Goal: Task Accomplishment & Management: Manage account settings

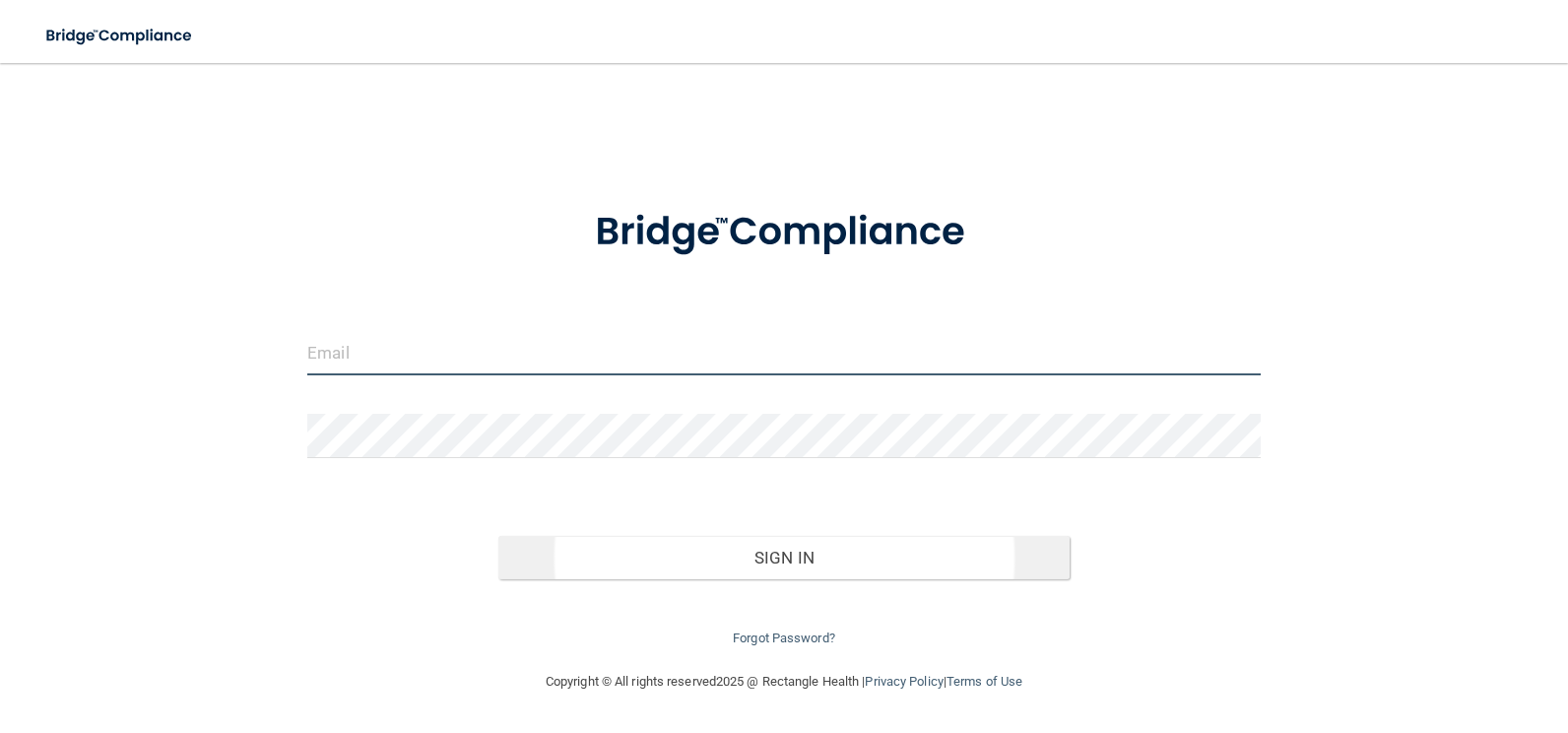
type input "[EMAIL_ADDRESS][DOMAIN_NAME]"
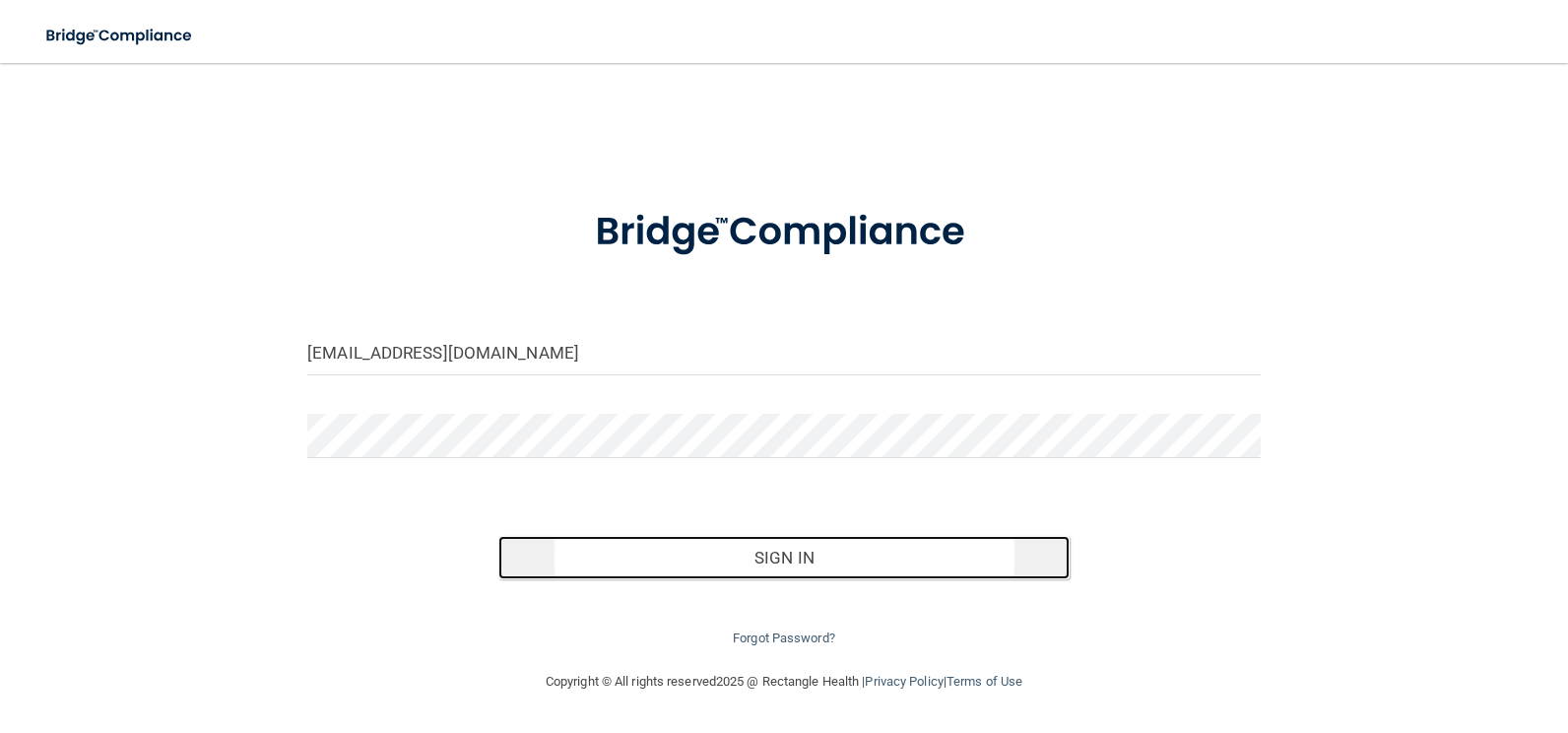
click at [825, 563] on button "Sign In" at bounding box center [784, 558] width 573 height 44
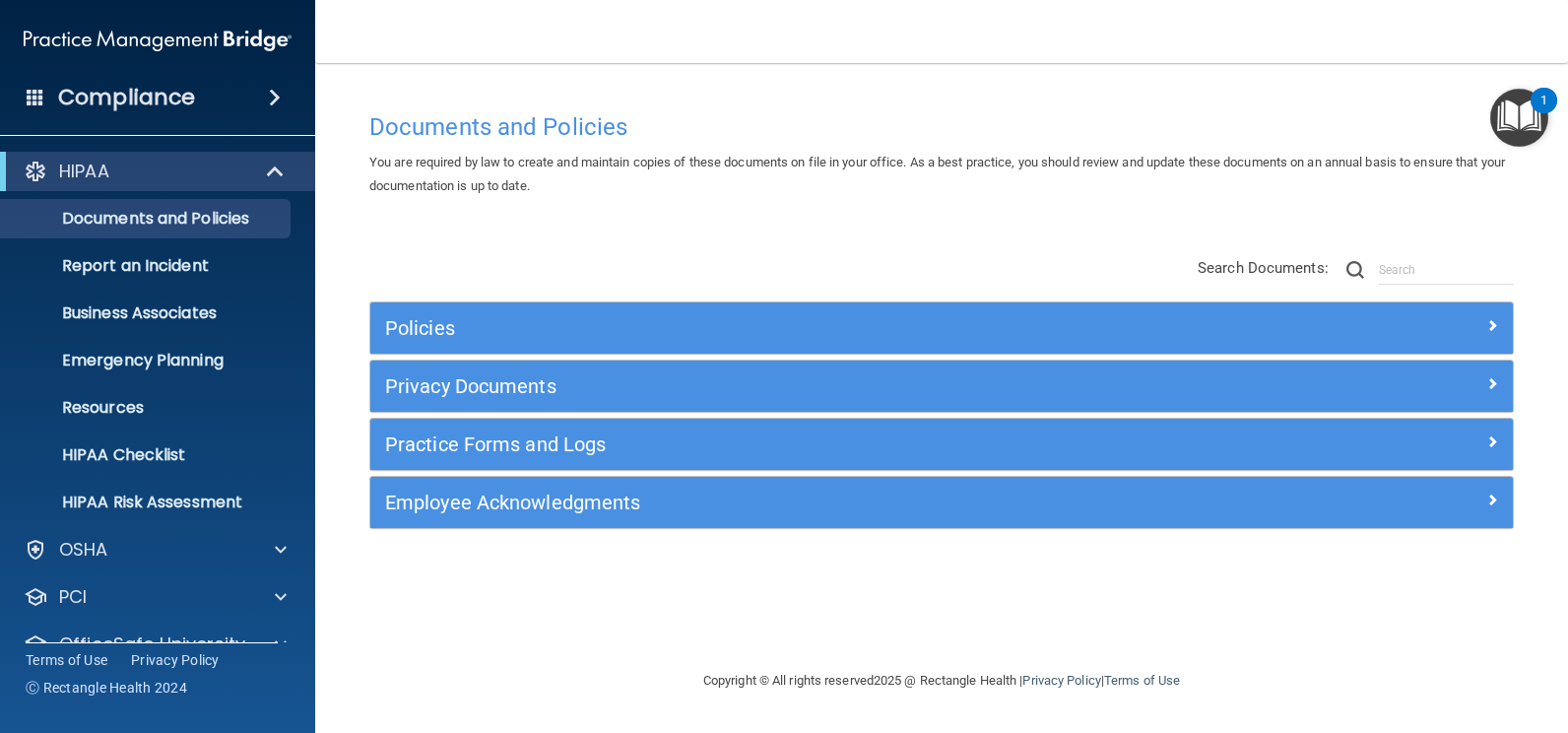
click at [1193, 346] on div "Policies" at bounding box center [942, 328] width 1142 height 52
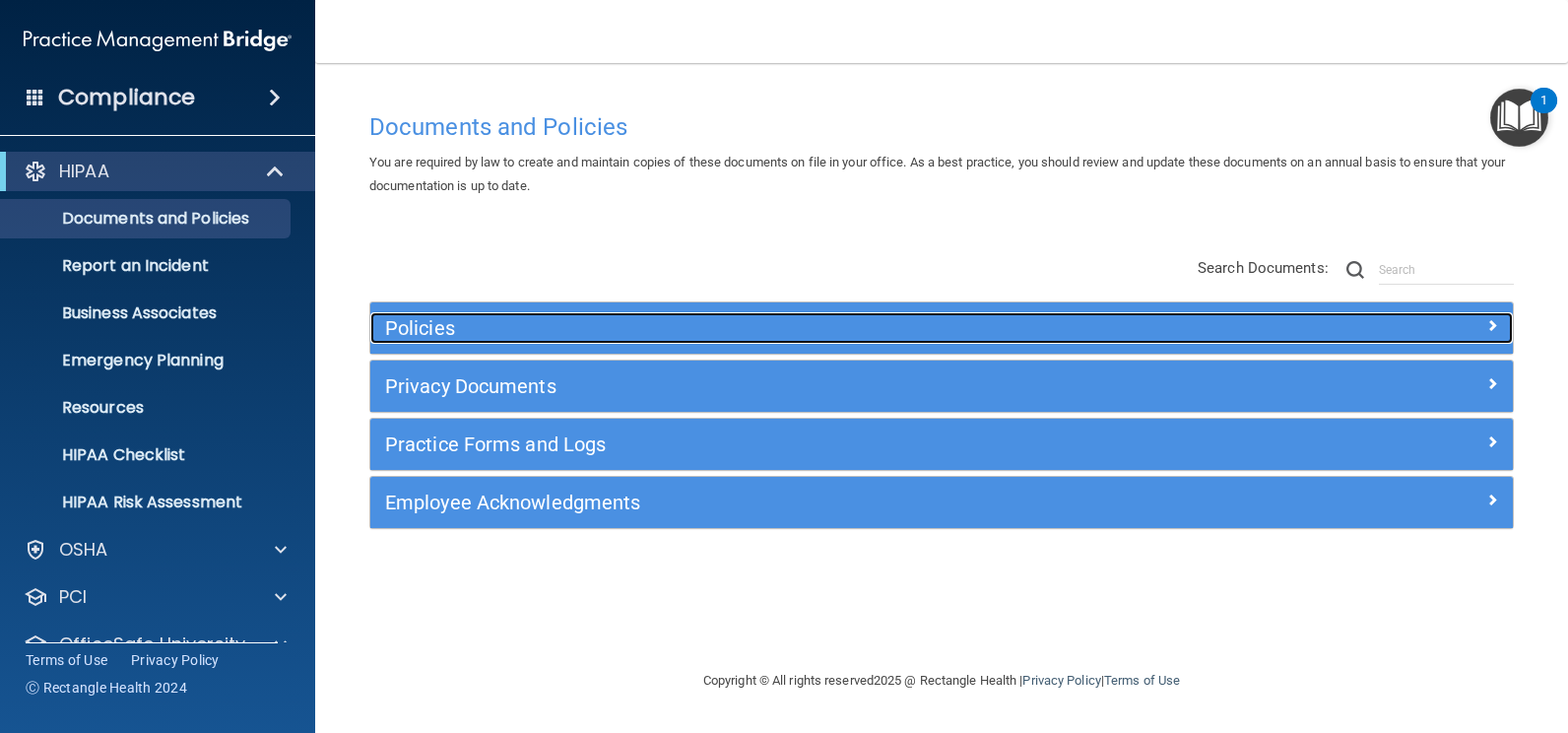
click at [1473, 322] on div at bounding box center [1370, 324] width 285 height 24
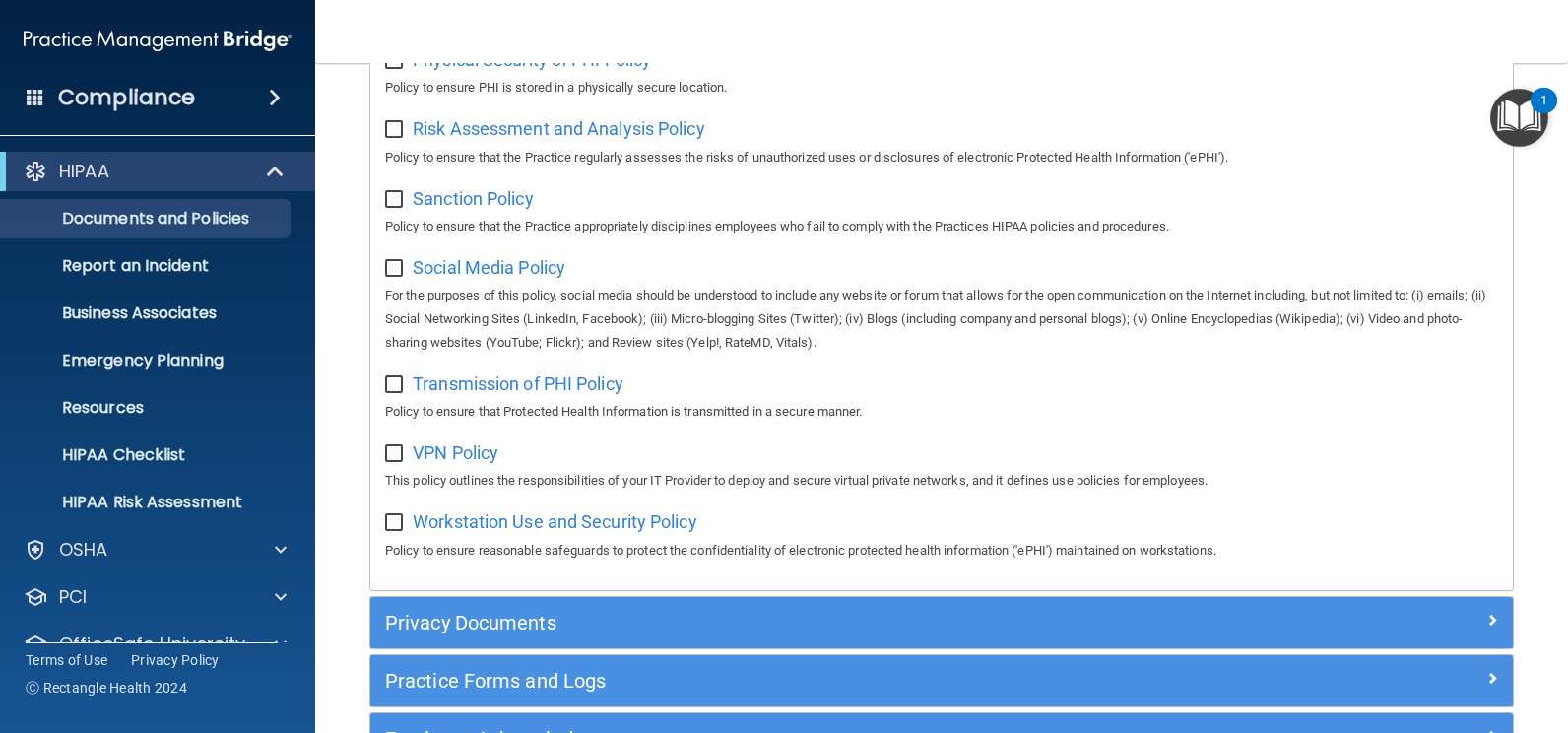
scroll to position [1554, 0]
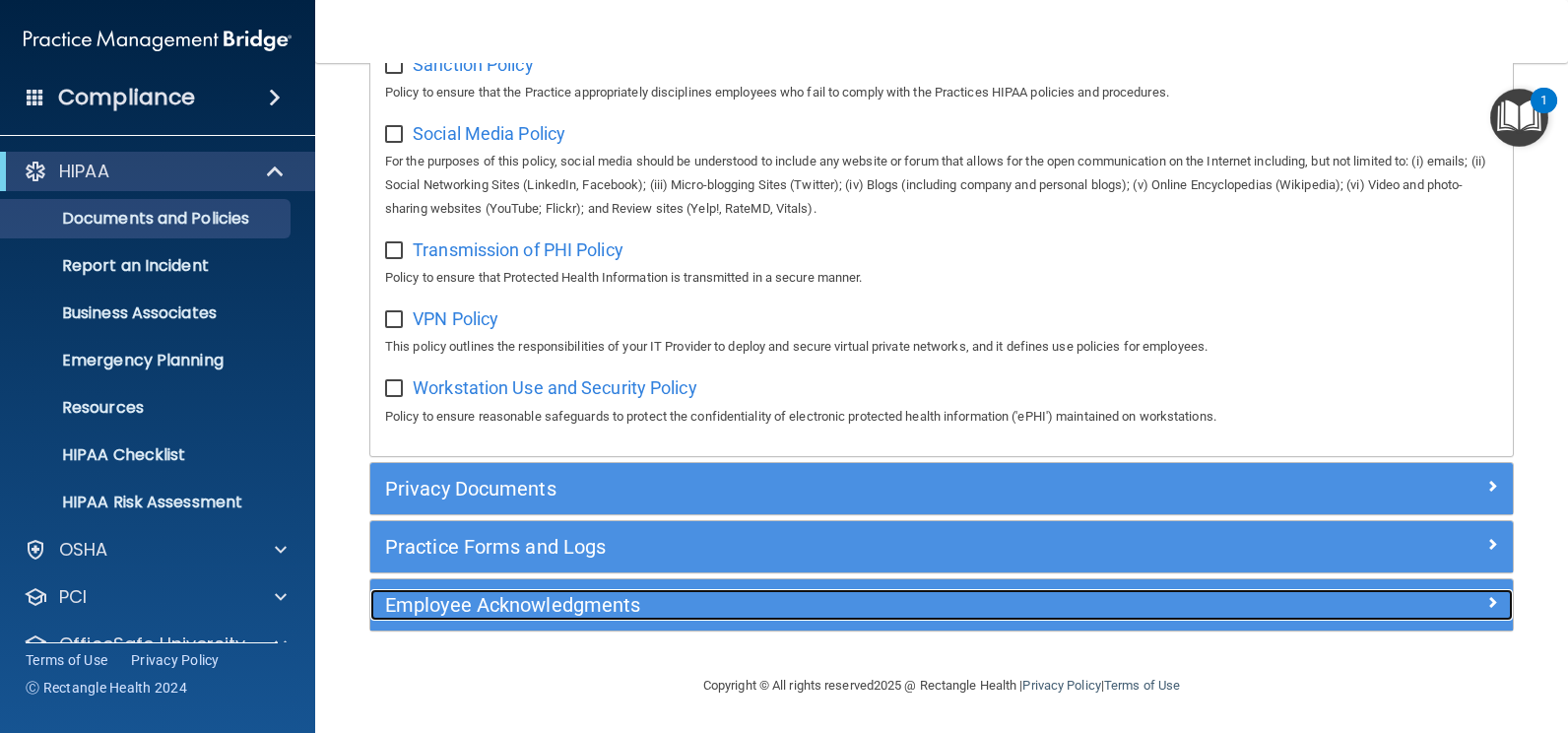
click at [411, 612] on h5 "Employee Acknowledgments" at bounding box center [798, 605] width 827 height 22
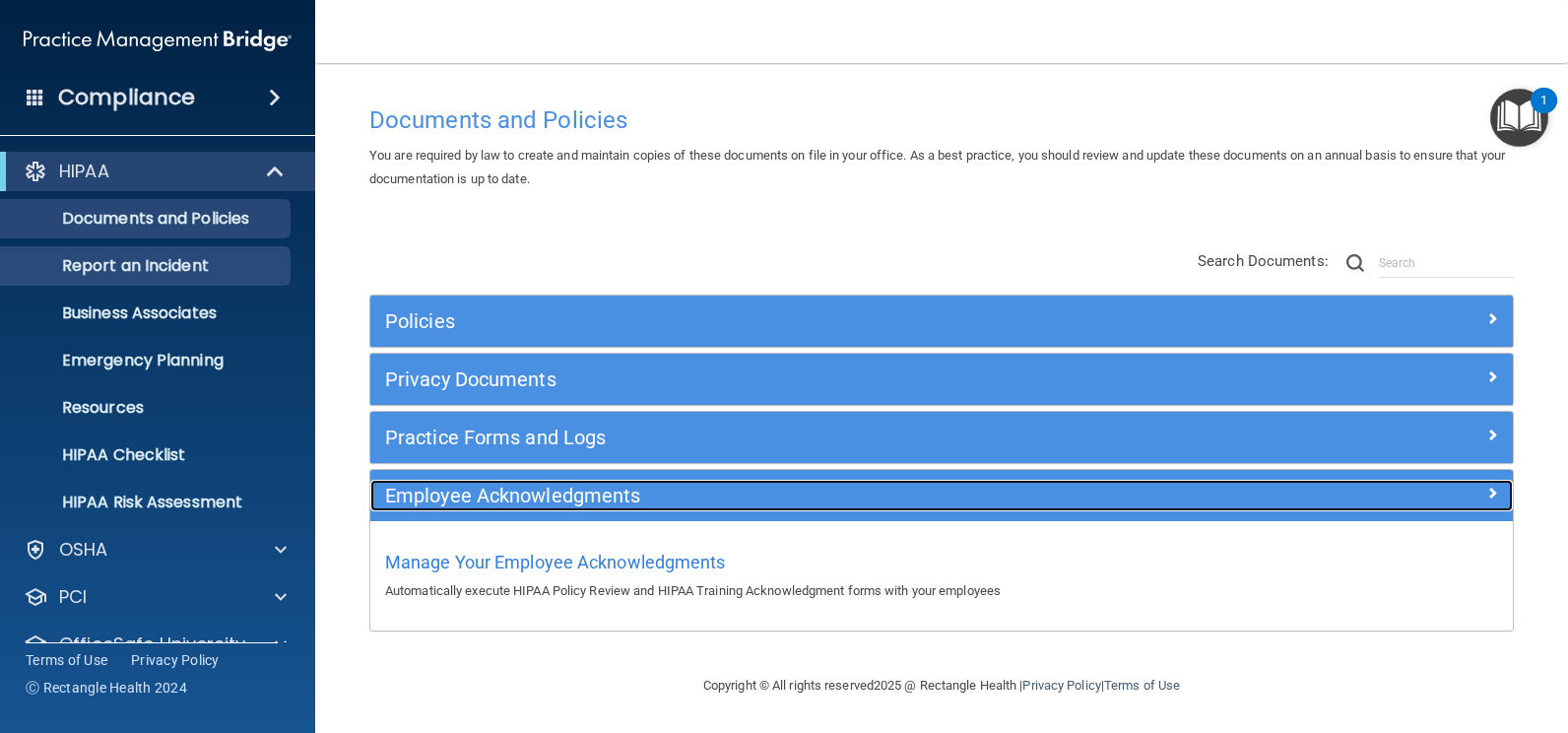
scroll to position [85, 0]
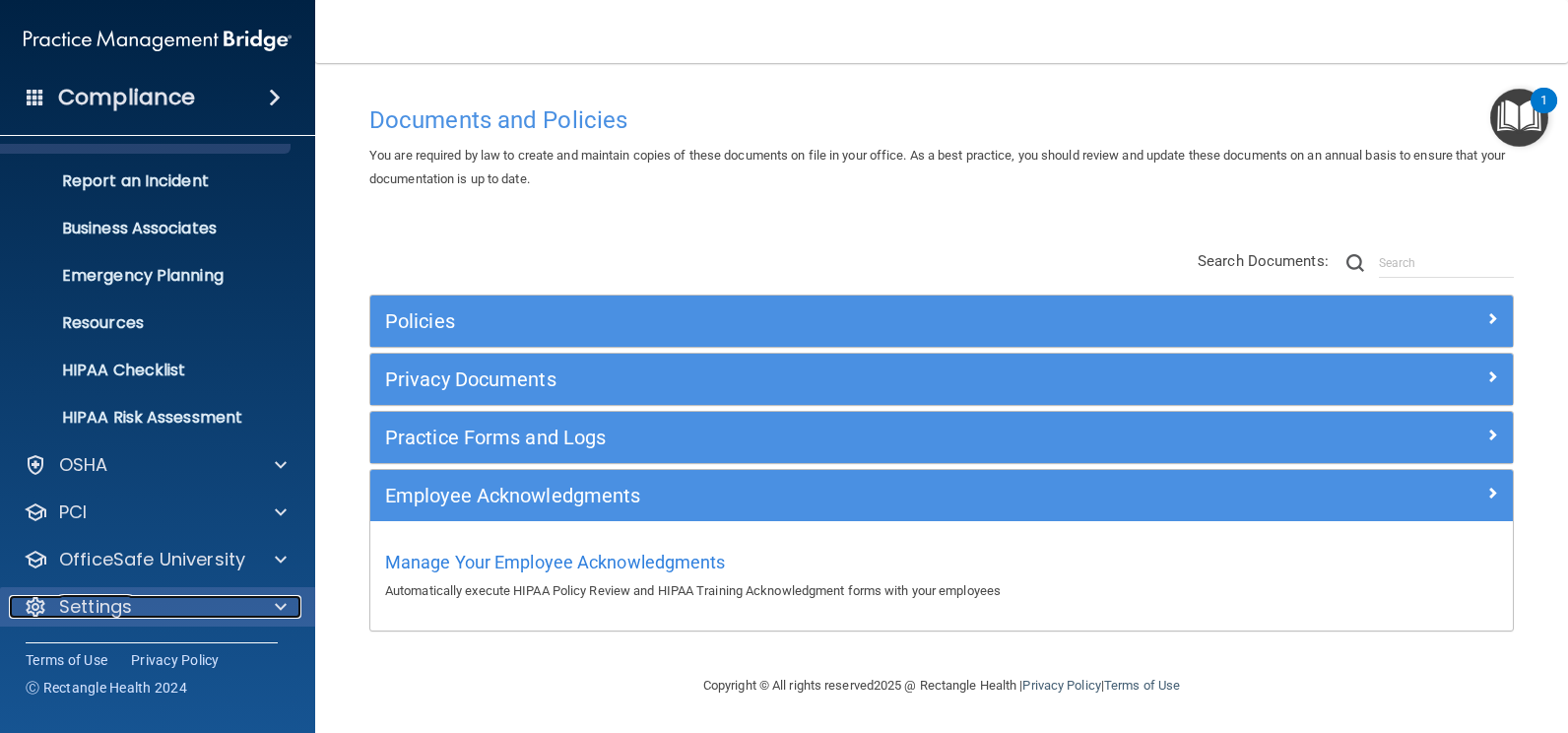
click at [140, 595] on div "Settings" at bounding box center [131, 607] width 245 height 24
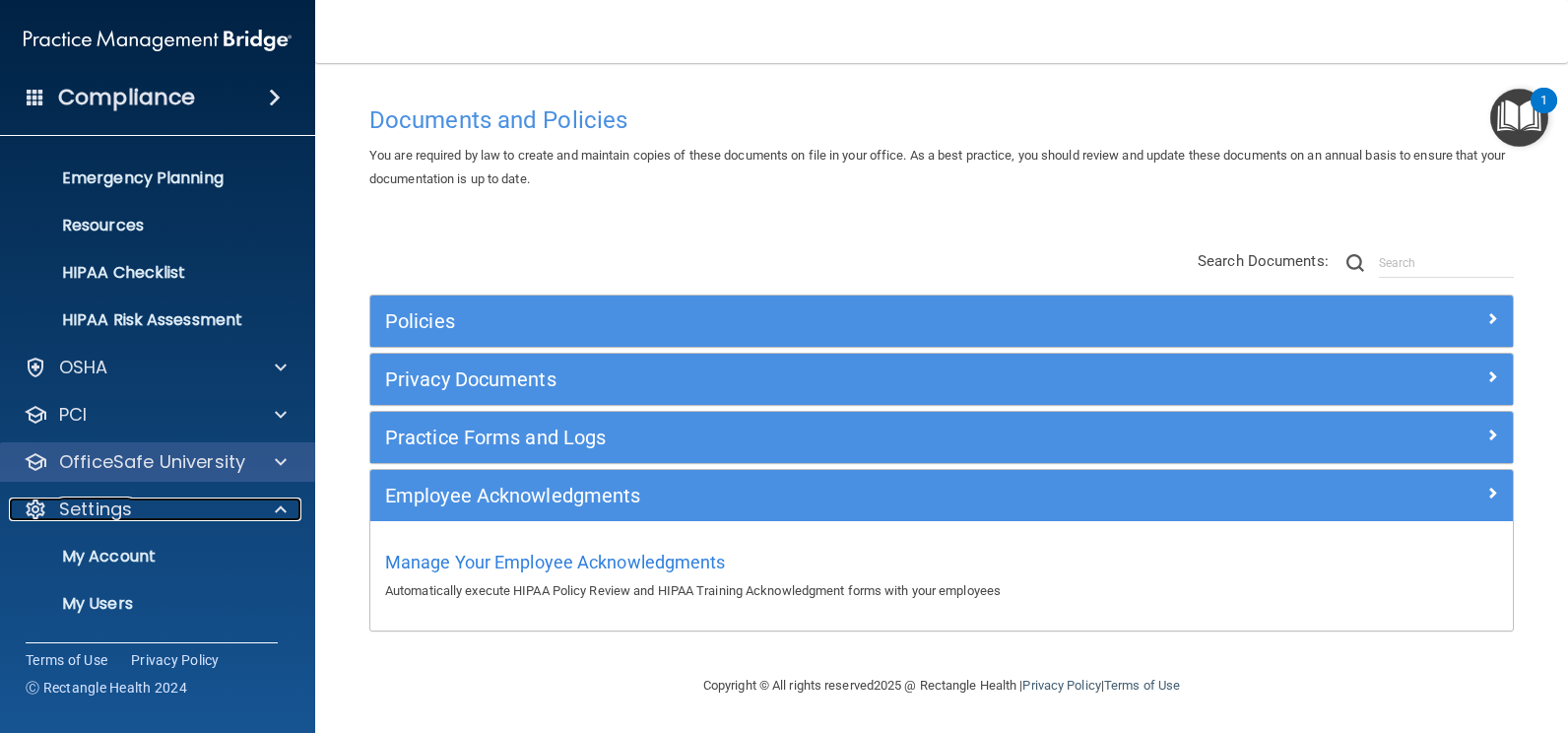
scroll to position [274, 0]
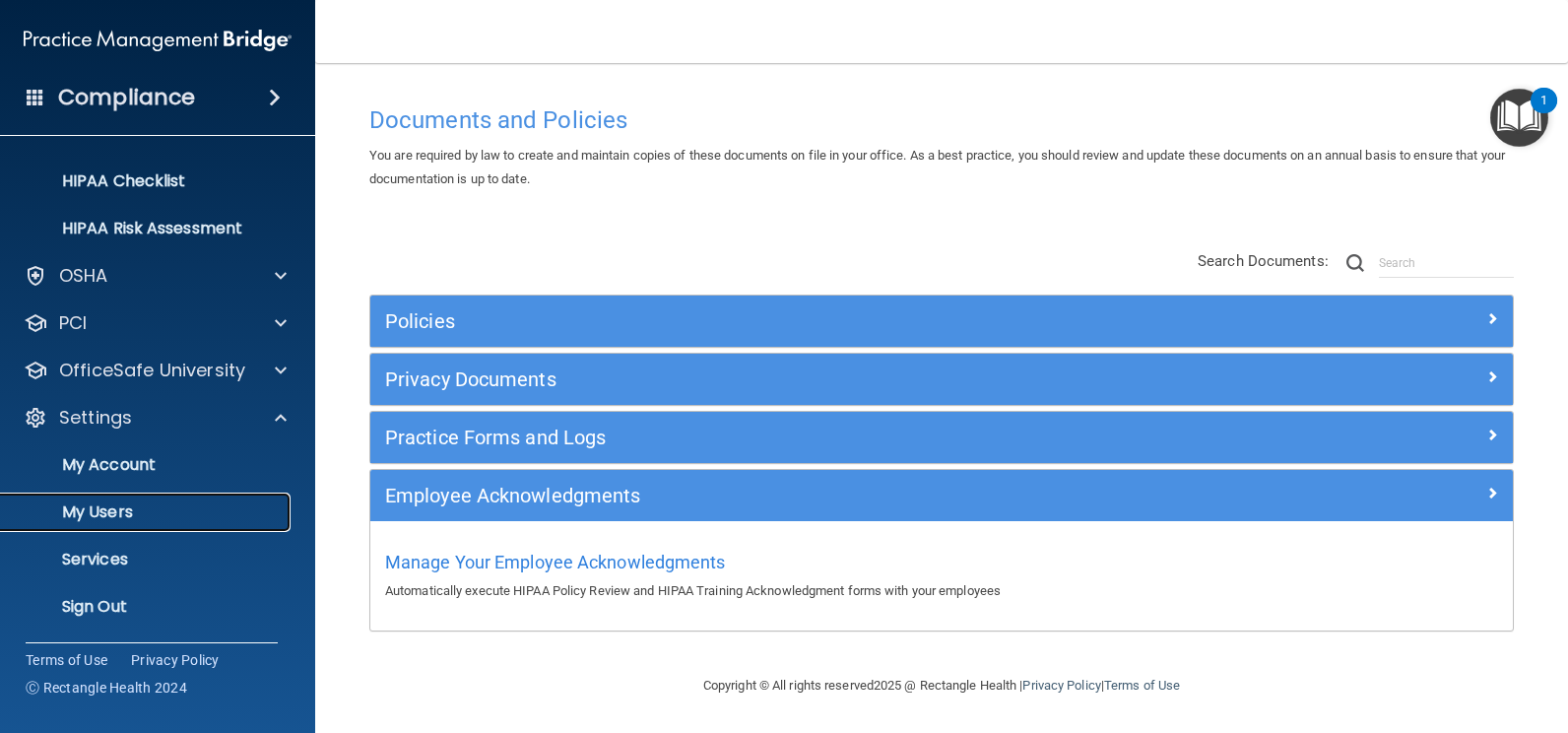
click at [125, 506] on p "My Users" at bounding box center [147, 512] width 268 height 20
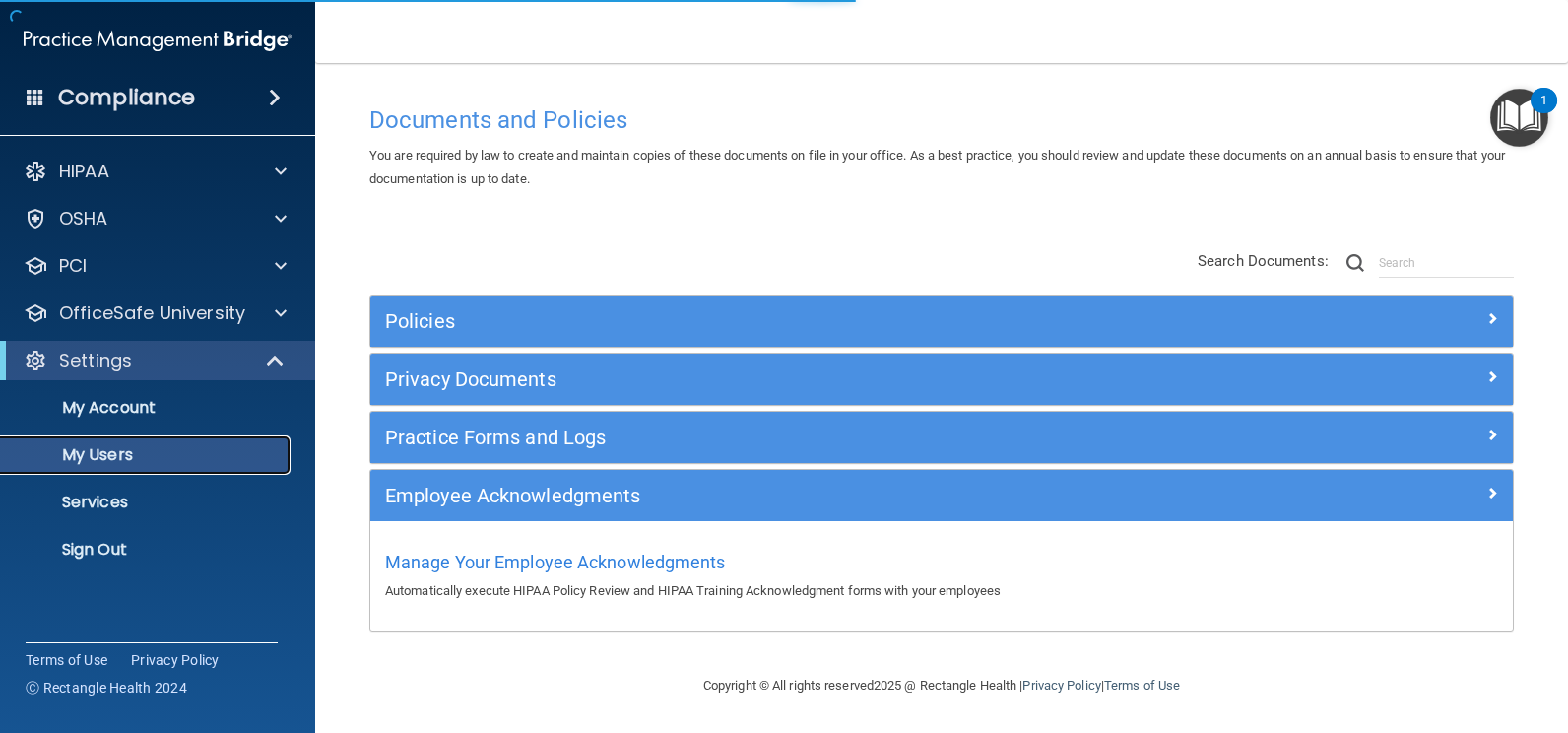
select select "20"
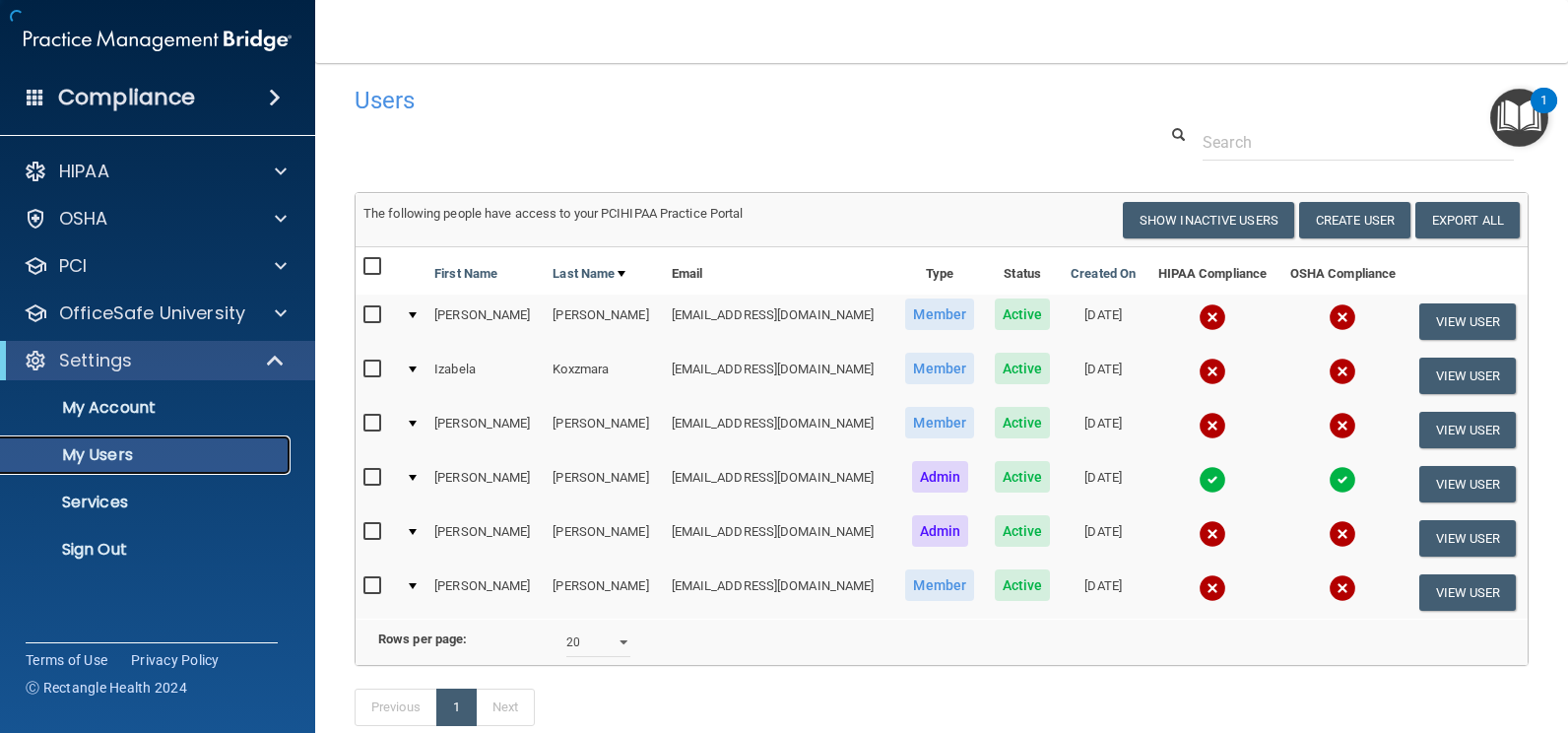
scroll to position [139, 0]
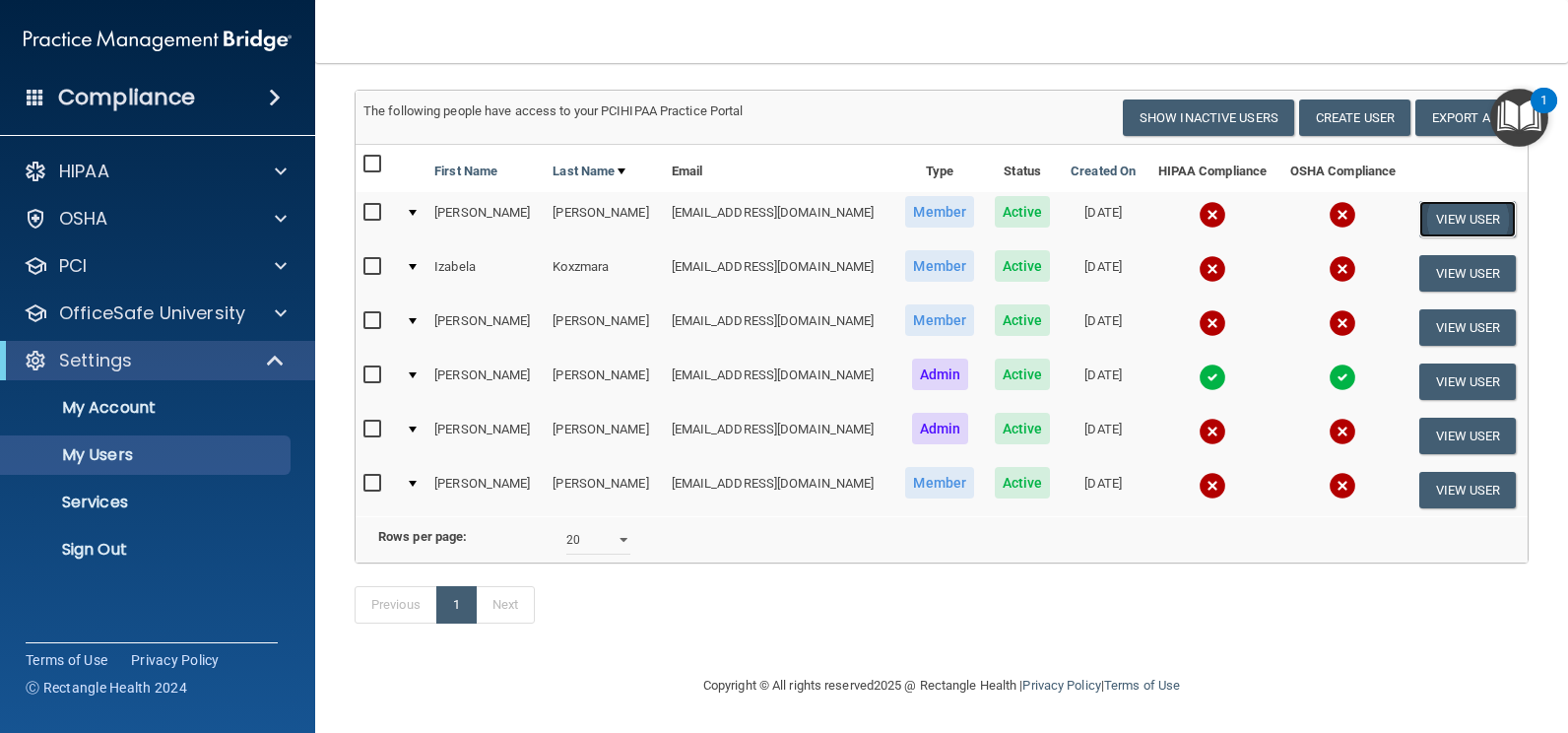
click at [1465, 201] on button "View User" at bounding box center [1469, 219] width 97 height 37
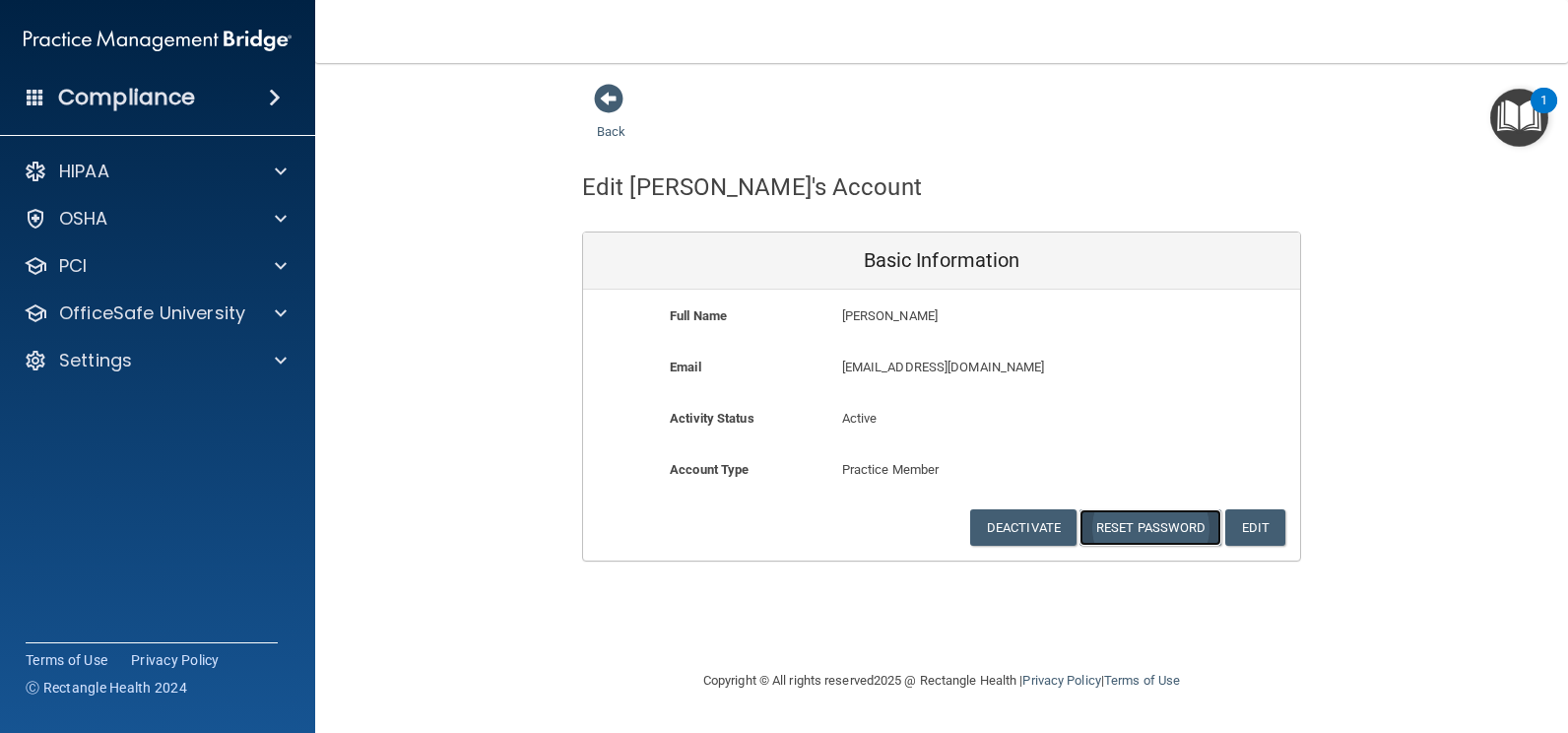
click at [1122, 524] on button "Reset Password" at bounding box center [1150, 527] width 142 height 37
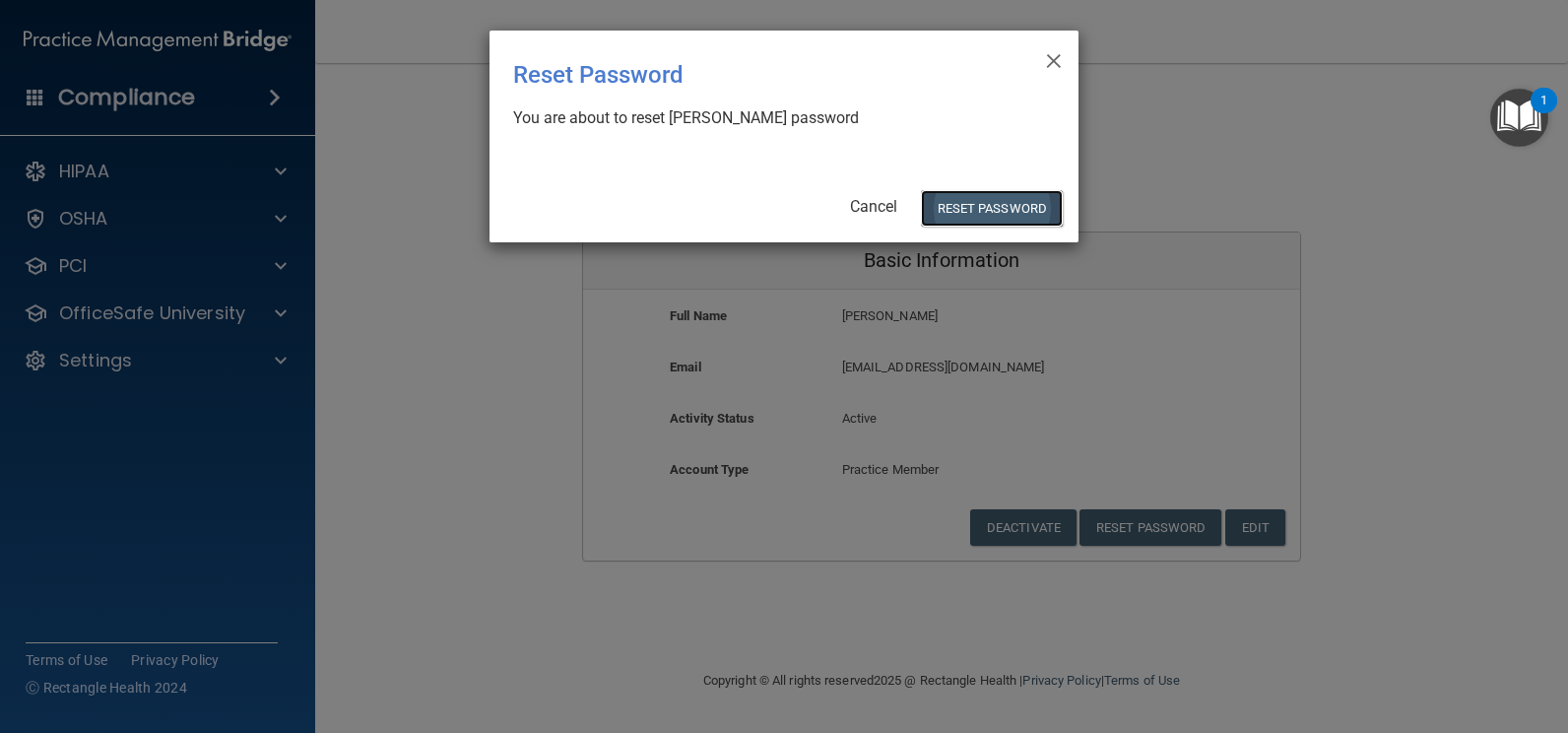
click at [983, 212] on button "Reset Password" at bounding box center [991, 208] width 142 height 37
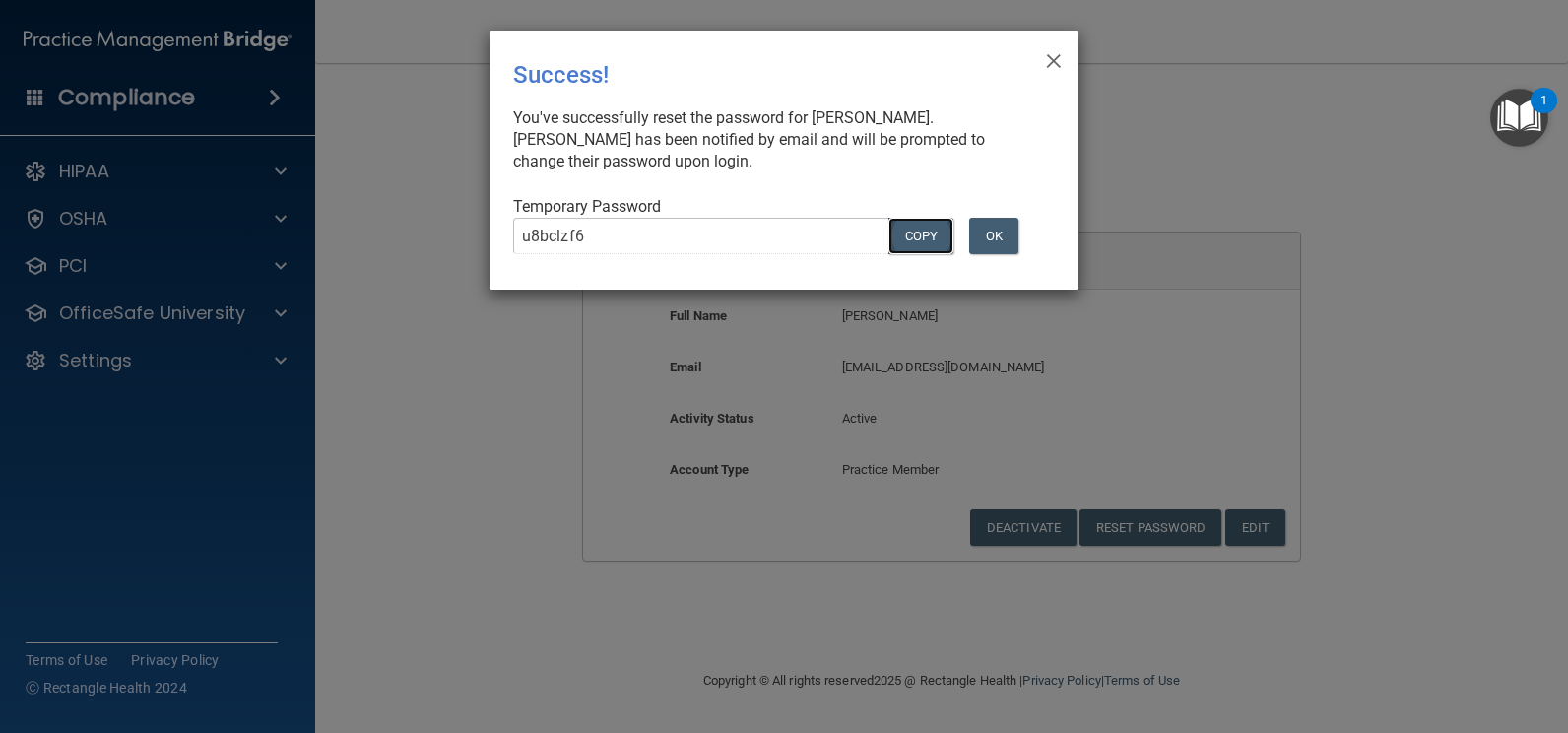
click at [925, 234] on button "COPY" at bounding box center [921, 236] width 65 height 37
click at [1008, 232] on button "OK" at bounding box center [994, 236] width 50 height 37
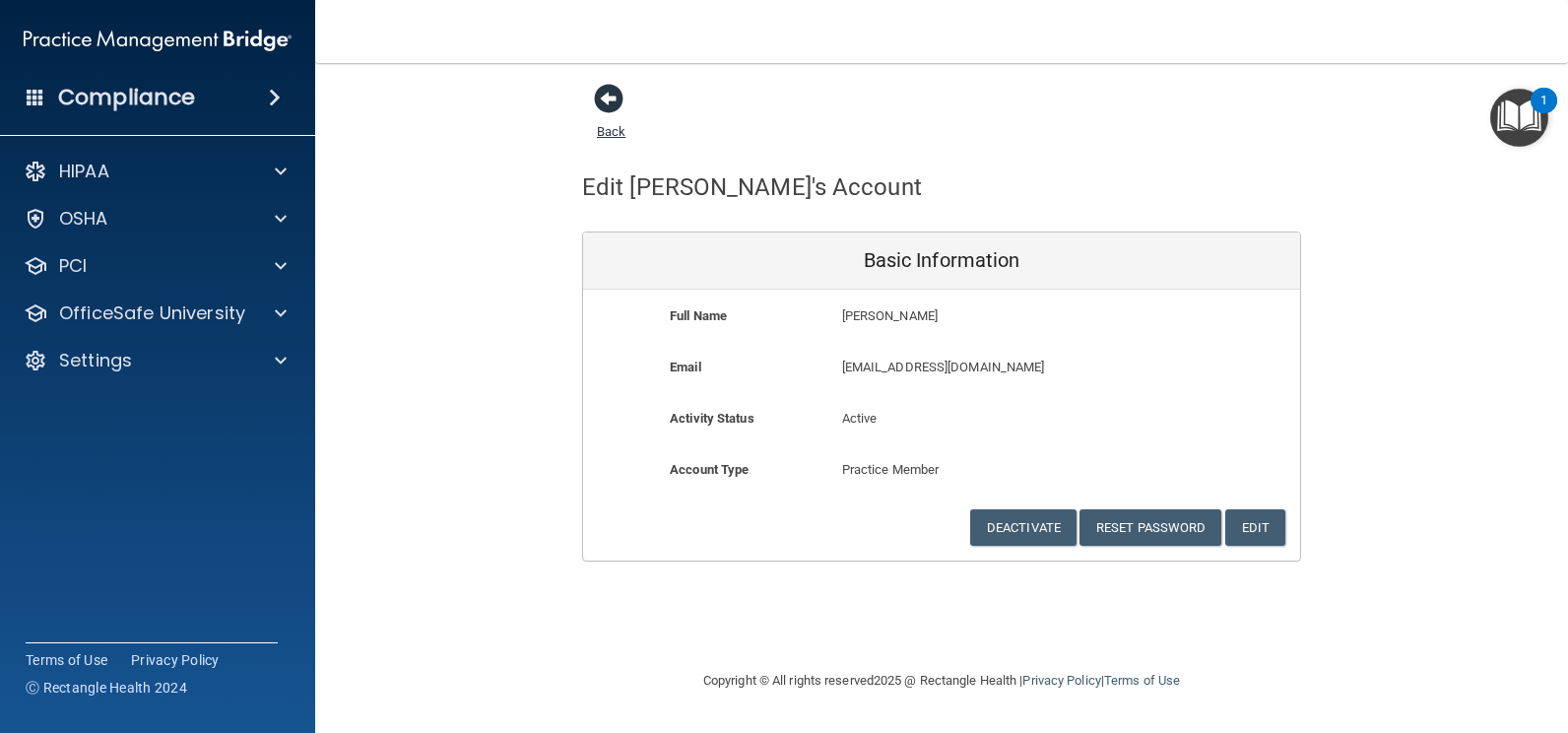
click at [608, 101] on span at bounding box center [609, 98] width 30 height 30
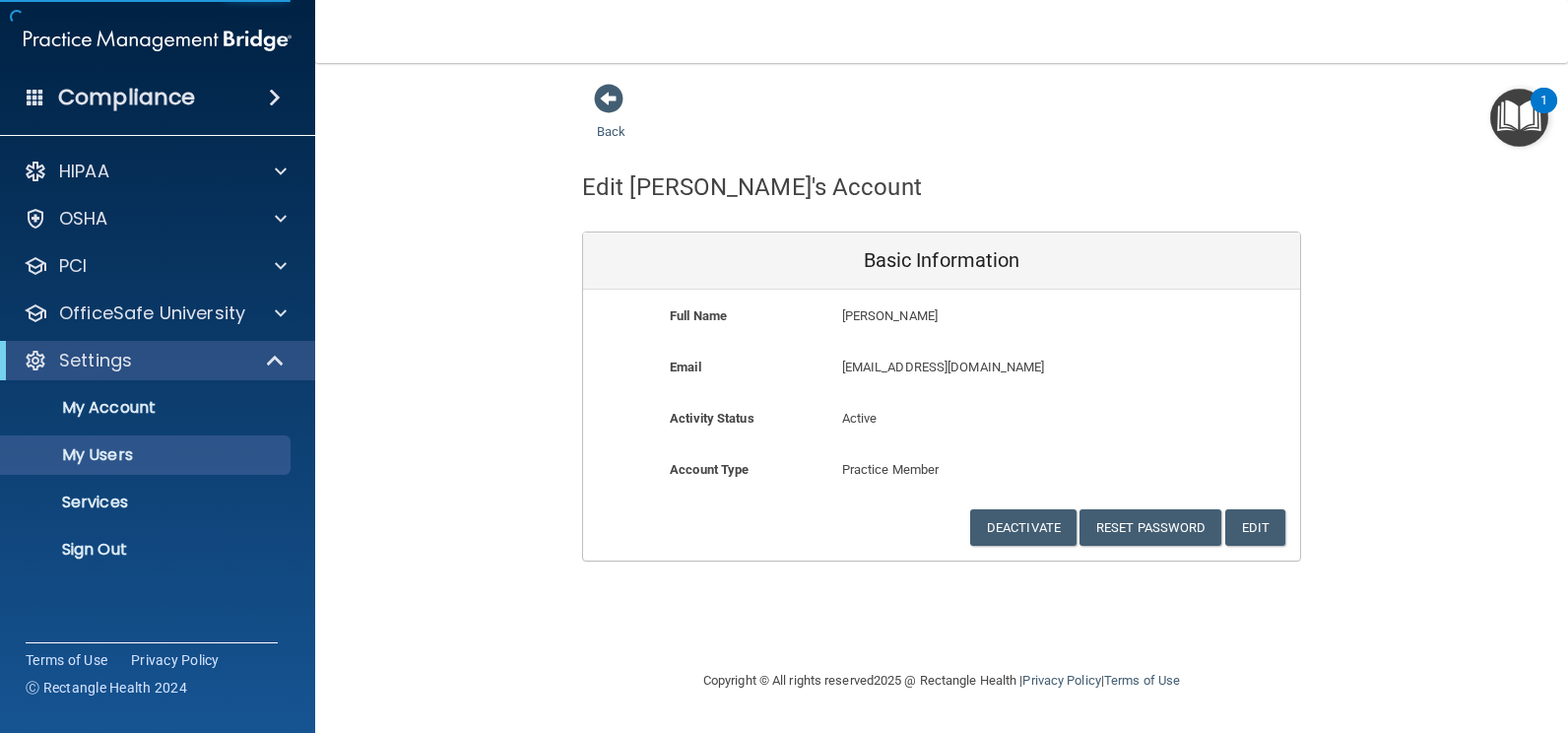
select select "20"
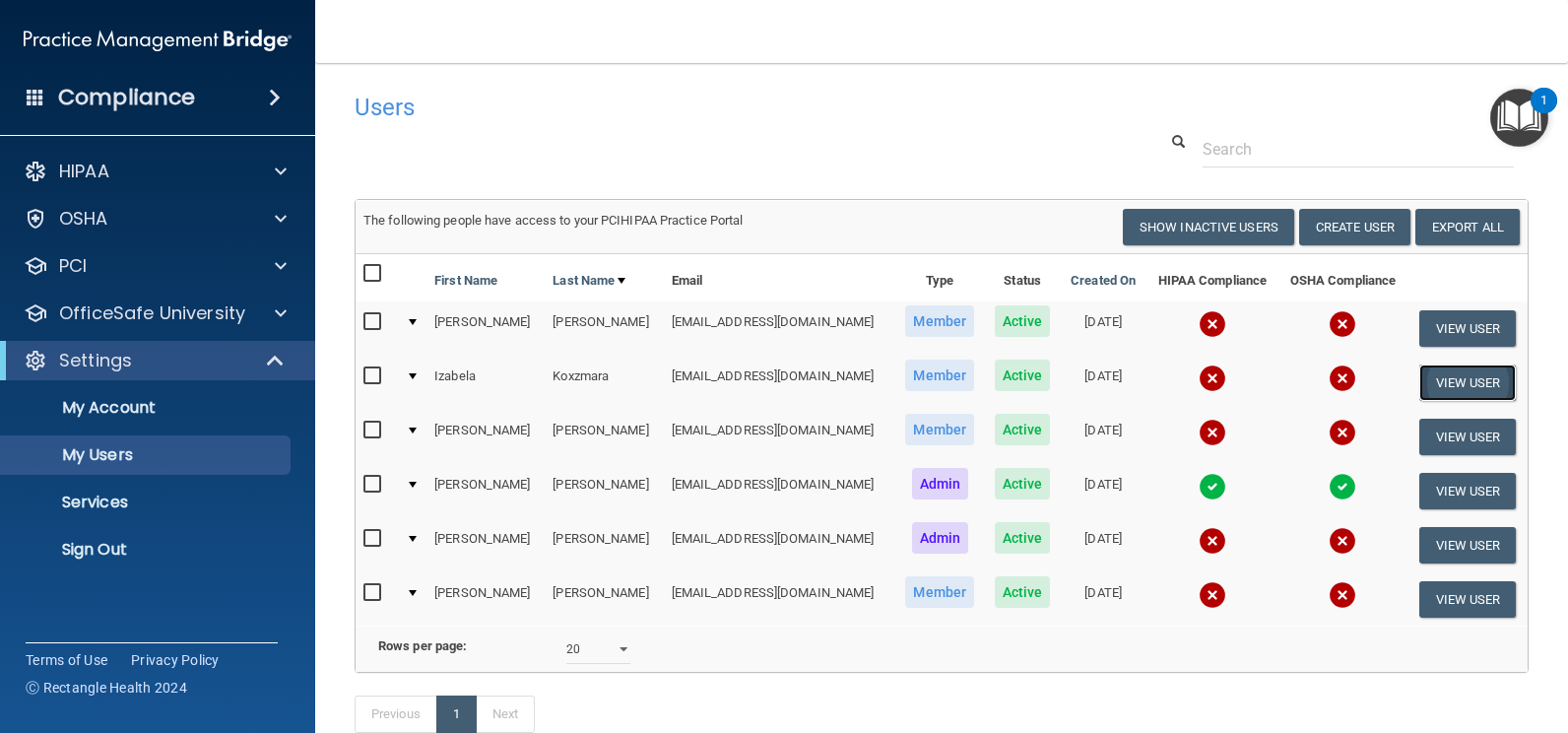
click at [1465, 374] on button "View User" at bounding box center [1469, 383] width 97 height 37
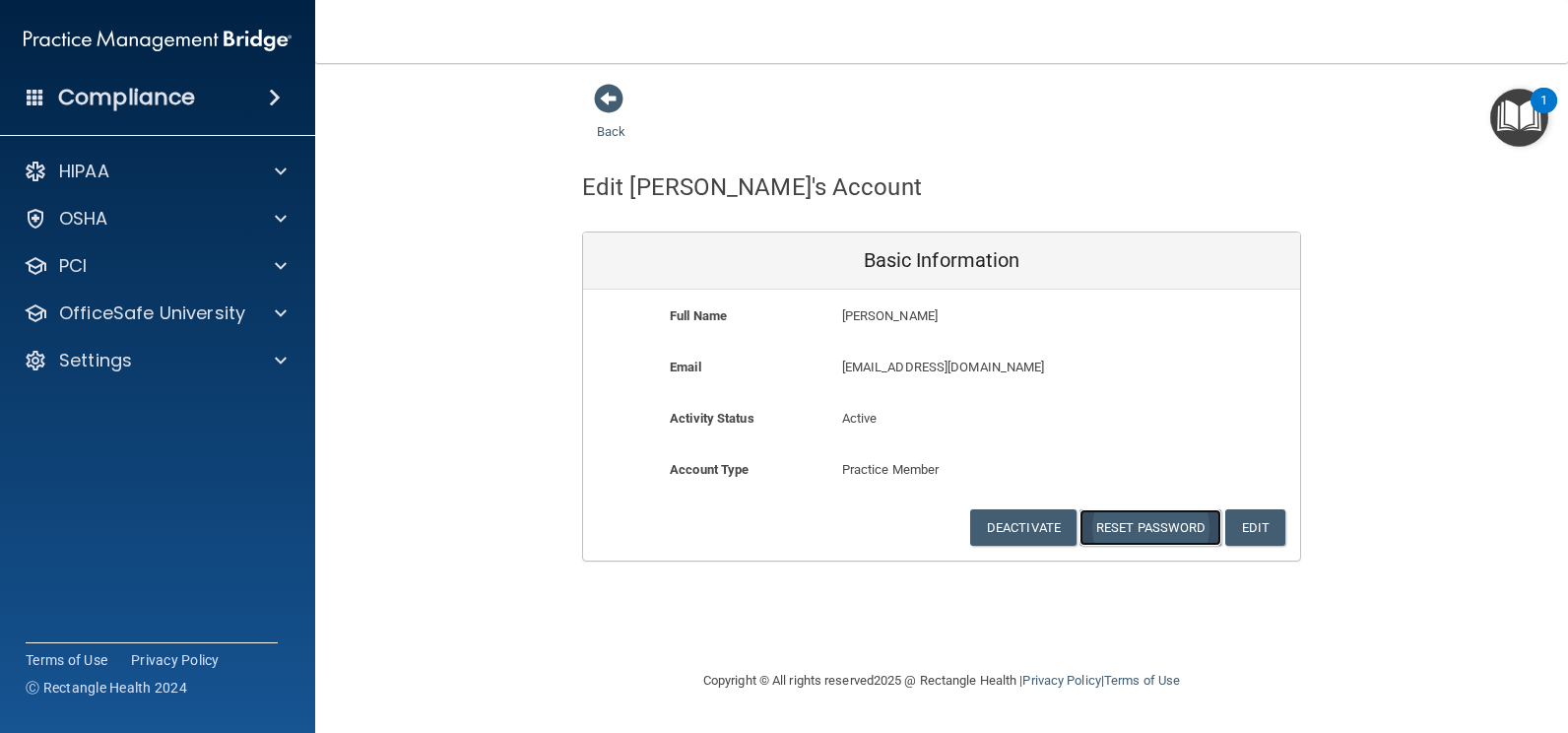
click at [1156, 533] on button "Reset Password" at bounding box center [1150, 527] width 142 height 37
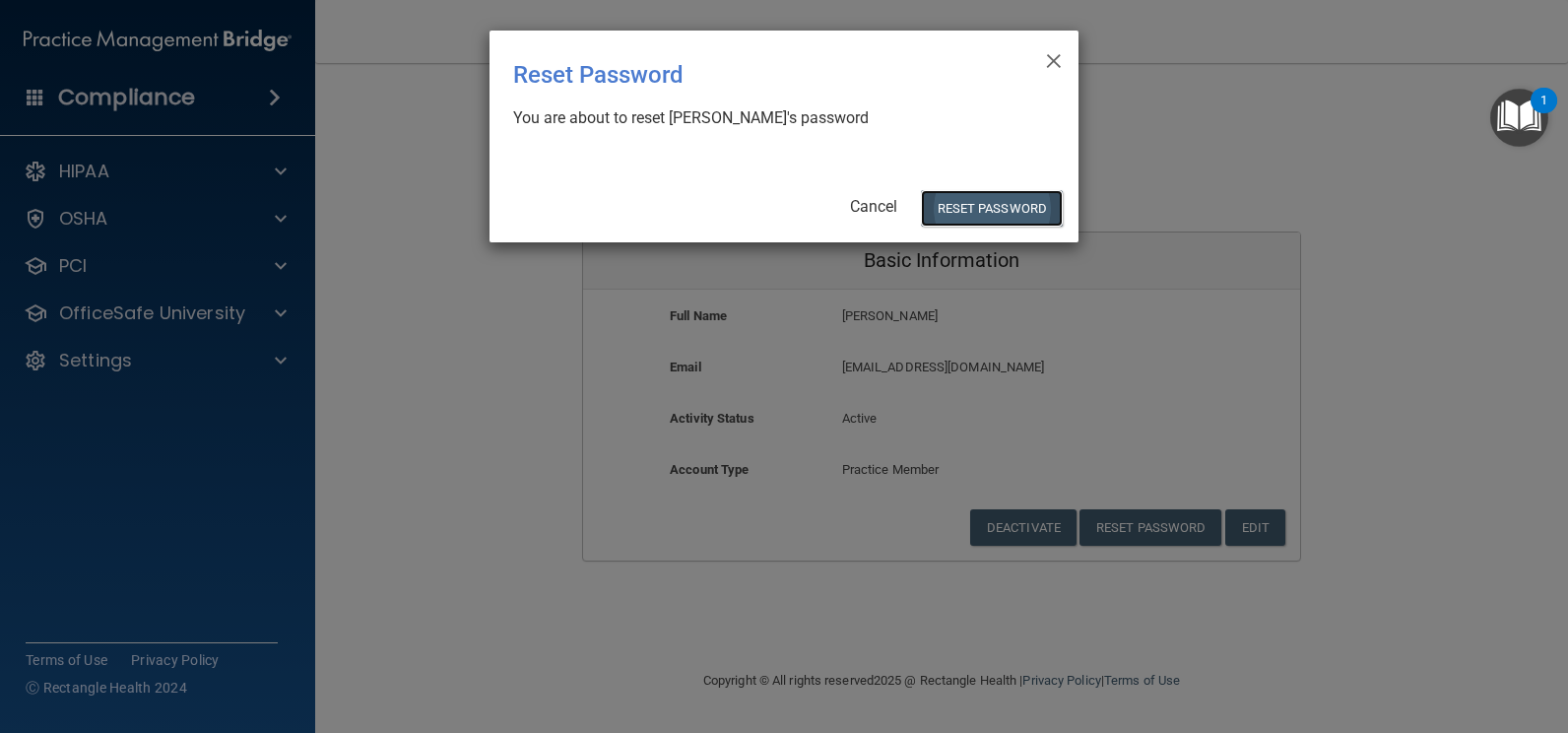
click at [951, 205] on button "Reset Password" at bounding box center [991, 208] width 142 height 37
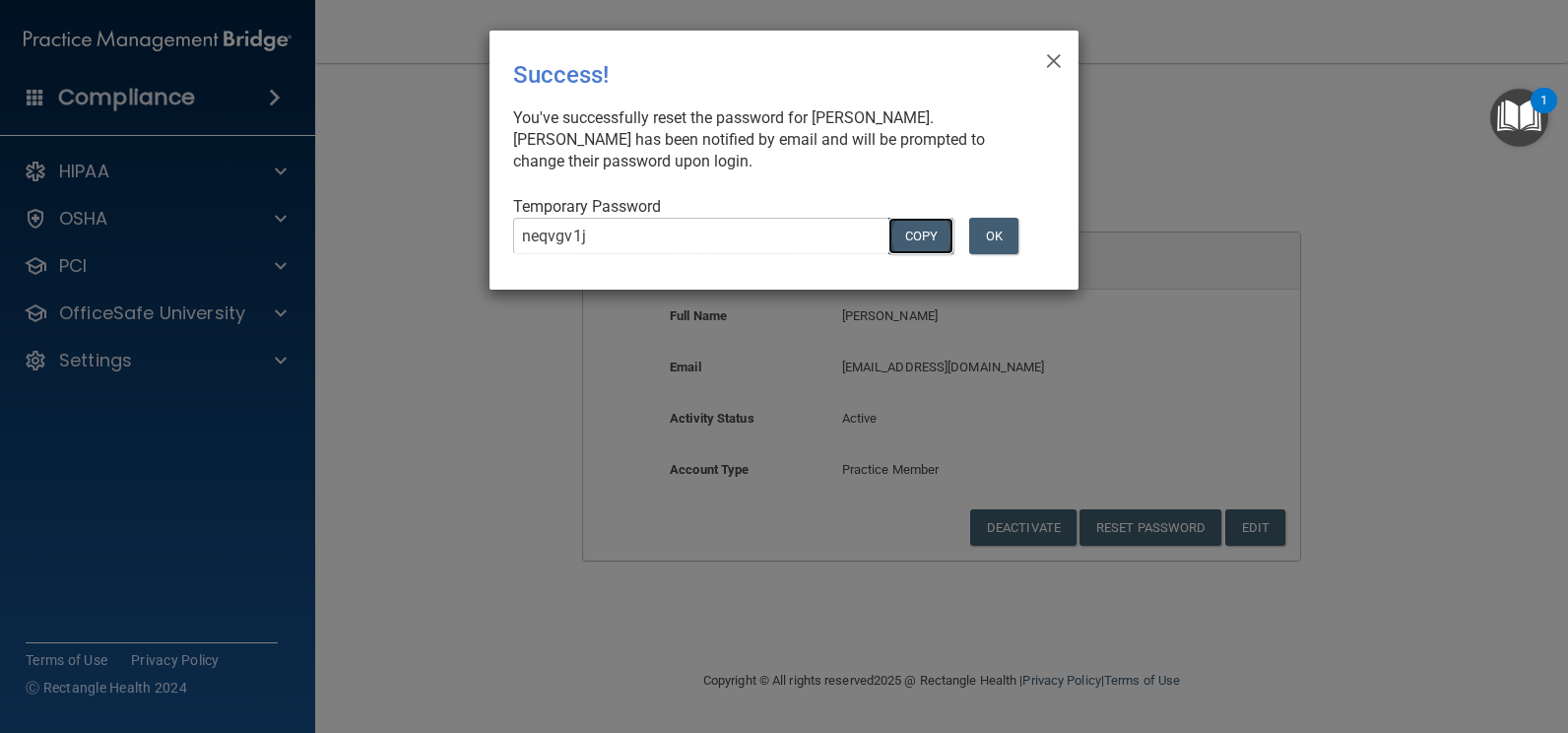
click at [928, 230] on button "COPY" at bounding box center [921, 236] width 65 height 37
drag, startPoint x: 1001, startPoint y: 249, endPoint x: 1022, endPoint y: 173, distance: 78.8
click at [1004, 238] on button "OK" at bounding box center [994, 236] width 50 height 37
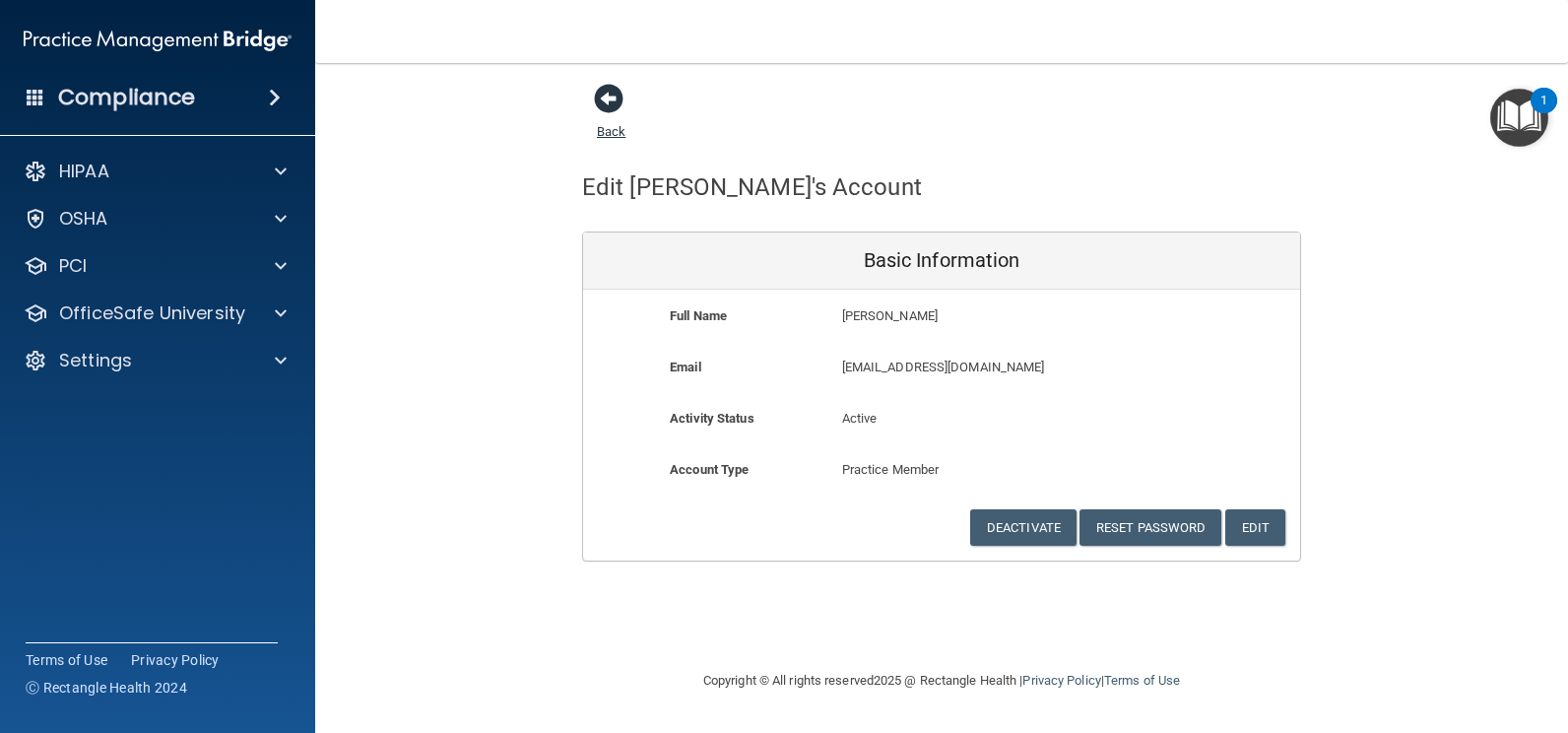
click at [597, 103] on span at bounding box center [609, 98] width 30 height 30
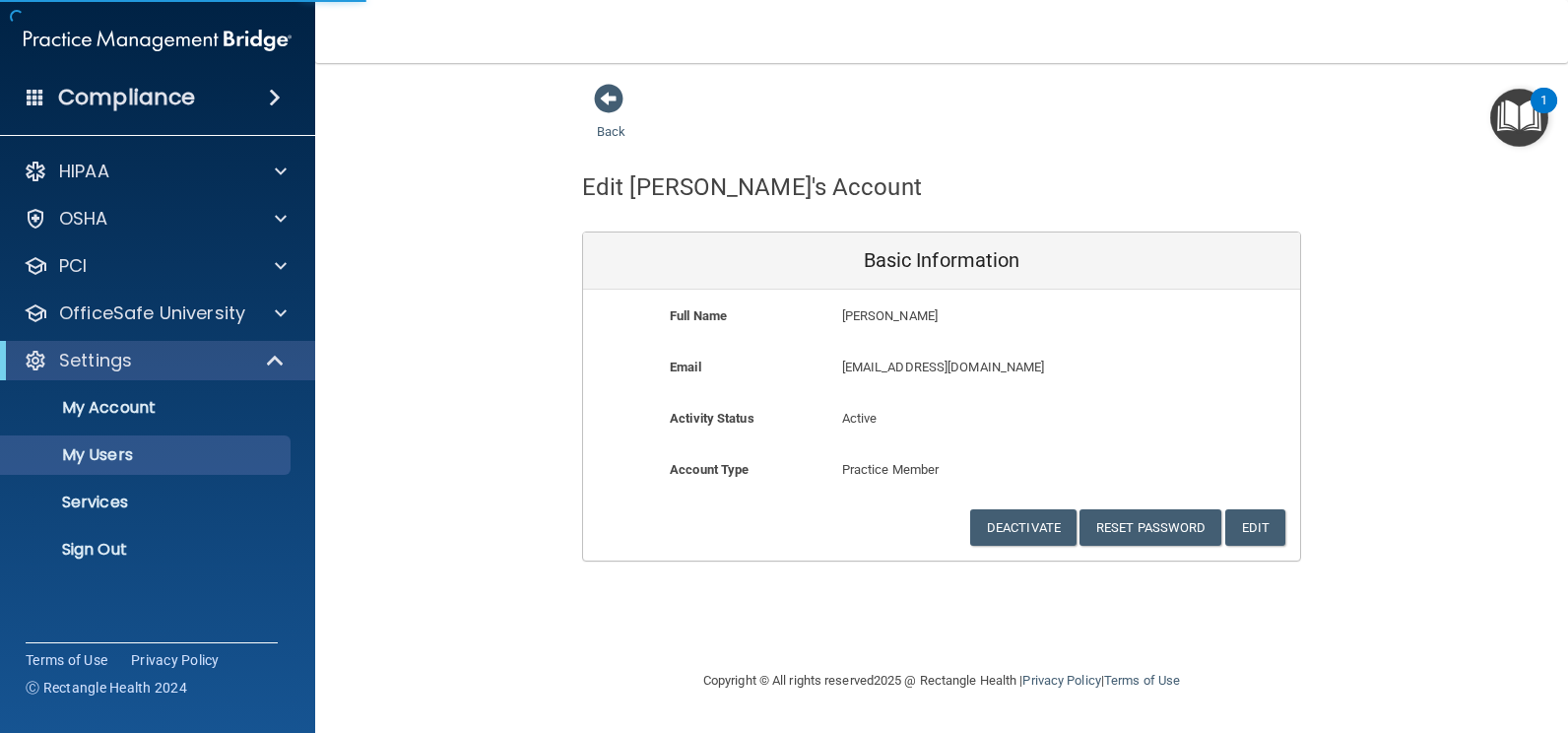
select select "20"
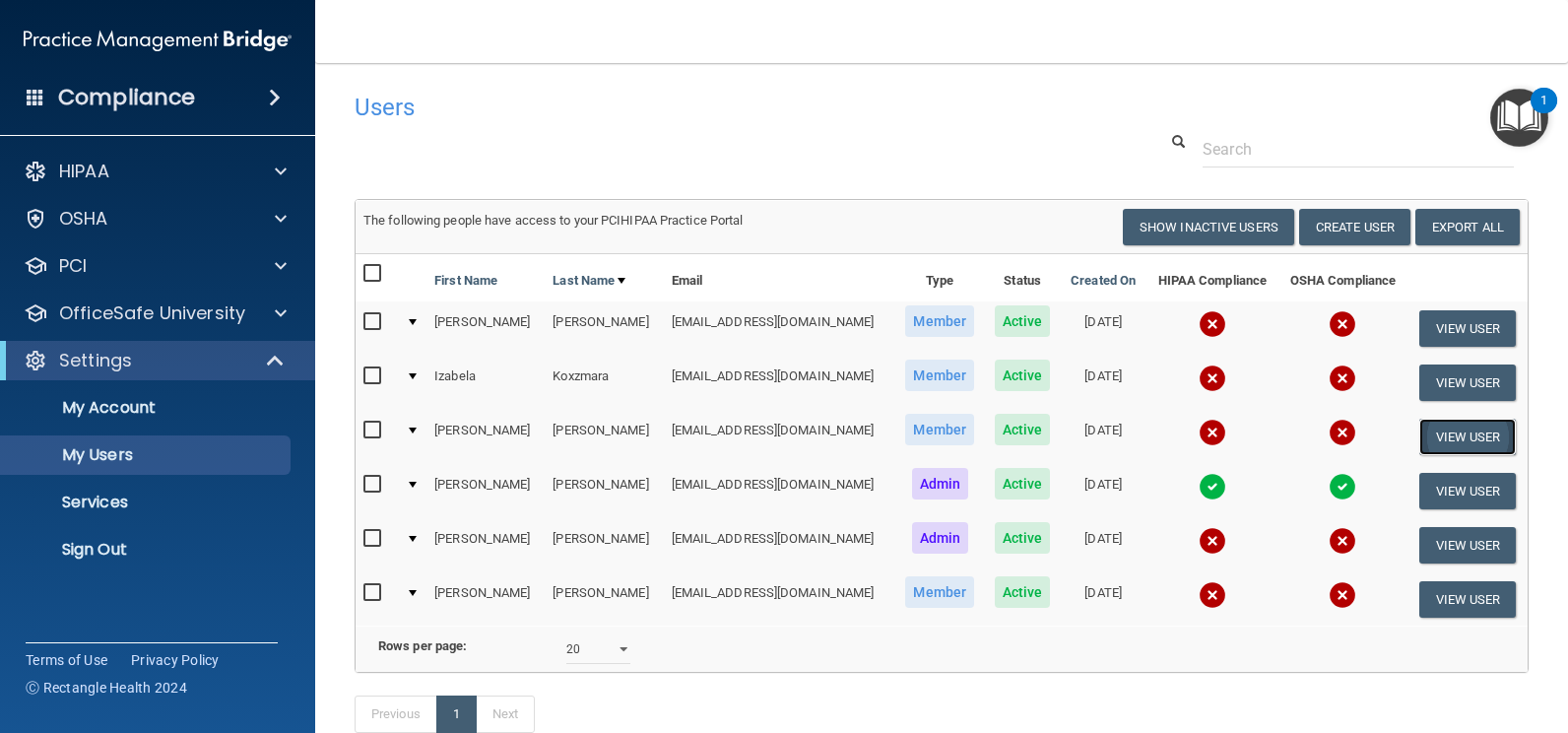
click at [1471, 438] on button "View User" at bounding box center [1469, 437] width 97 height 37
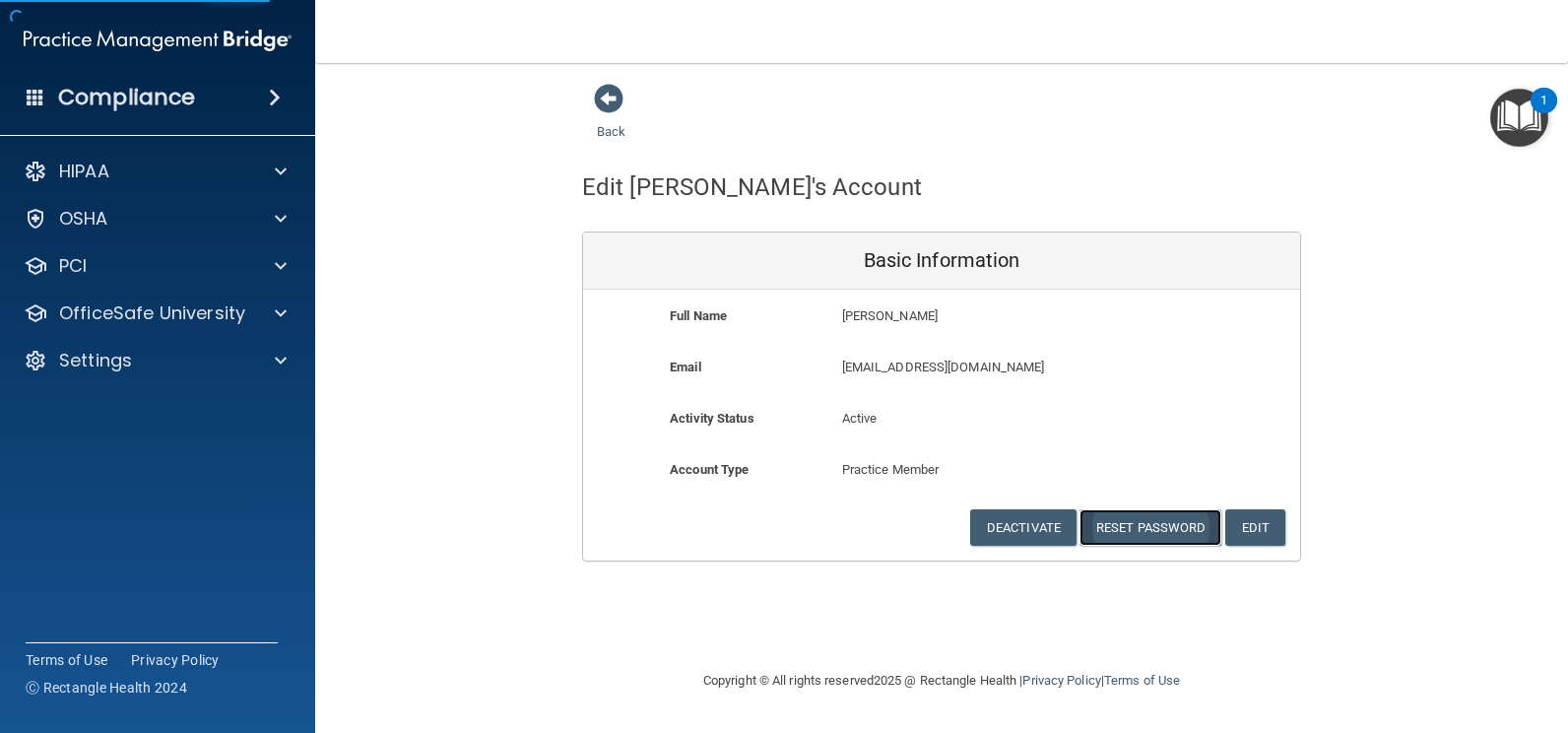
click at [1125, 524] on button "Reset Password" at bounding box center [1150, 527] width 142 height 37
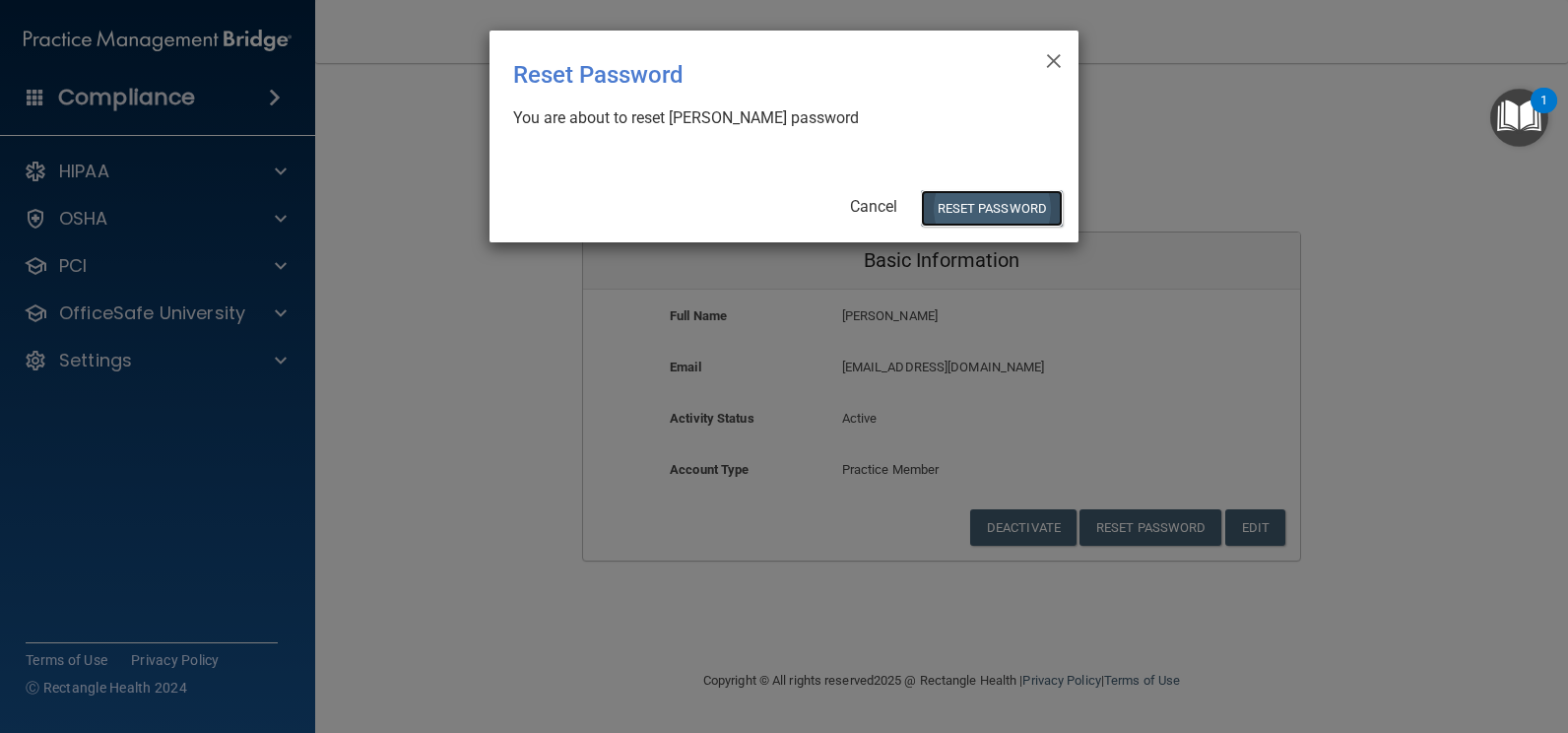
click at [957, 207] on button "Reset Password" at bounding box center [991, 208] width 142 height 37
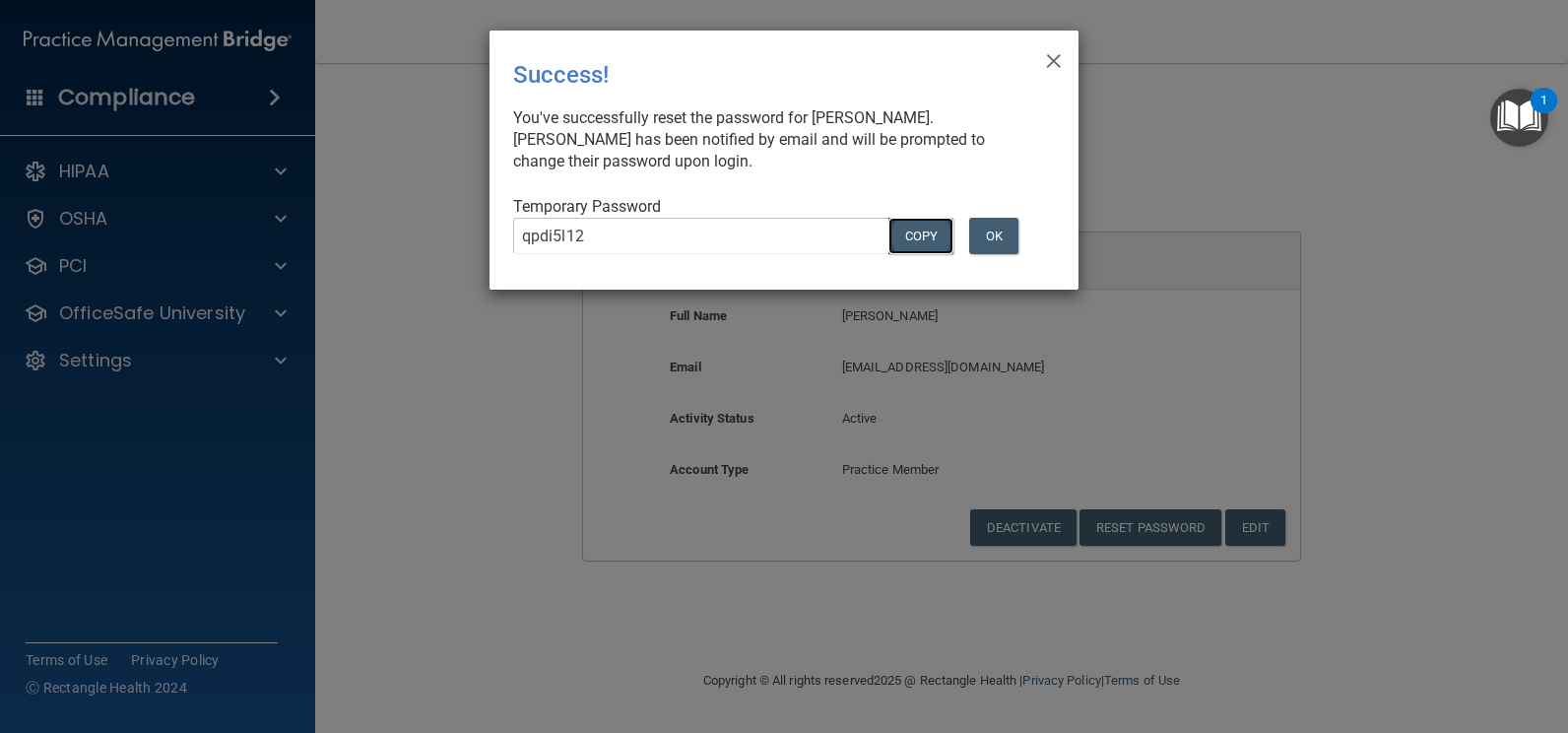
click at [917, 239] on button "COPY" at bounding box center [921, 236] width 65 height 37
click at [1006, 235] on button "OK" at bounding box center [994, 236] width 50 height 37
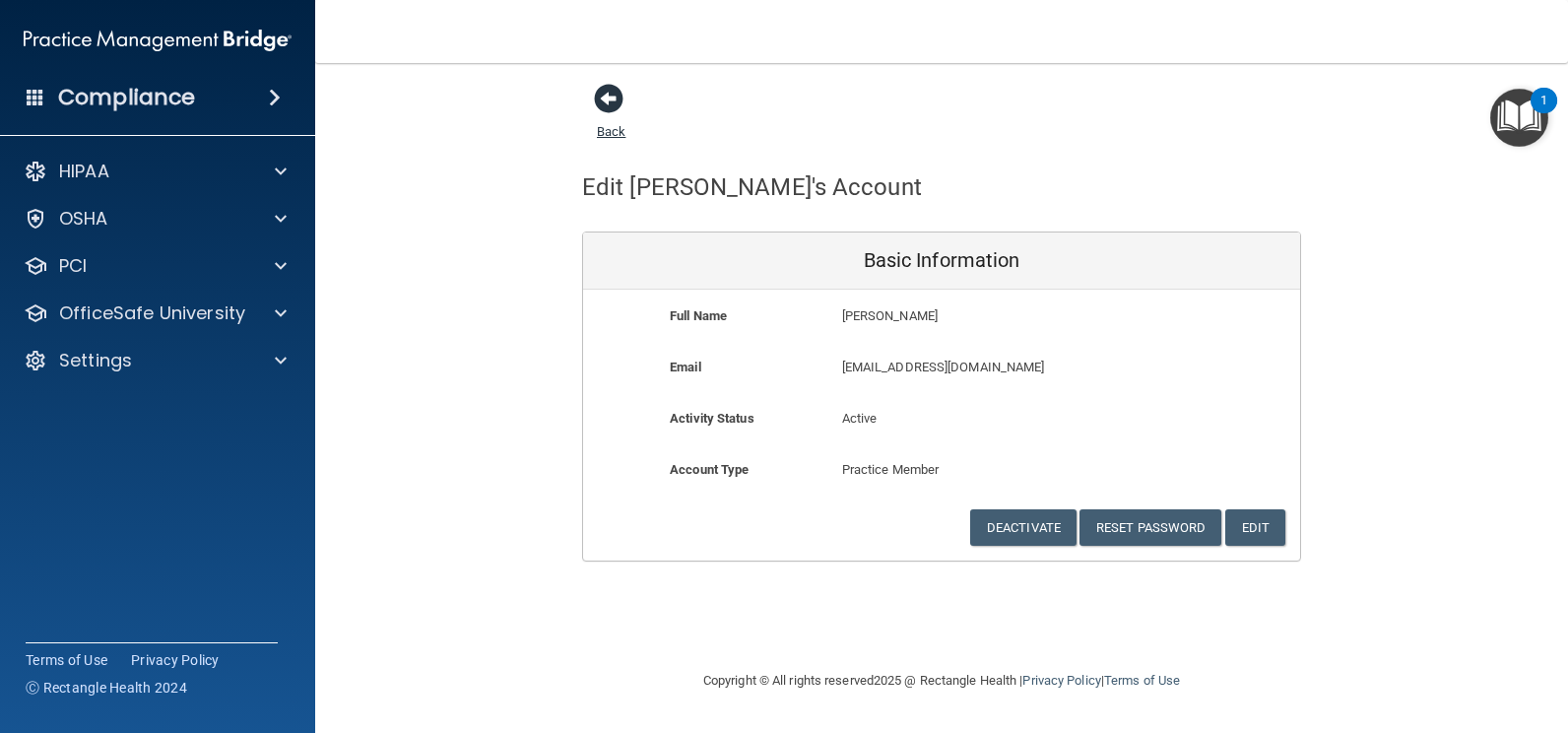
click at [605, 108] on span at bounding box center [609, 98] width 30 height 30
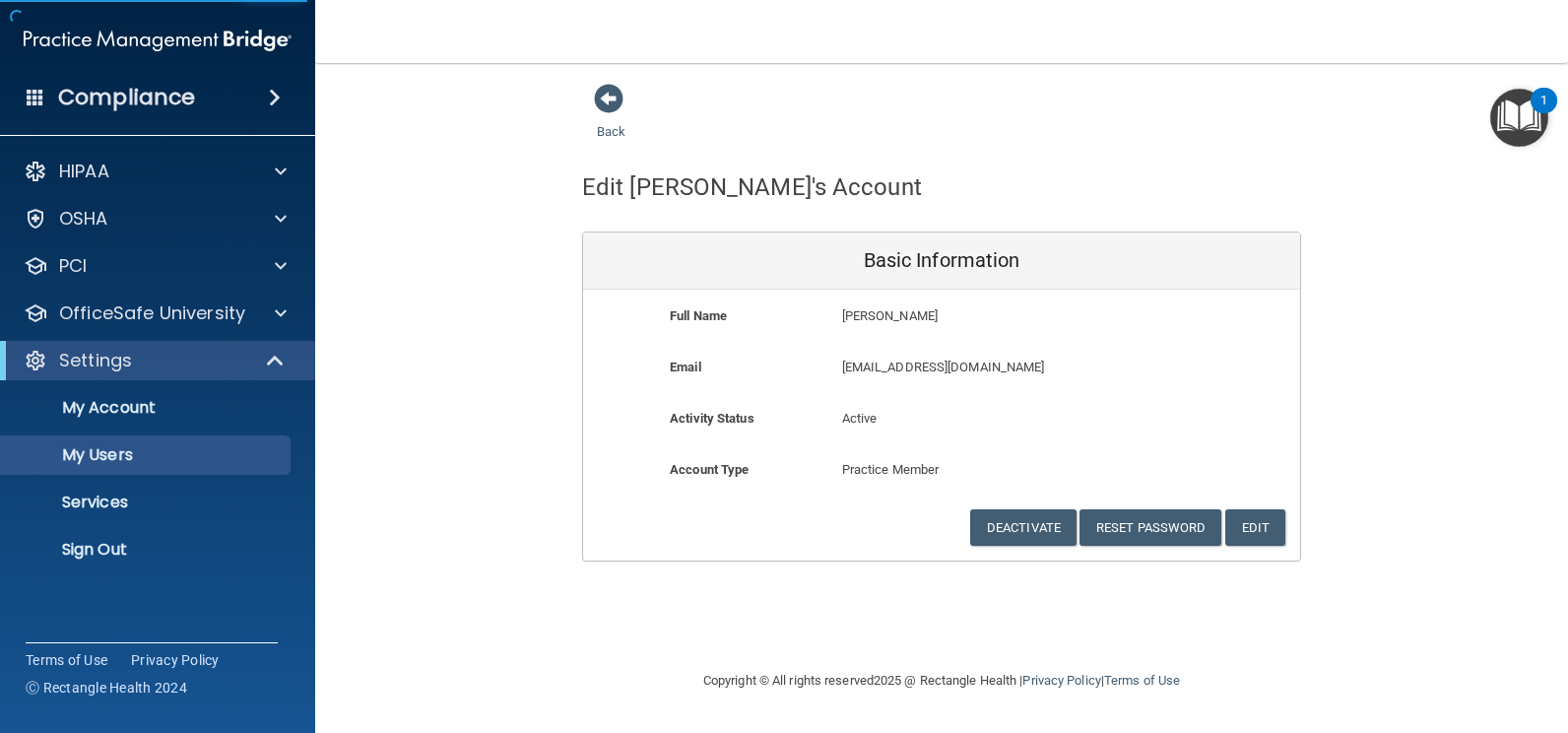
select select "20"
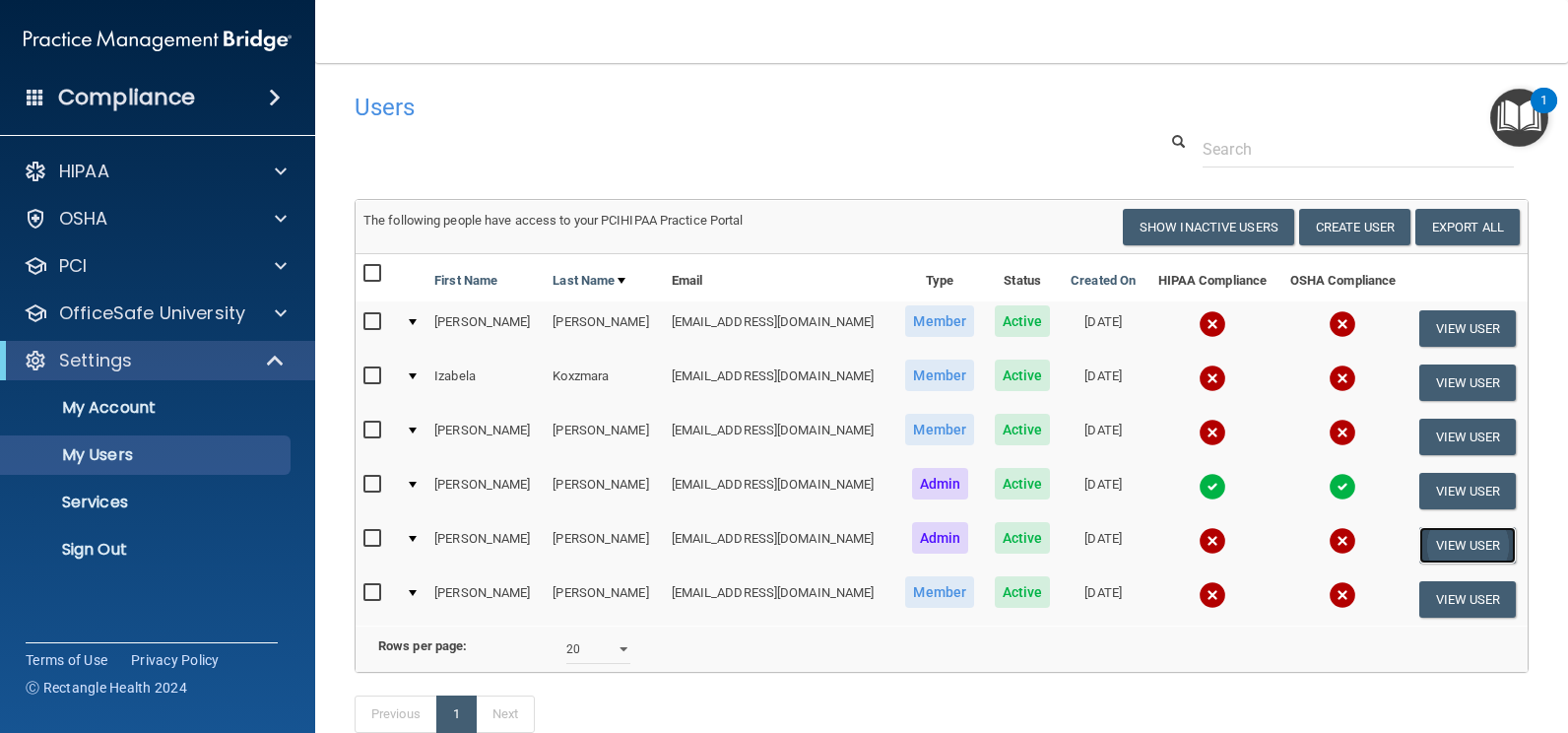
click at [1446, 542] on button "View User" at bounding box center [1469, 545] width 97 height 37
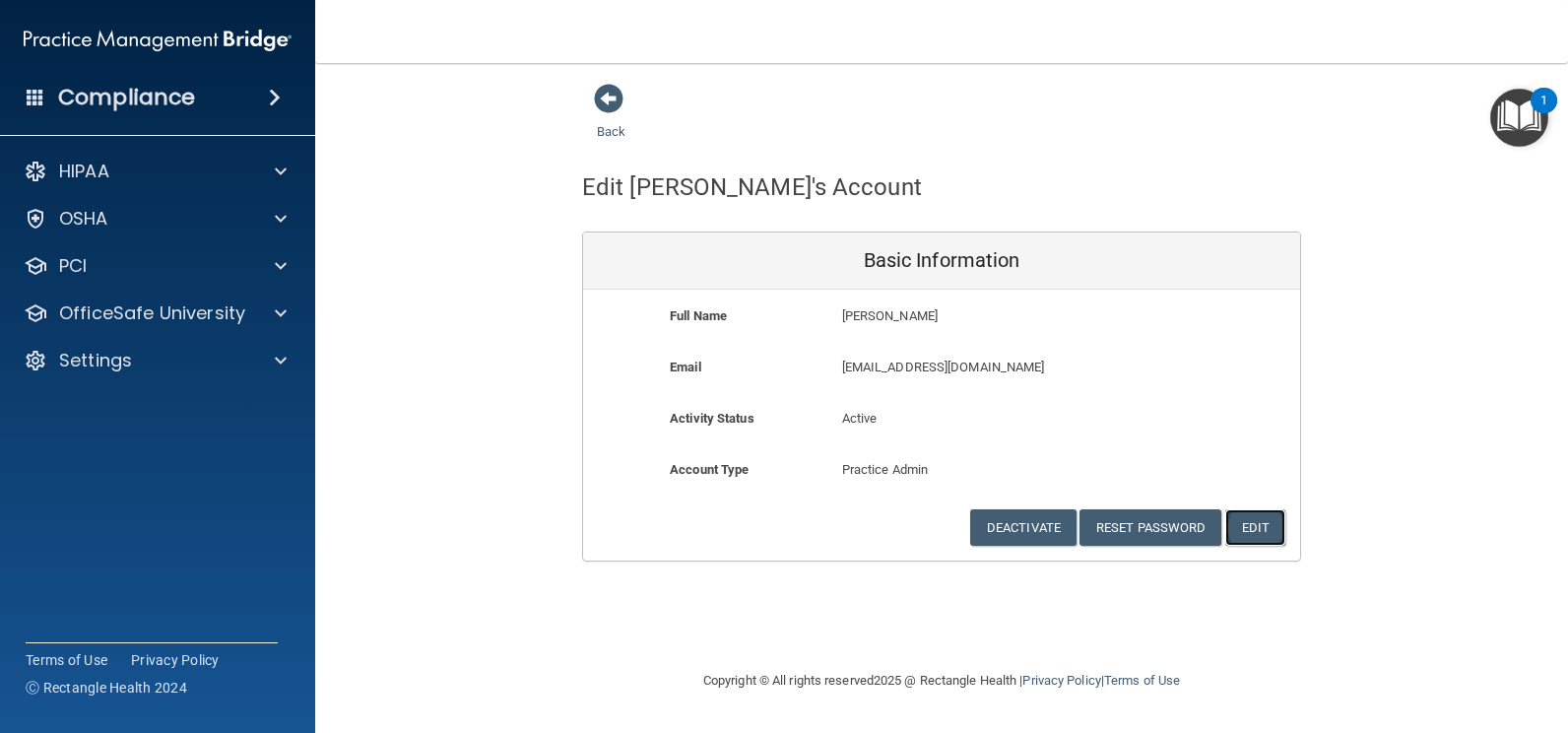
click at [1250, 529] on button "Edit" at bounding box center [1256, 527] width 60 height 37
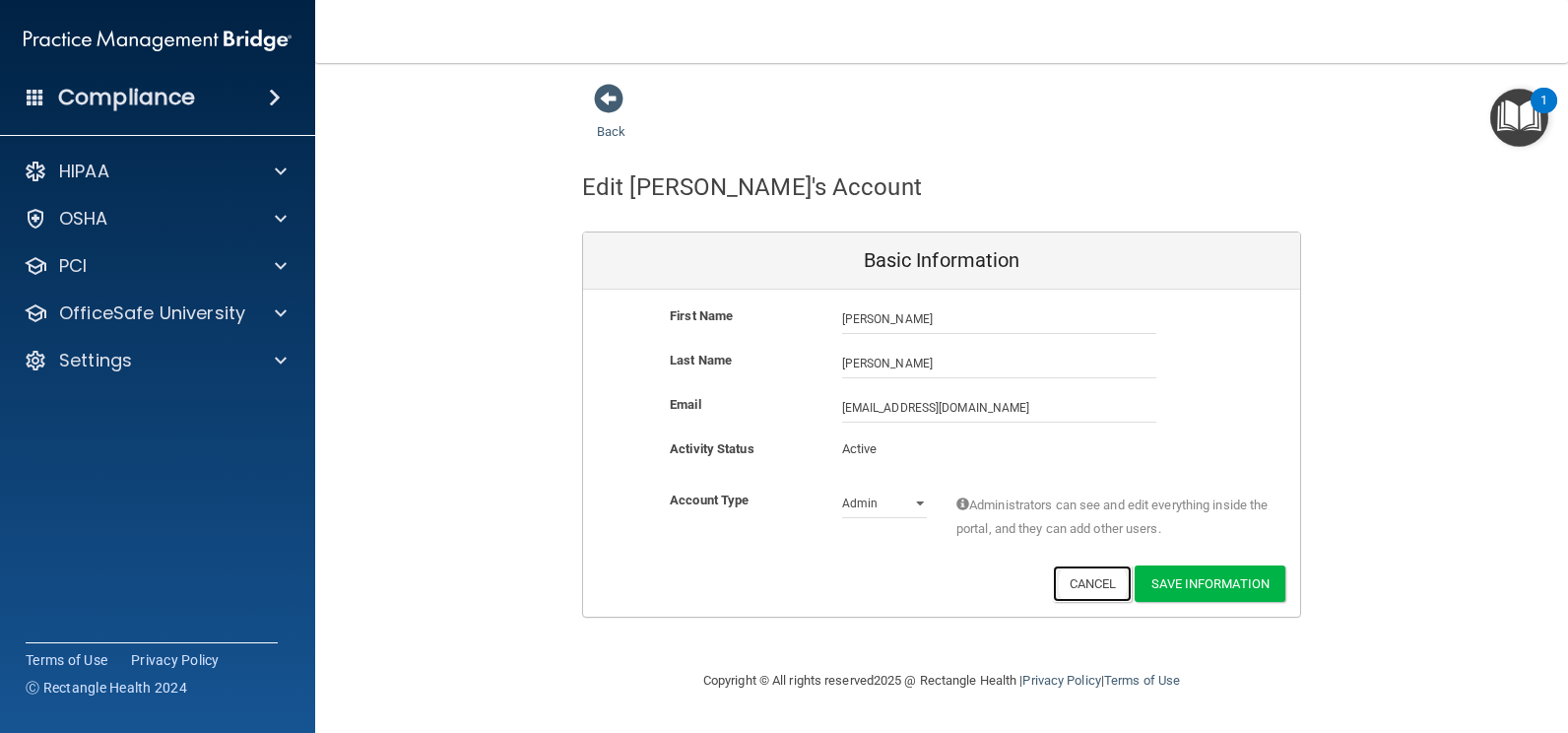
click at [1076, 576] on button "Cancel" at bounding box center [1093, 584] width 80 height 37
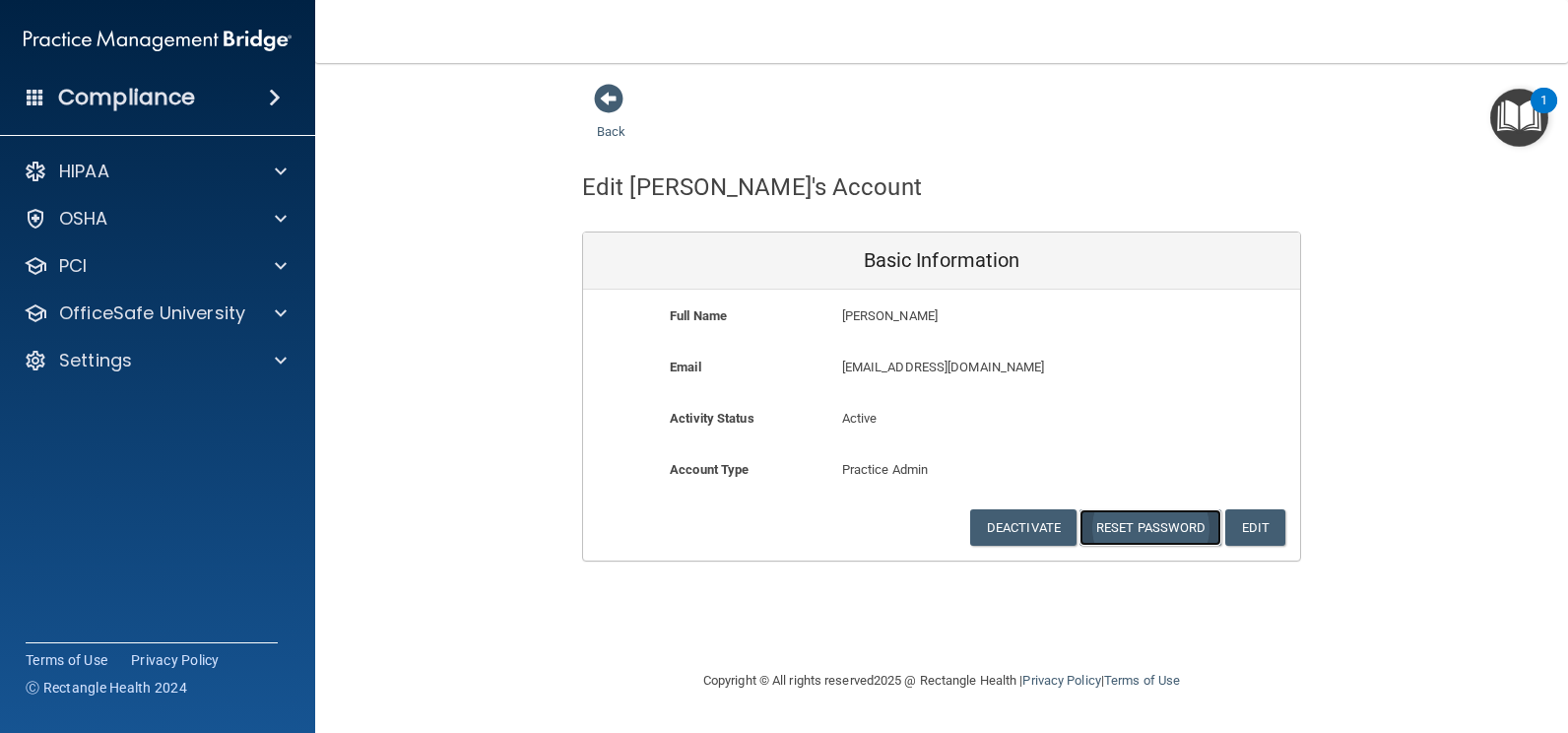
click at [1131, 526] on button "Reset Password" at bounding box center [1150, 527] width 142 height 37
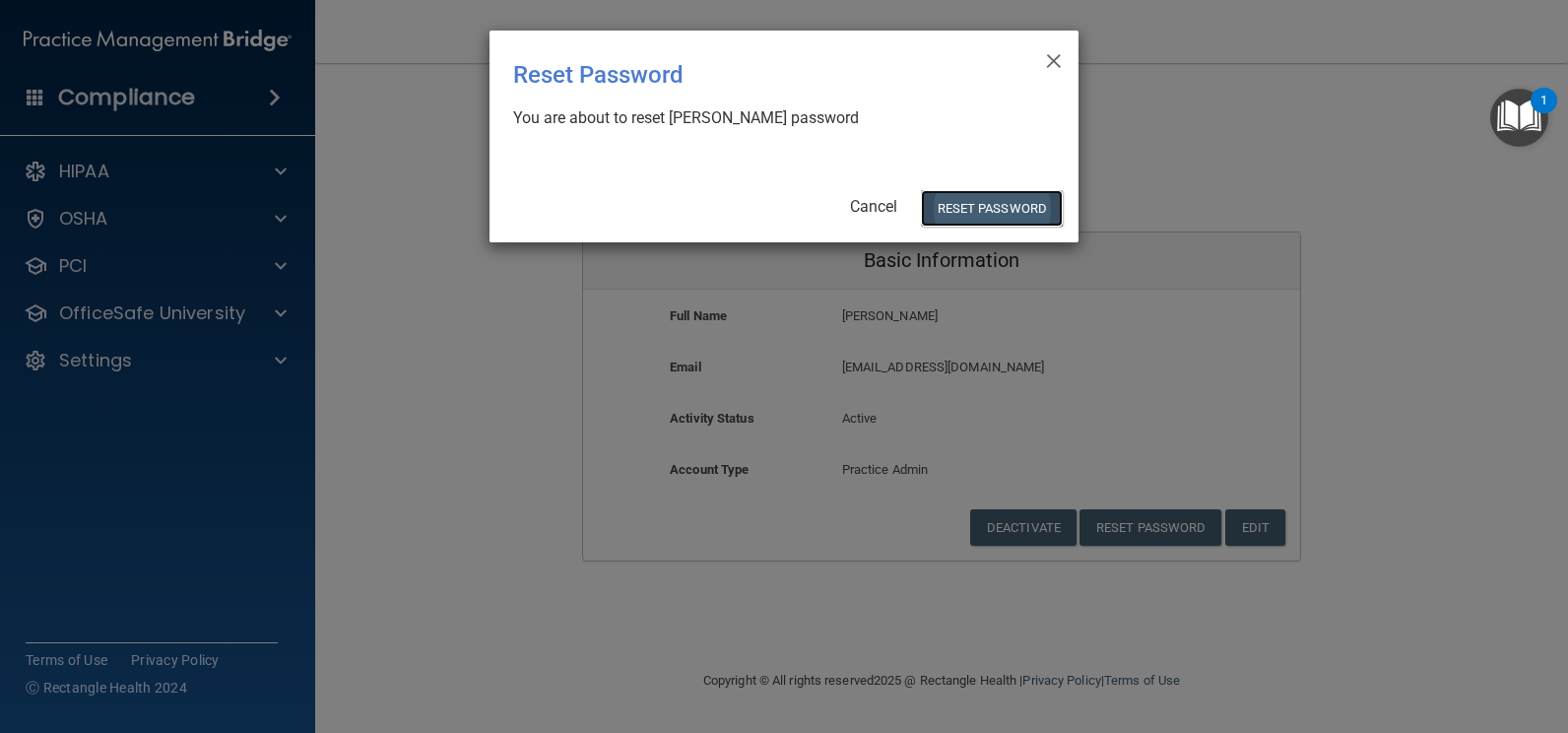
click at [971, 210] on button "Reset Password" at bounding box center [991, 208] width 142 height 37
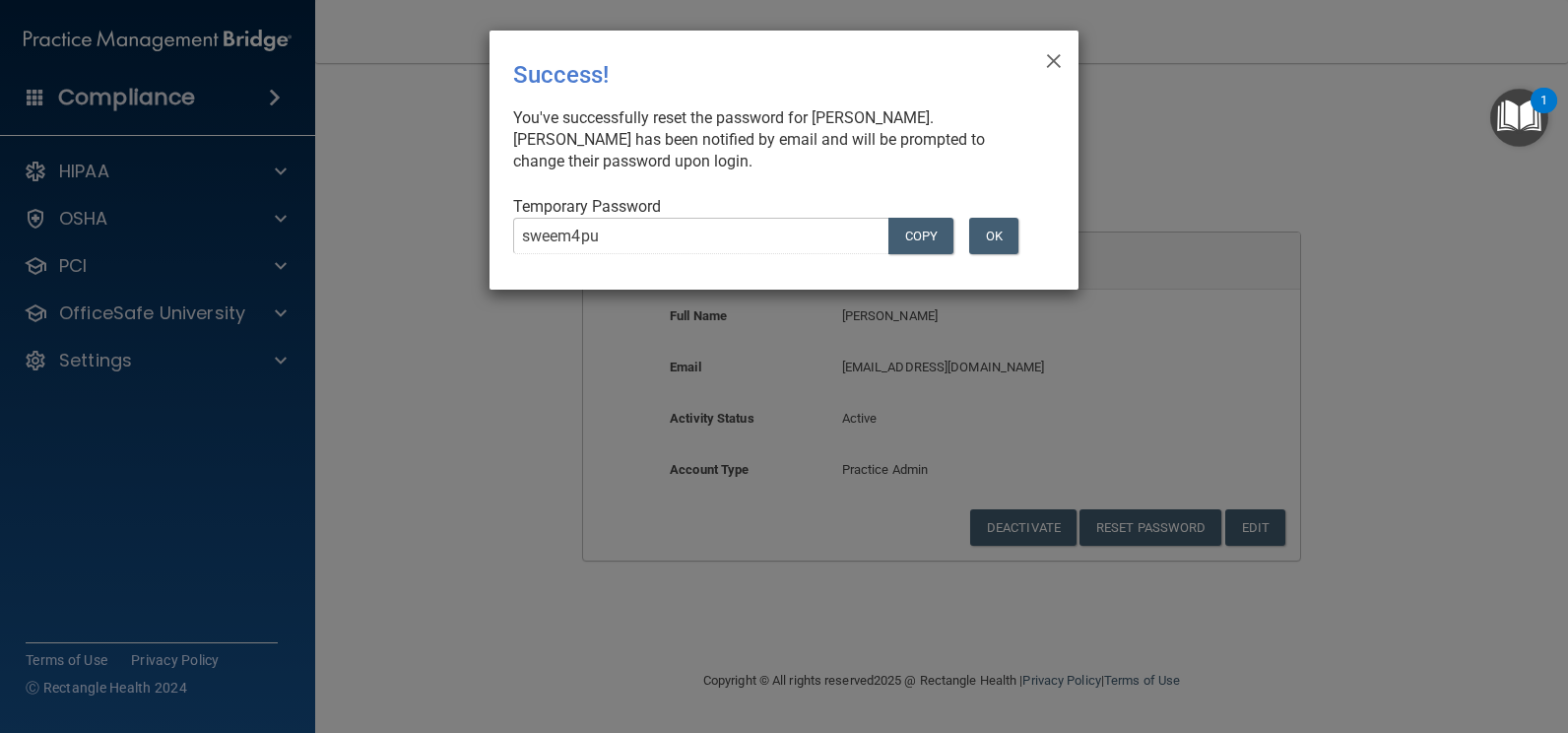
click at [323, 240] on div "× Close Success! You've successfully reset the password for [PERSON_NAME]. [PER…" at bounding box center [784, 366] width 1568 height 733
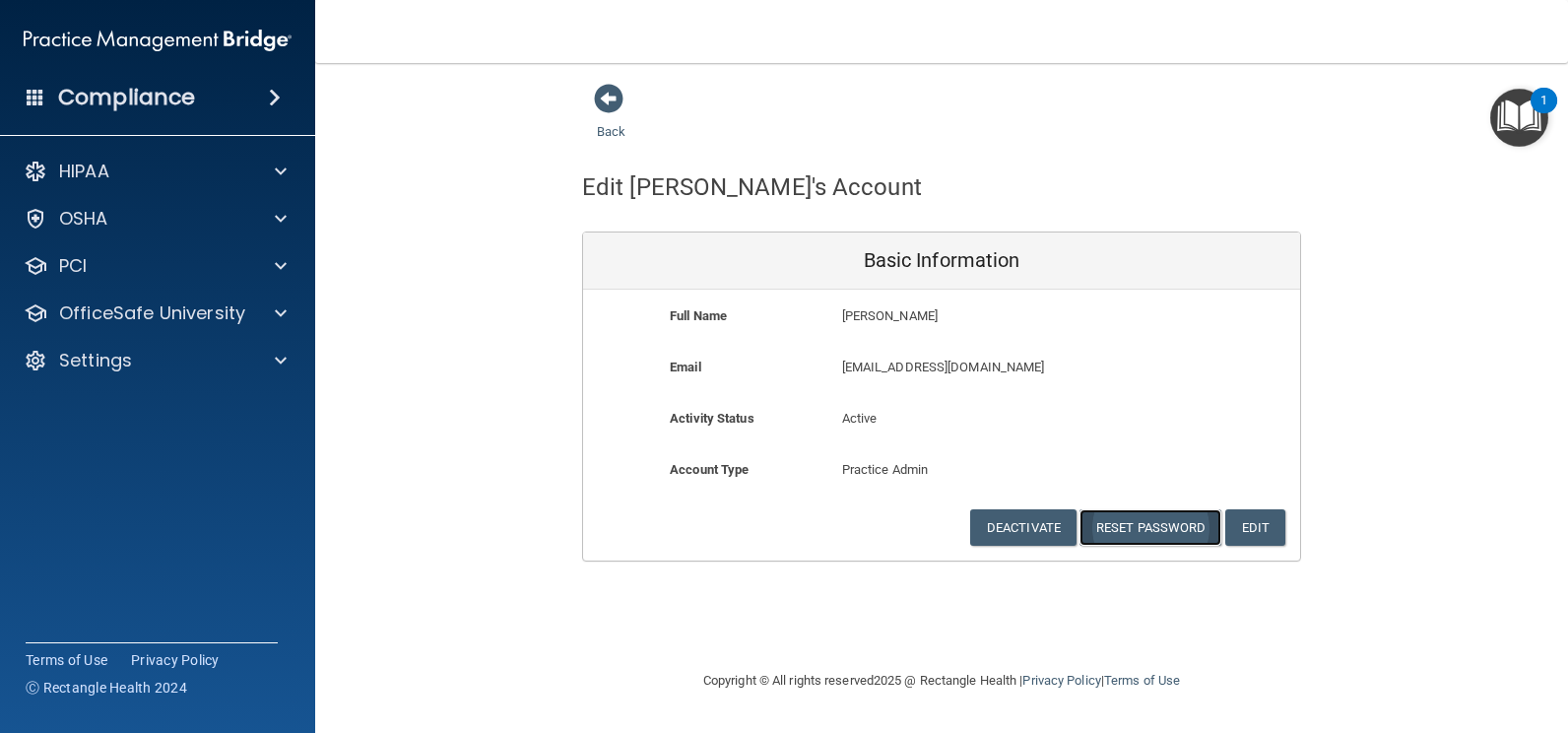
click at [1158, 524] on button "Reset Password" at bounding box center [1150, 527] width 142 height 37
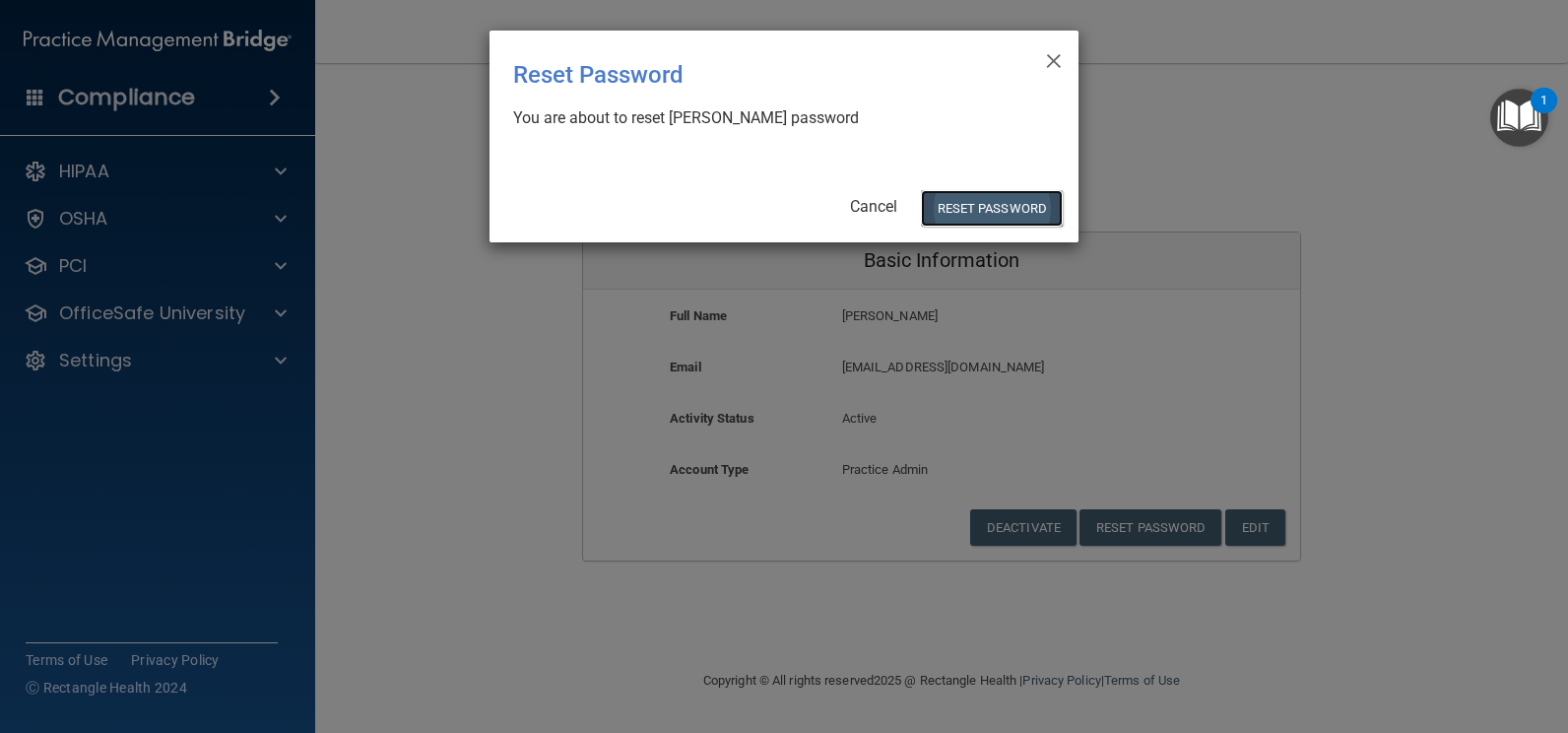
click at [971, 201] on button "Reset Password" at bounding box center [991, 208] width 142 height 37
click at [1006, 208] on button "Reset Password" at bounding box center [991, 208] width 142 height 37
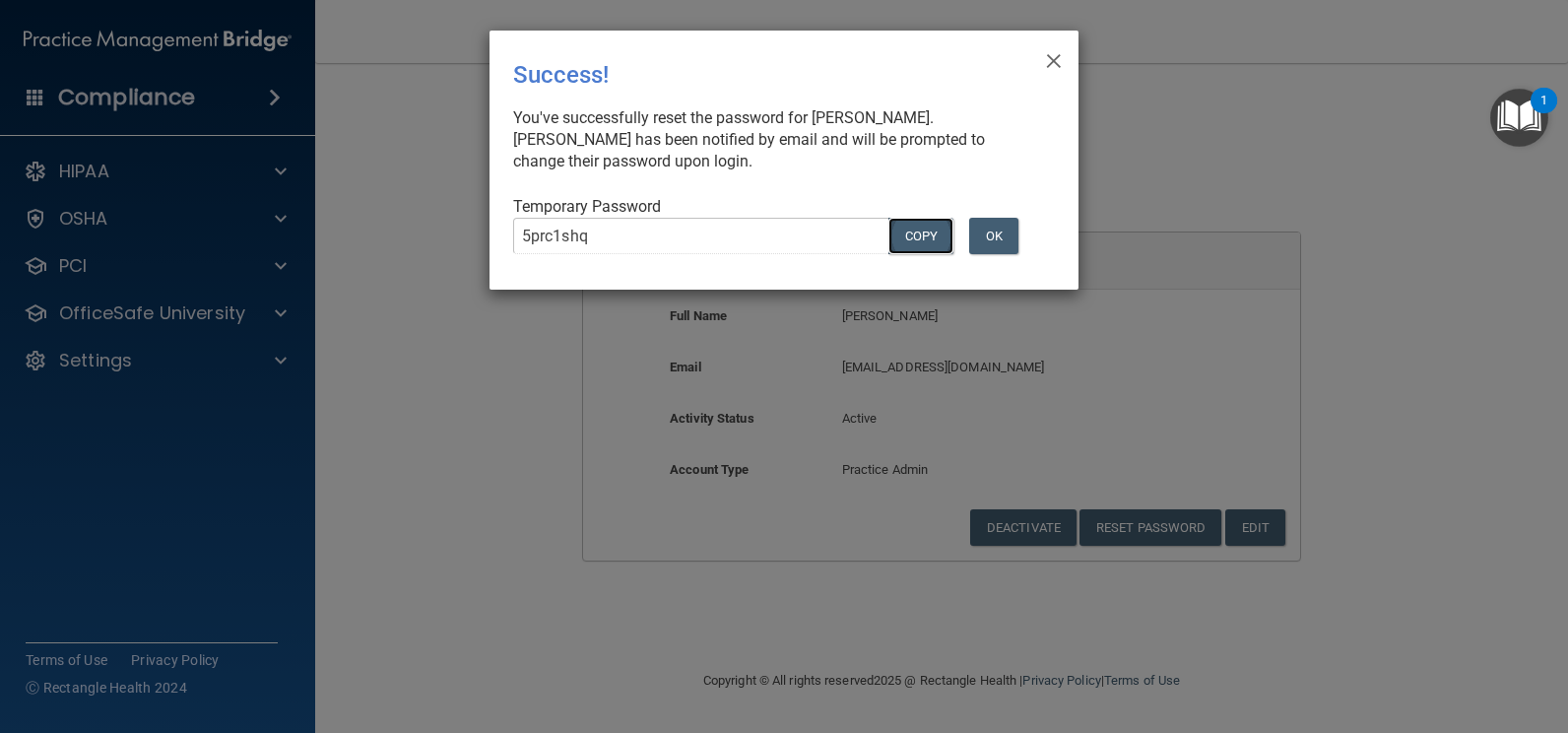
click at [927, 240] on button "COPY" at bounding box center [921, 236] width 65 height 37
click at [1056, 58] on span "×" at bounding box center [1054, 59] width 18 height 40
click at [1060, 58] on span "×" at bounding box center [1054, 59] width 18 height 40
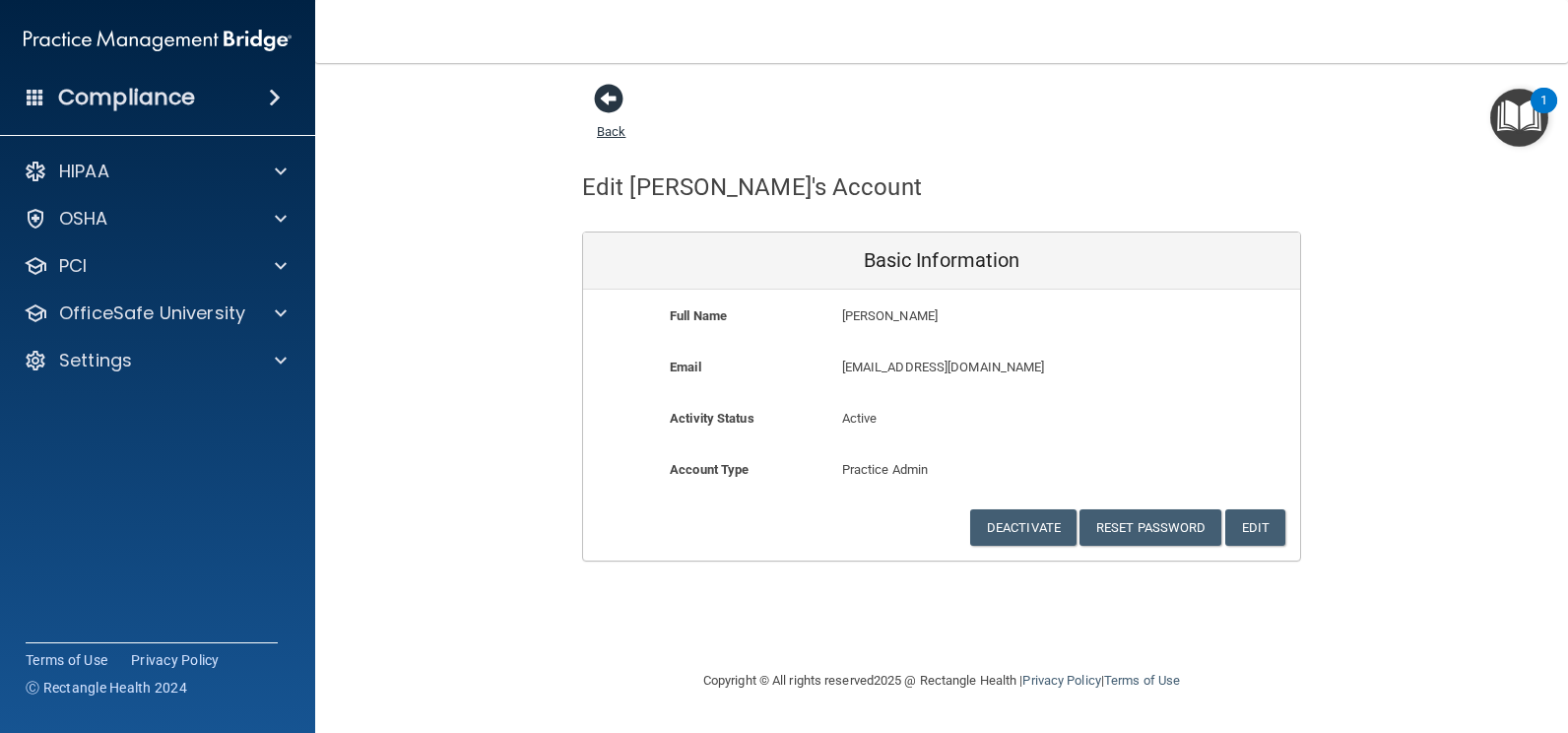
click at [615, 104] on span at bounding box center [609, 98] width 30 height 30
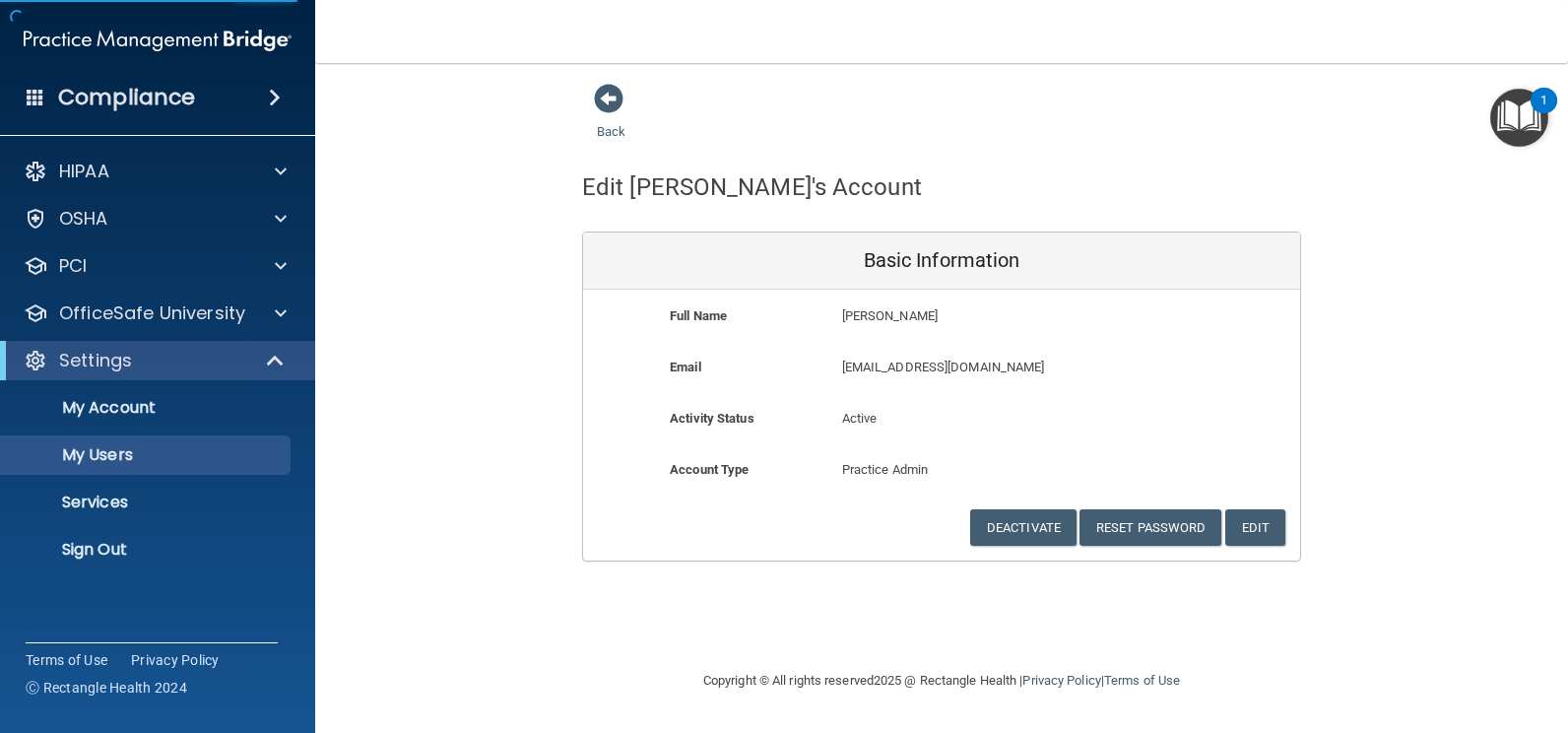
select select "20"
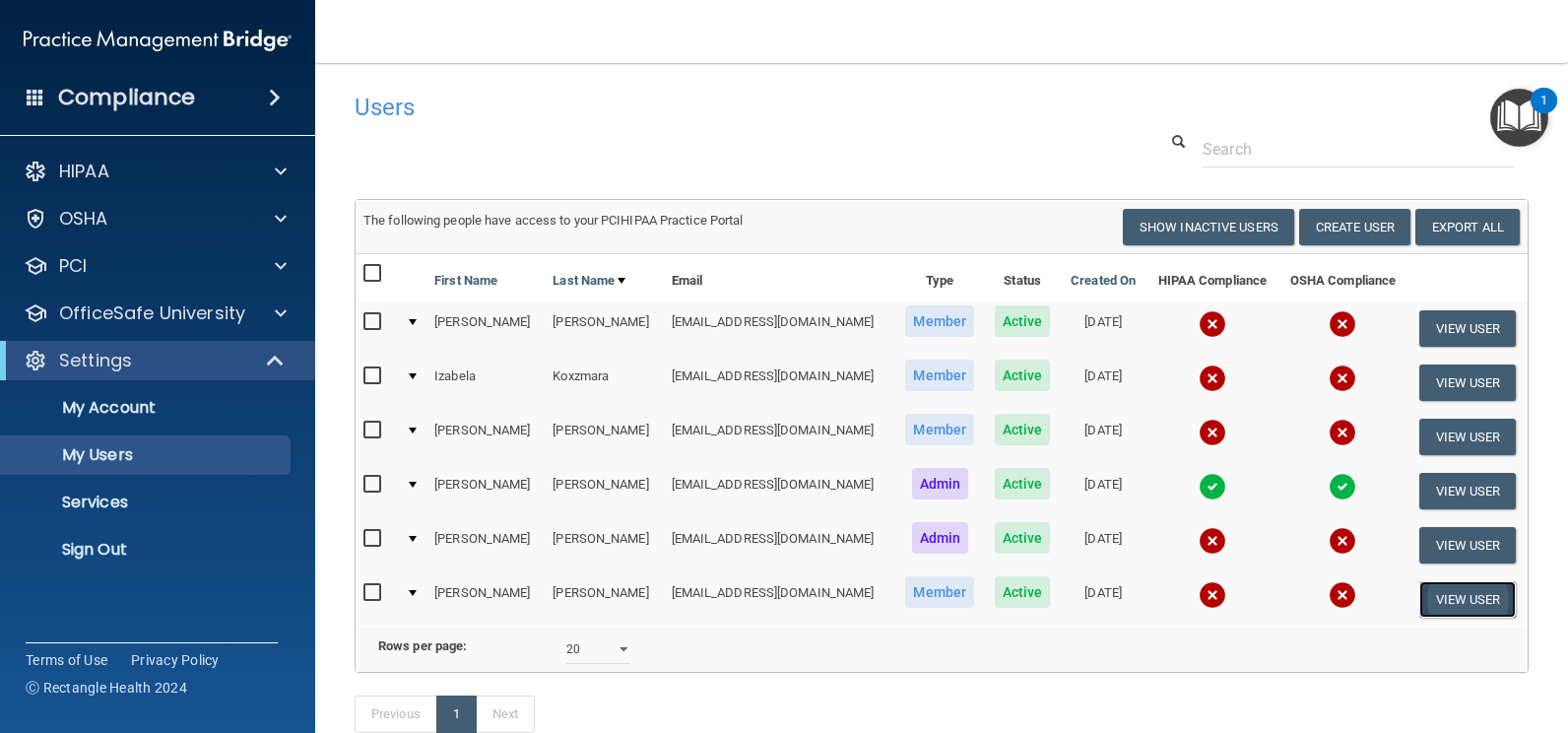
click at [1424, 586] on button "View User" at bounding box center [1469, 600] width 97 height 37
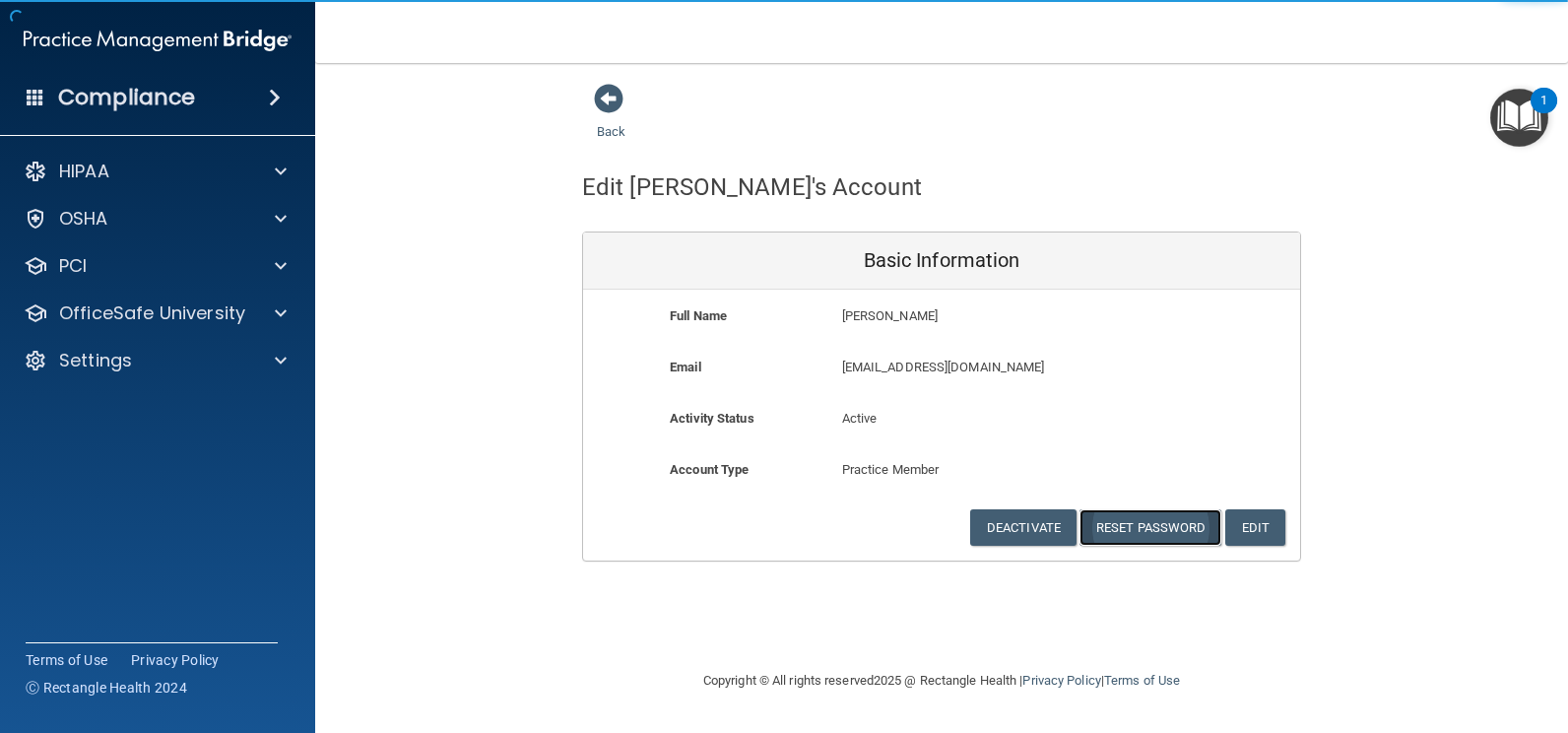
click at [1175, 512] on button "Reset Password" at bounding box center [1150, 527] width 142 height 37
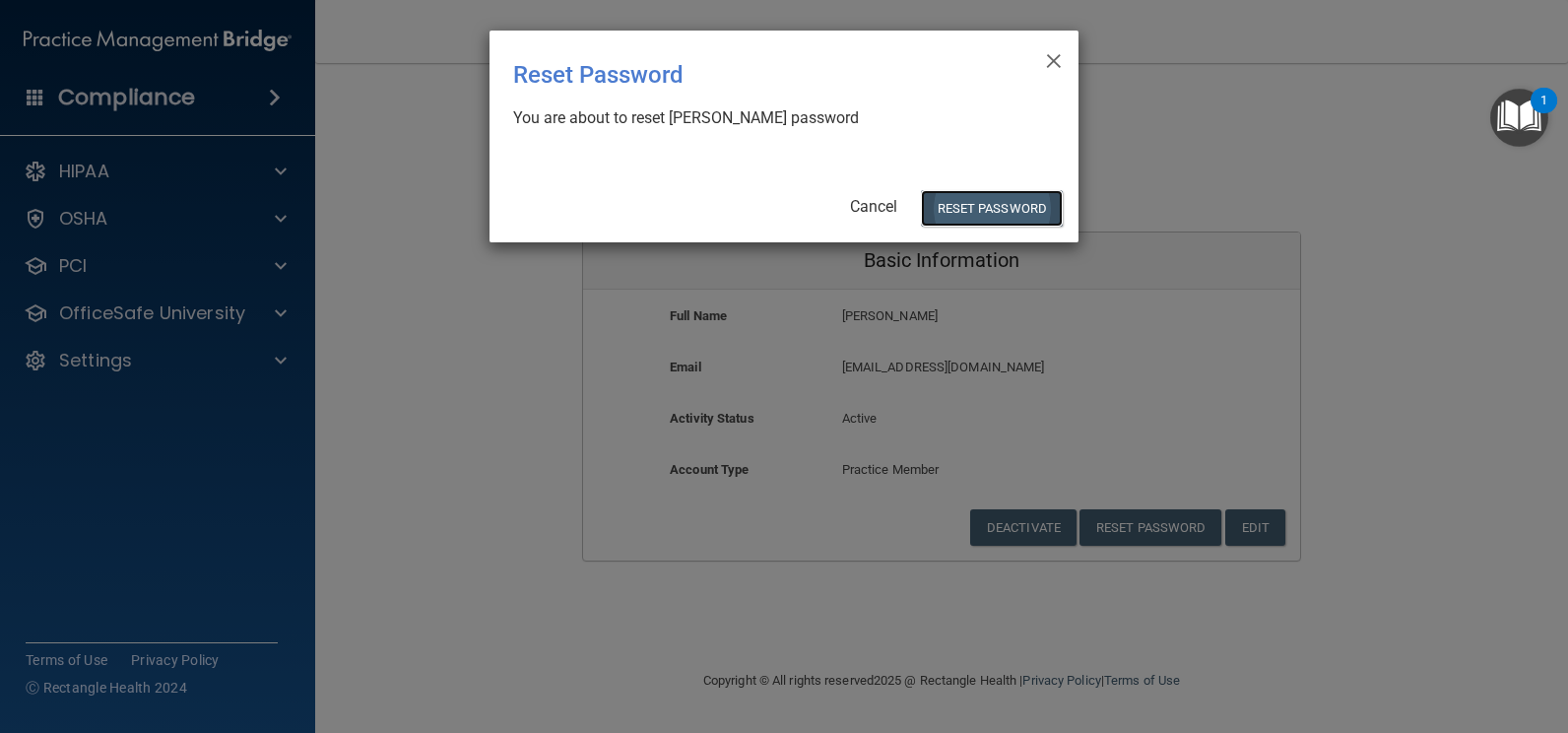
click at [1006, 201] on button "Reset Password" at bounding box center [991, 208] width 142 height 37
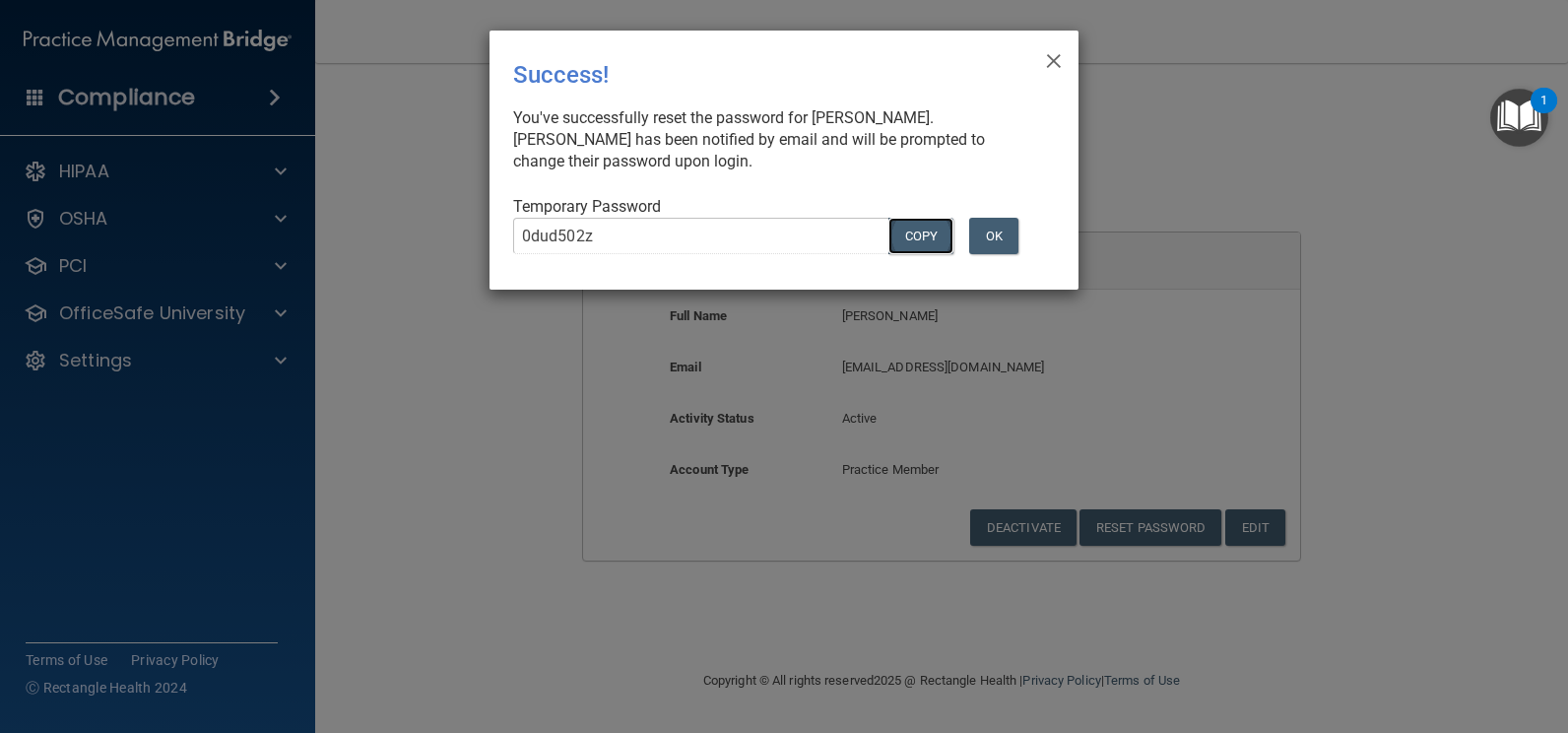
click at [911, 236] on button "COPY" at bounding box center [921, 236] width 65 height 37
click at [1012, 235] on button "OK" at bounding box center [994, 236] width 50 height 37
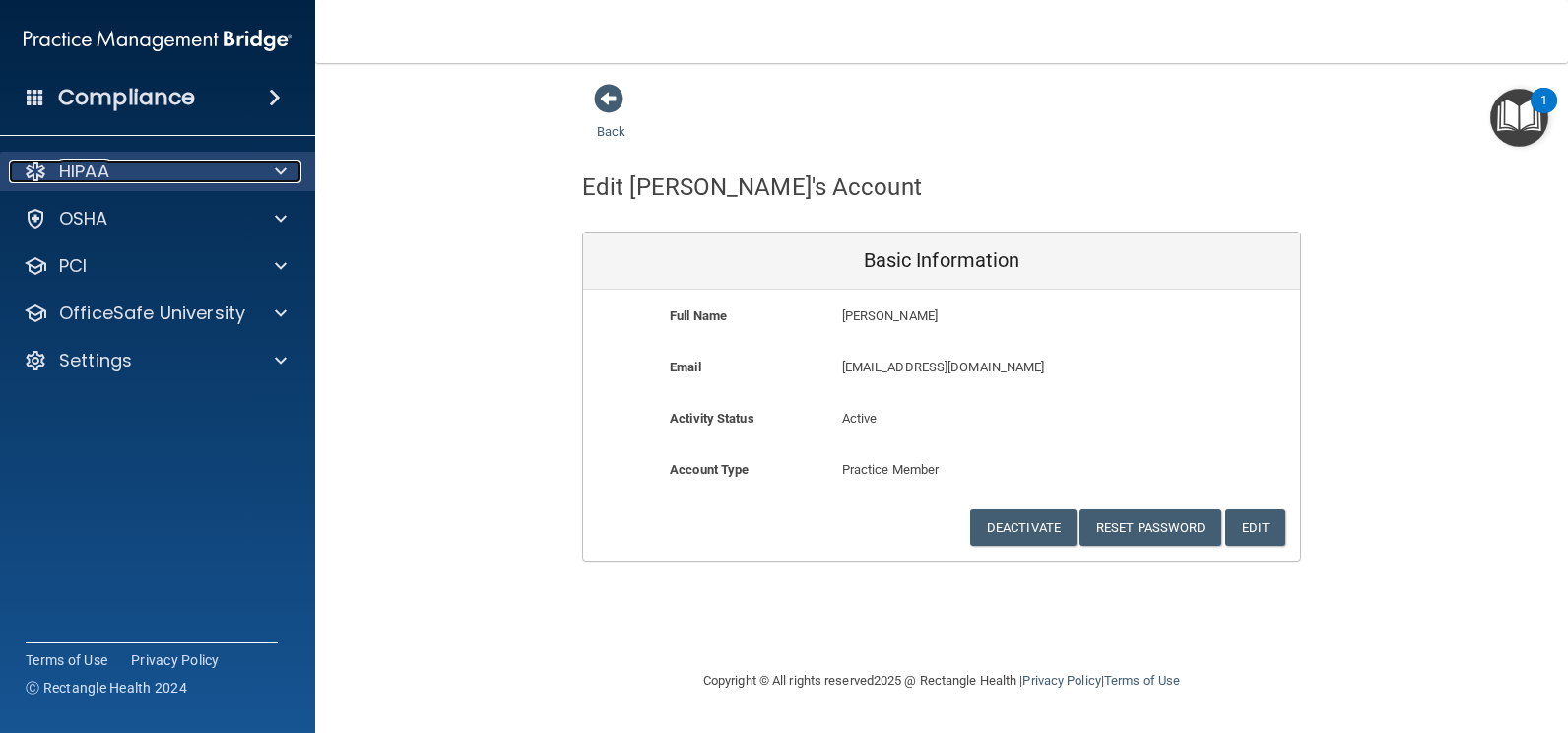
click at [109, 171] on p "HIPAA" at bounding box center [84, 172] width 51 height 24
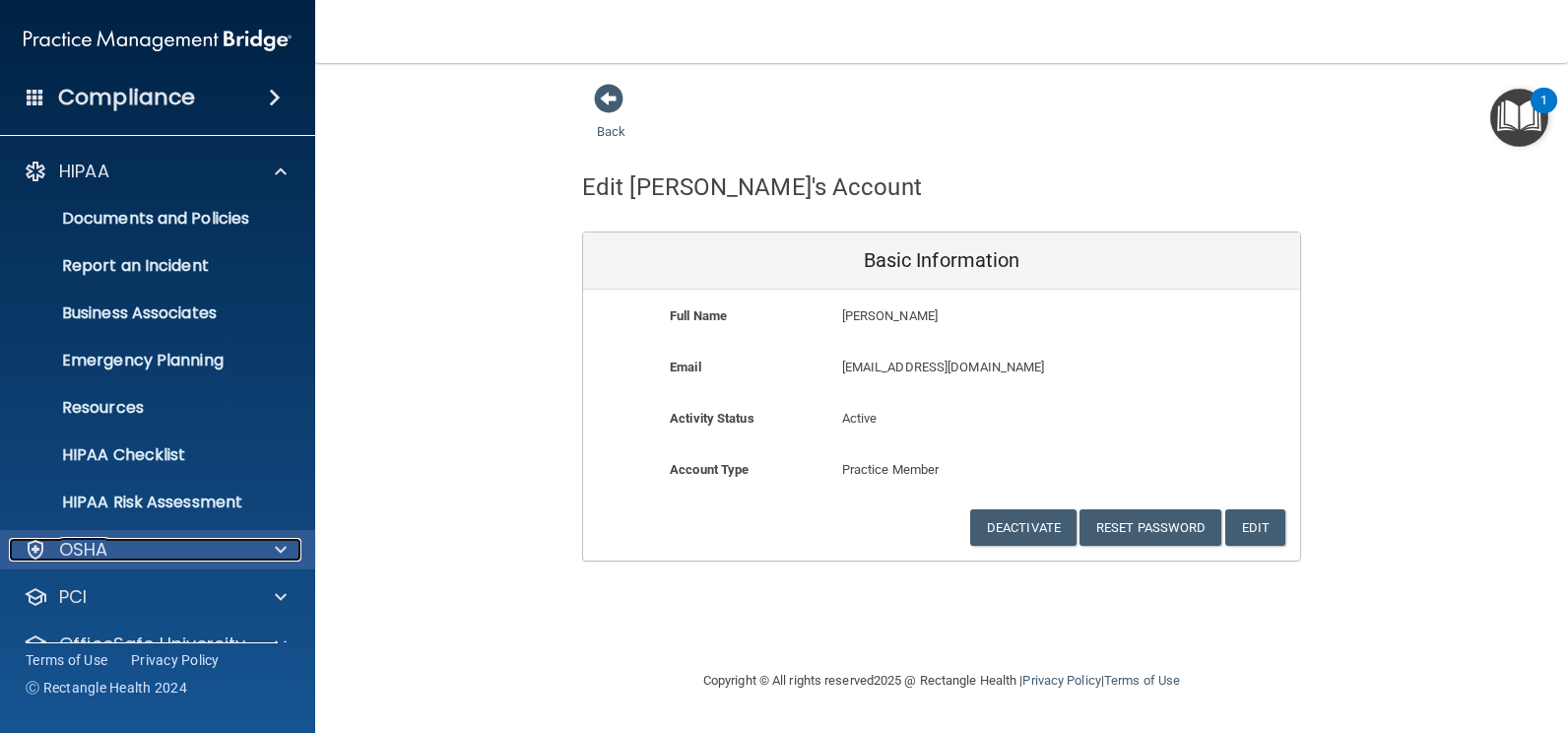
click at [137, 543] on div "OSHA" at bounding box center [131, 550] width 245 height 24
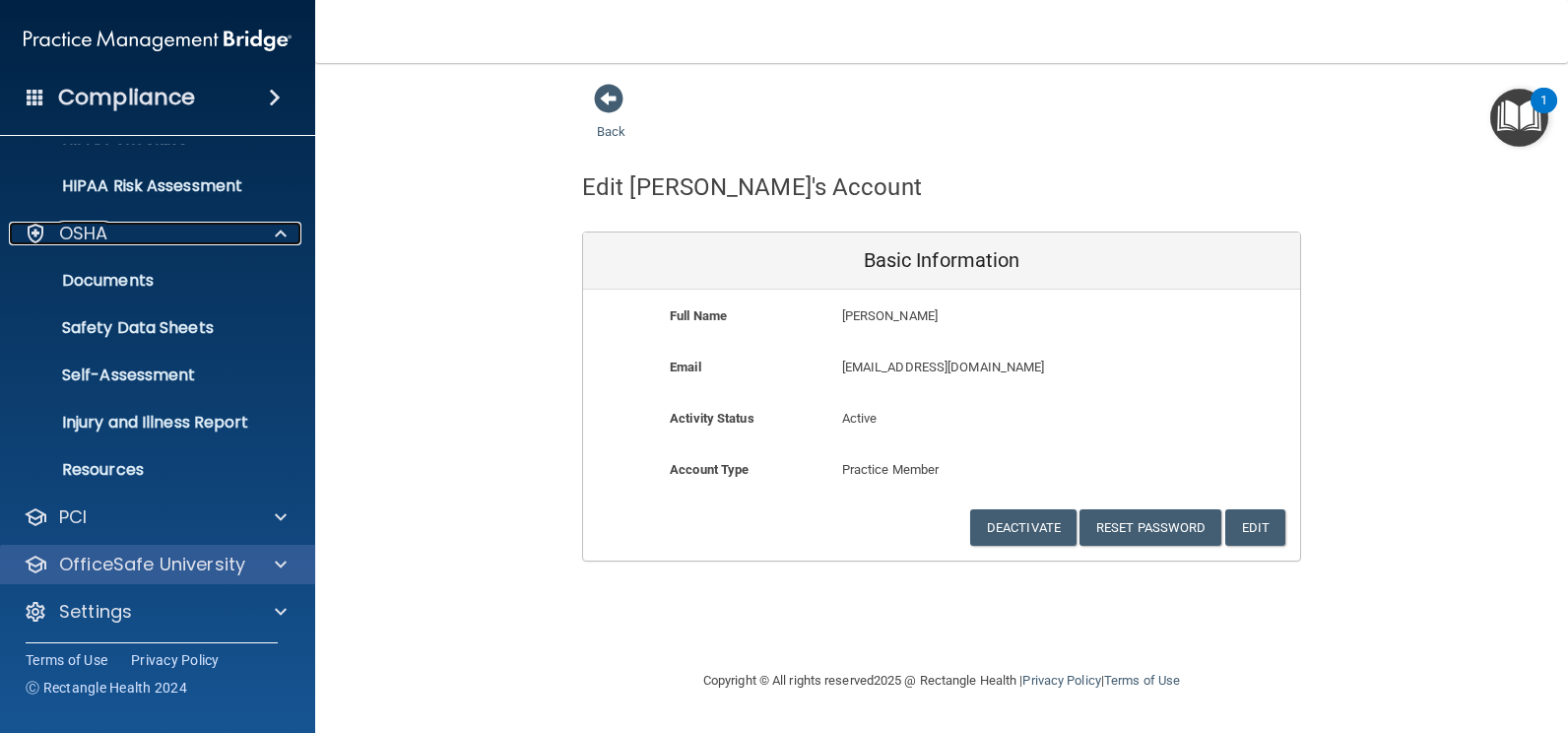
scroll to position [321, 0]
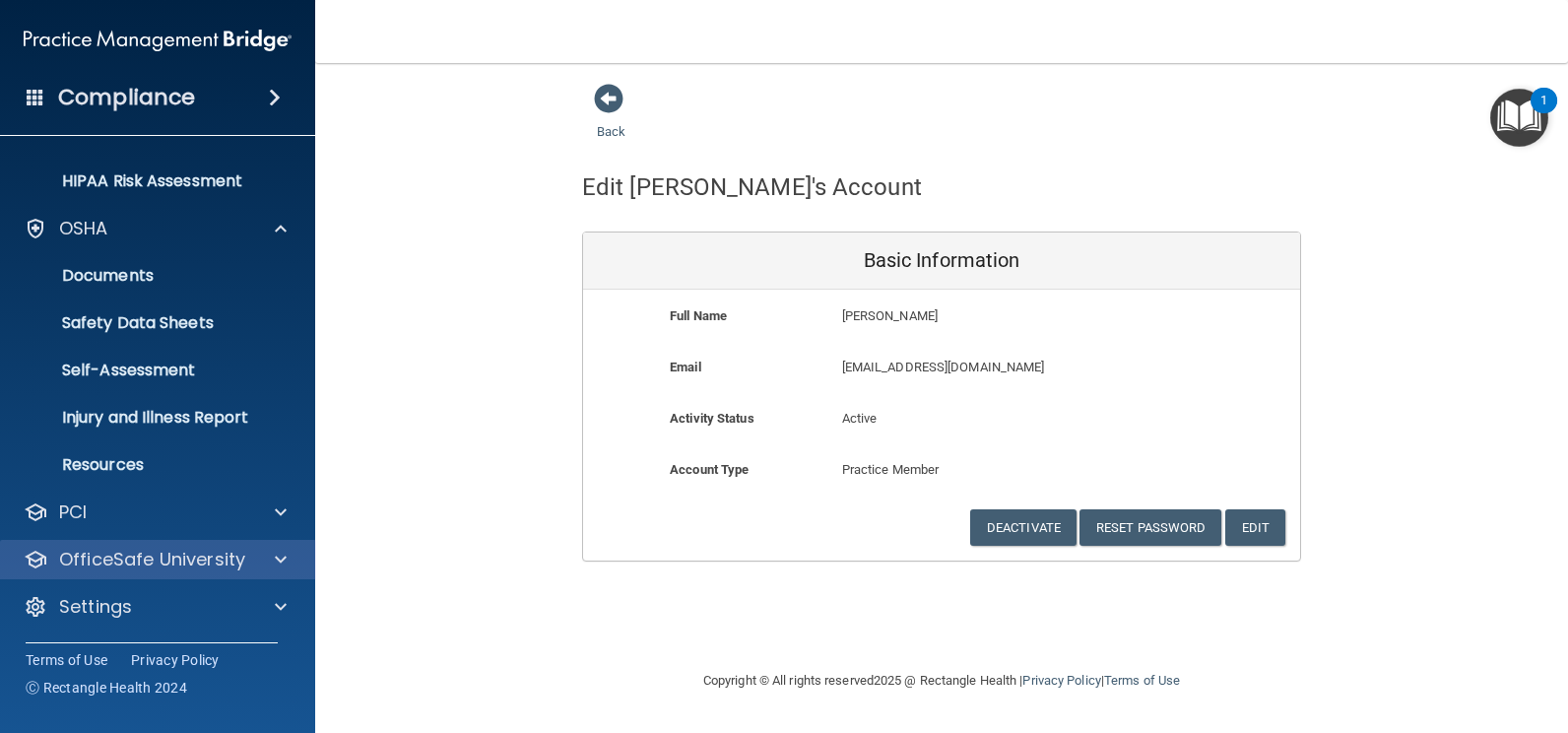
click at [138, 542] on div "OfficeSafe University" at bounding box center [158, 560] width 316 height 40
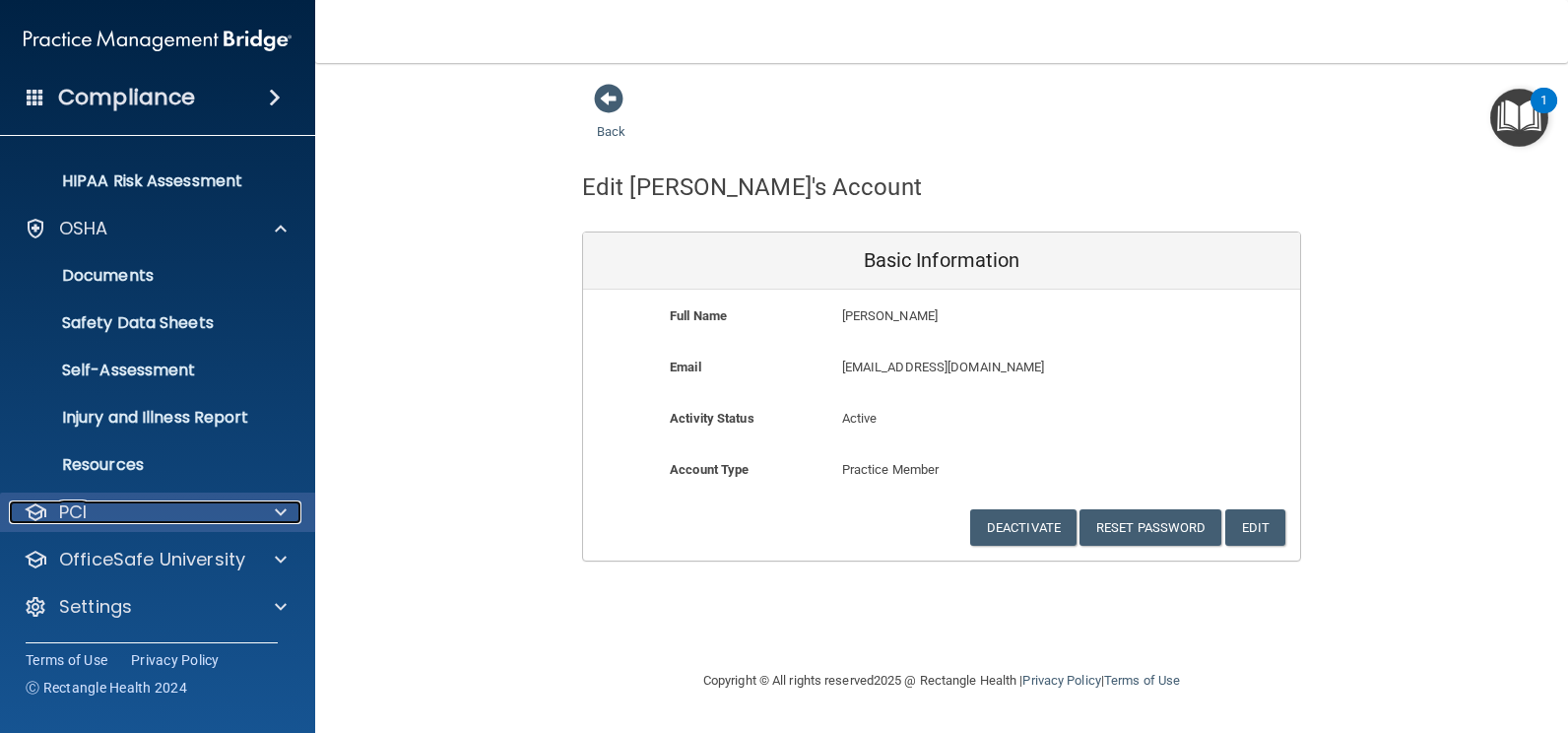
click at [169, 507] on div "PCI" at bounding box center [131, 512] width 245 height 24
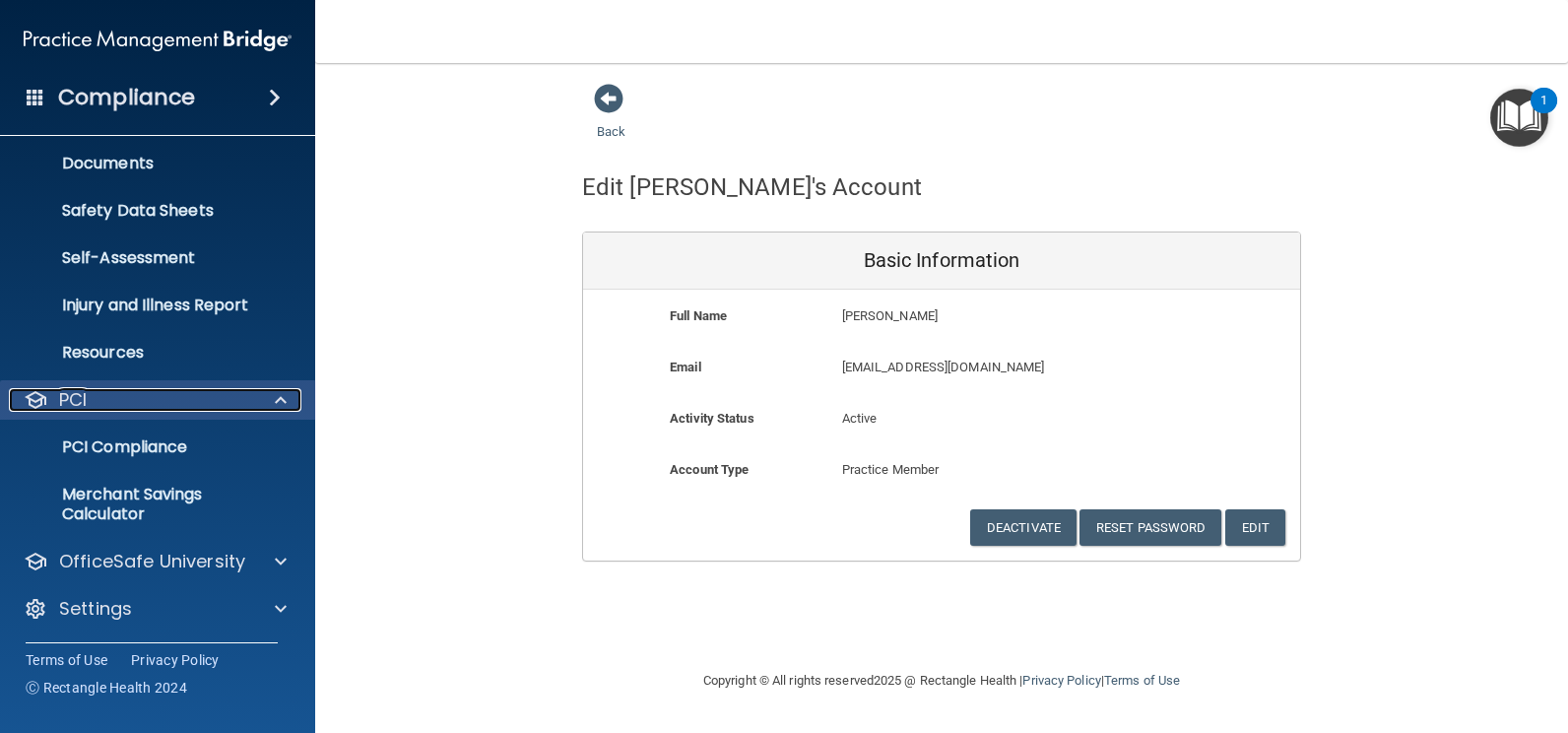
scroll to position [436, 0]
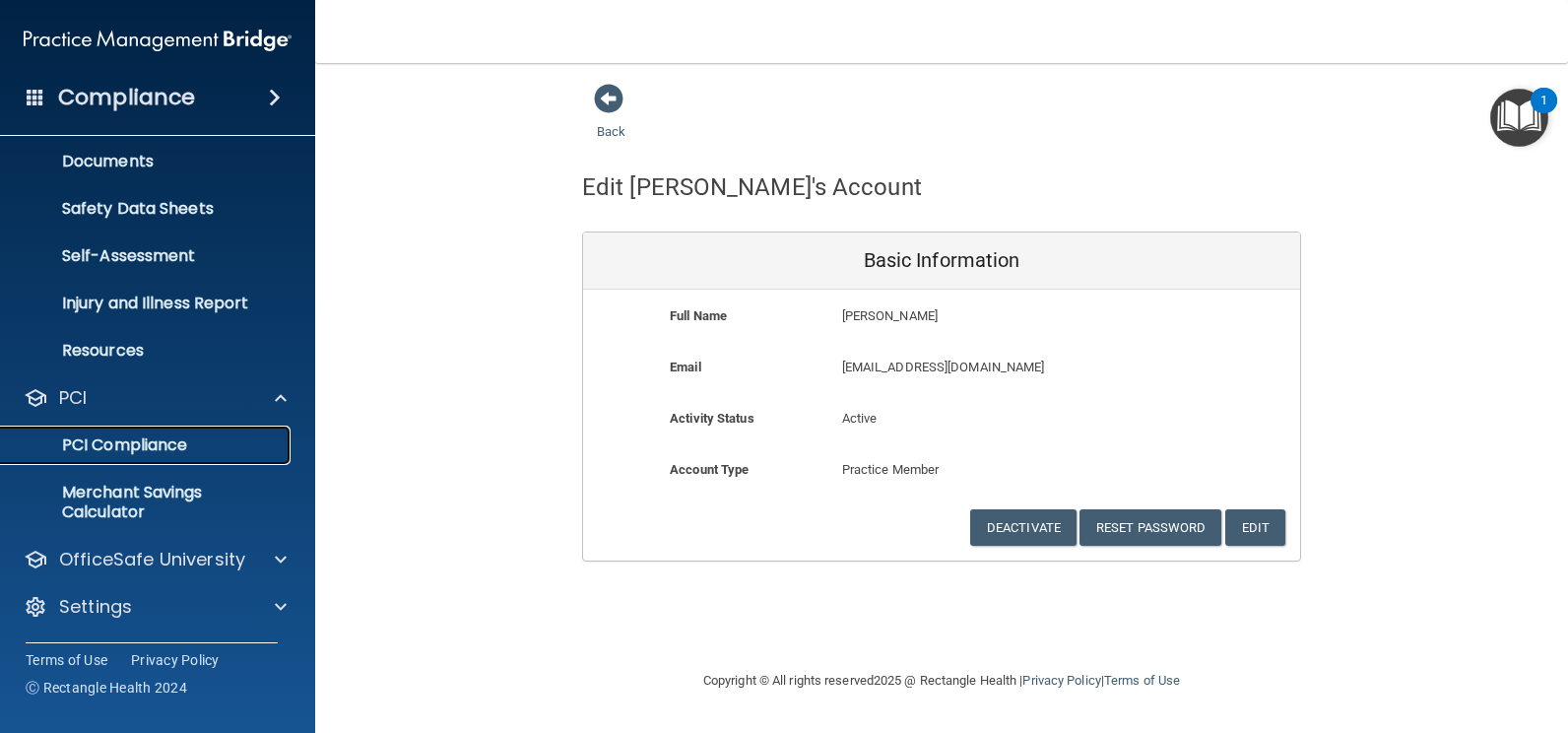
click at [135, 457] on link "PCI Compliance" at bounding box center [135, 446] width 310 height 40
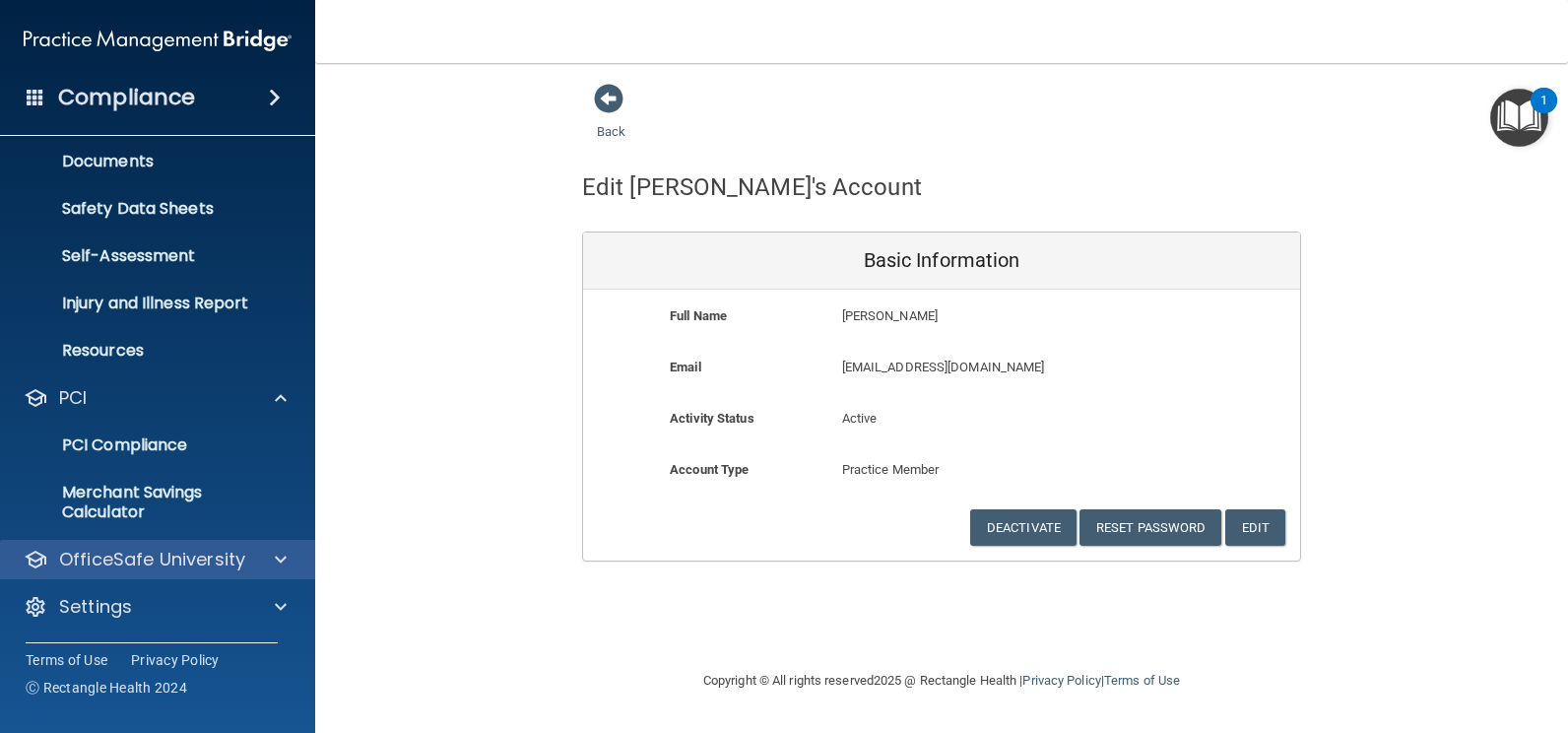
click at [171, 574] on div "OfficeSafe University" at bounding box center [158, 560] width 316 height 40
click at [274, 556] on span at bounding box center [280, 560] width 12 height 24
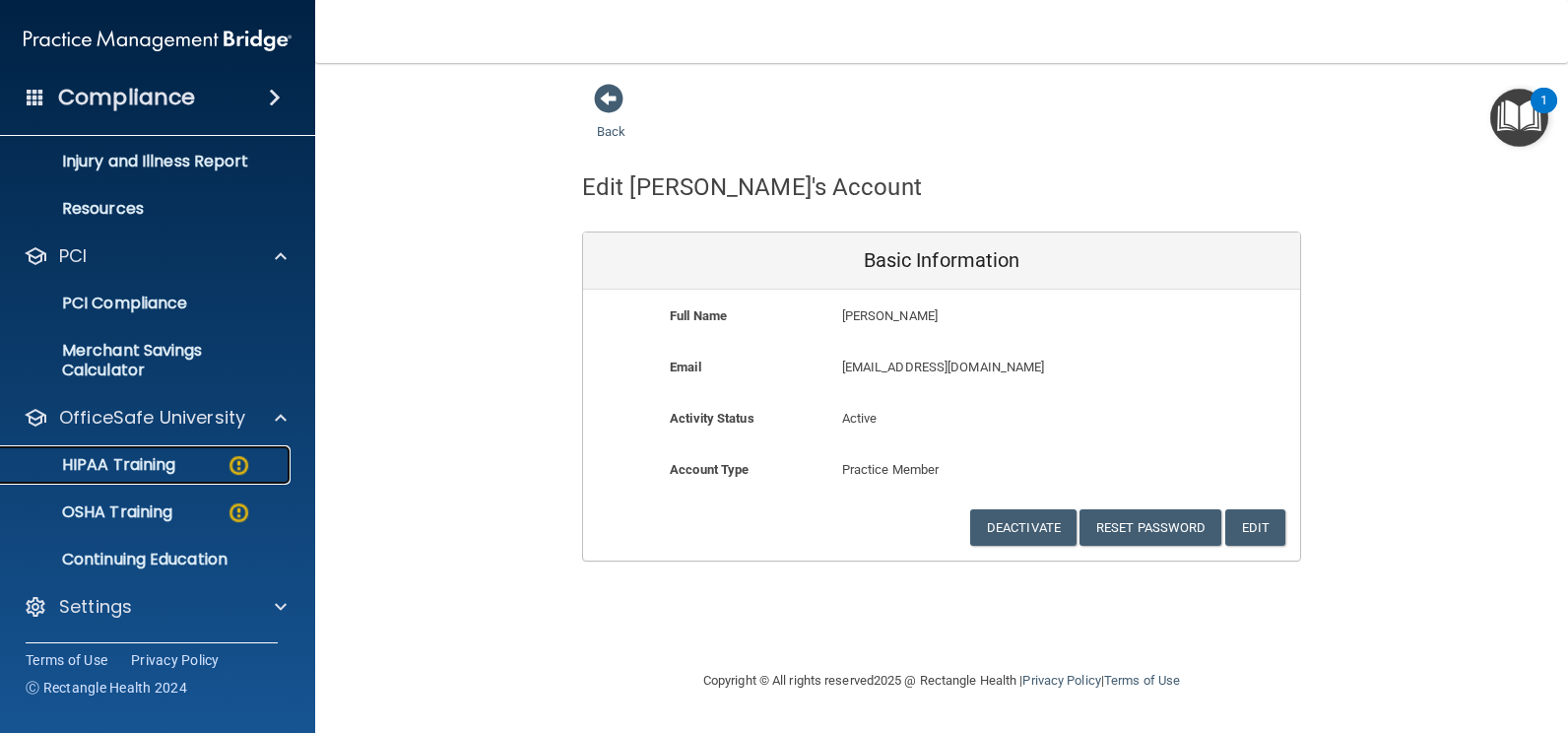
click at [156, 472] on p "HIPAA Training" at bounding box center [93, 465] width 162 height 20
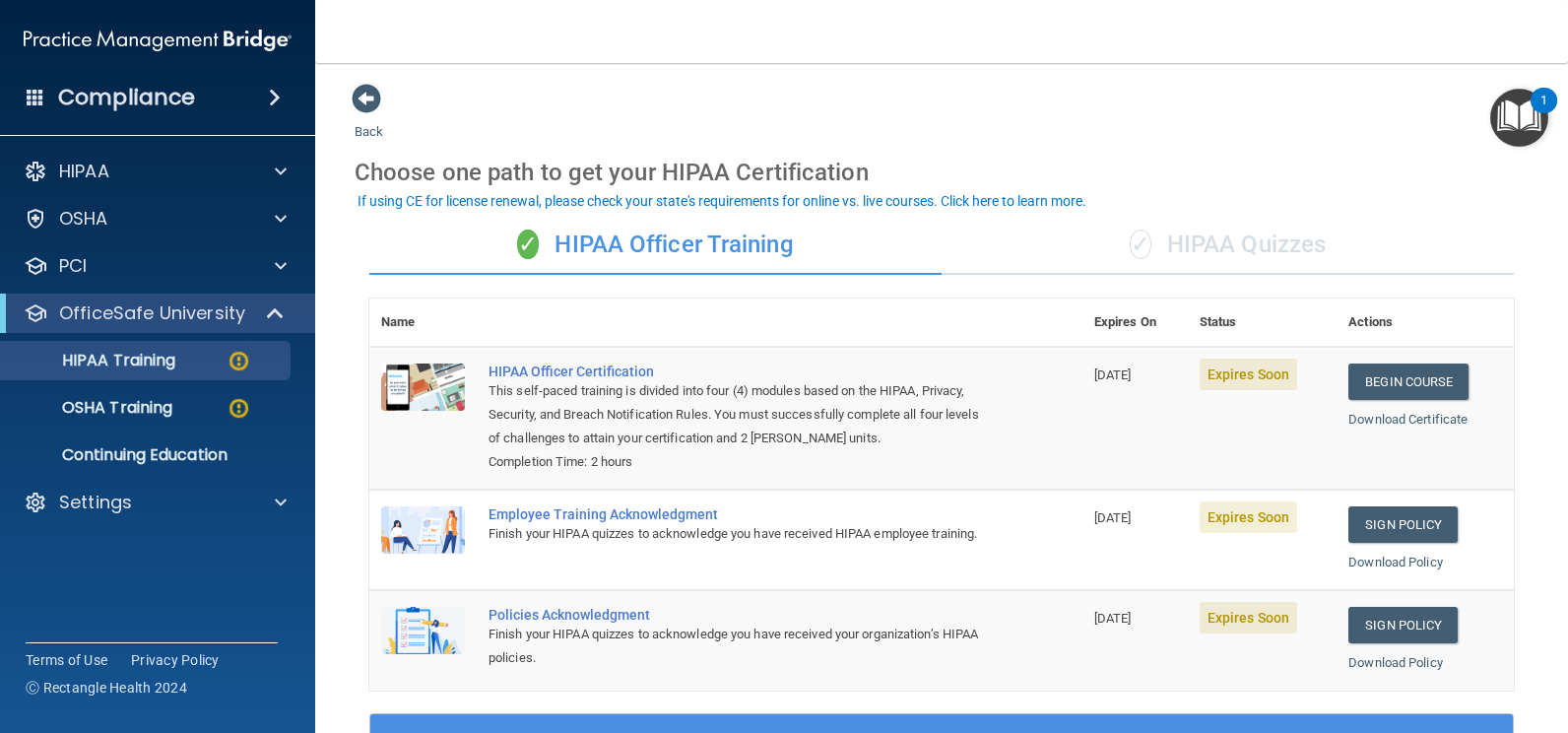
click at [1227, 251] on div "✓ HIPAA Quizzes" at bounding box center [1228, 245] width 573 height 59
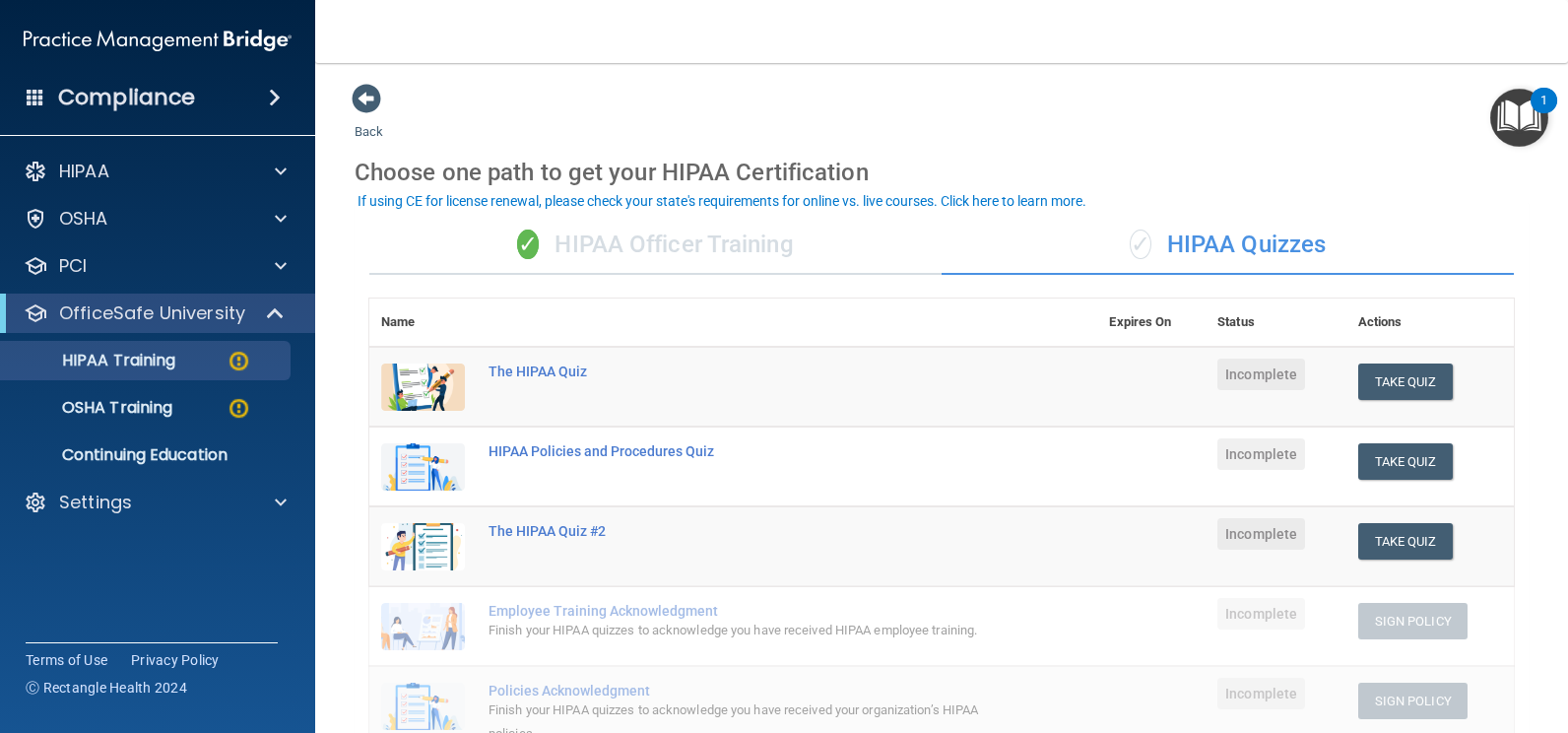
click at [631, 248] on div "✓ HIPAA Officer Training" at bounding box center [656, 245] width 573 height 59
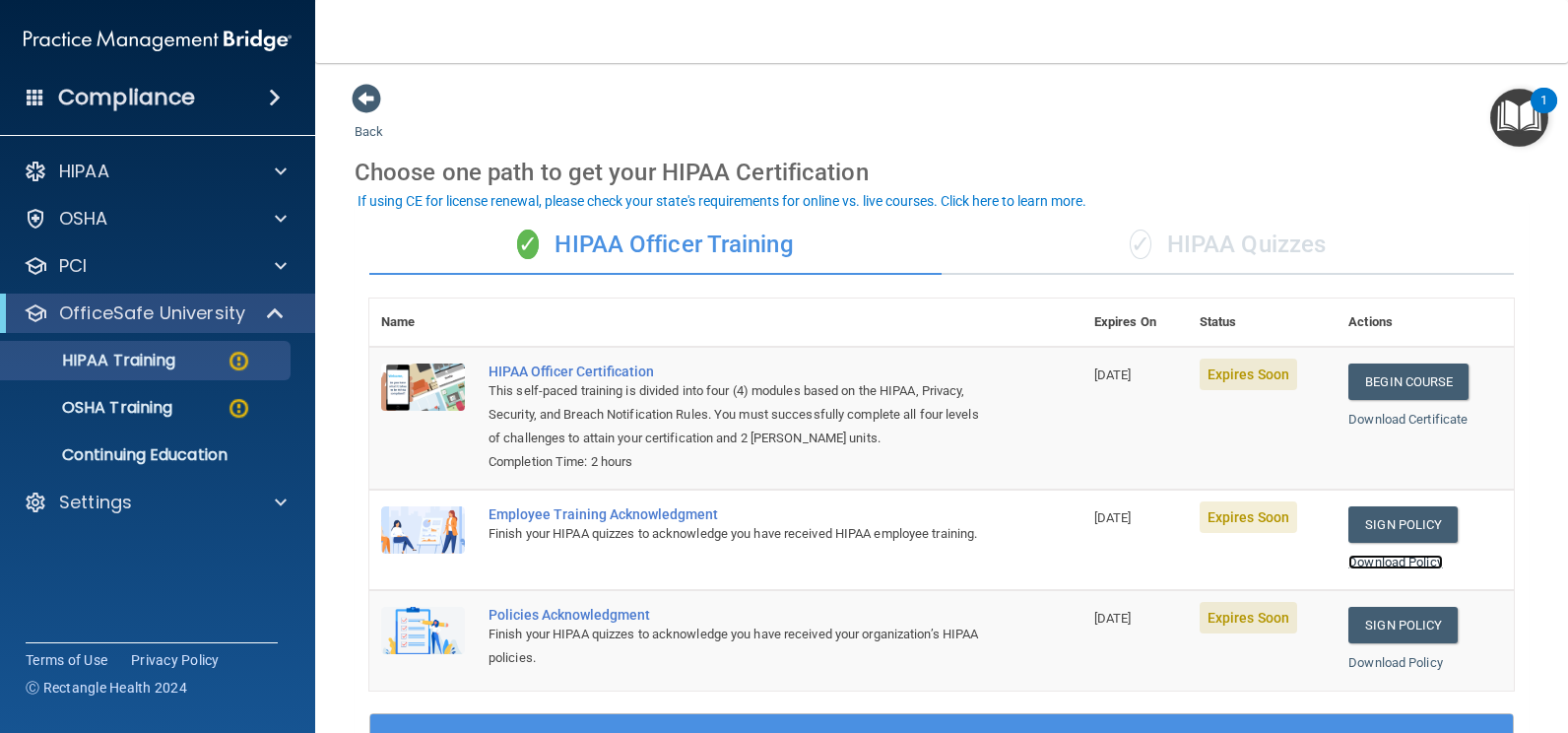
click at [1408, 564] on link "Download Policy" at bounding box center [1395, 562] width 94 height 15
click at [167, 409] on p "OSHA Training" at bounding box center [92, 408] width 160 height 20
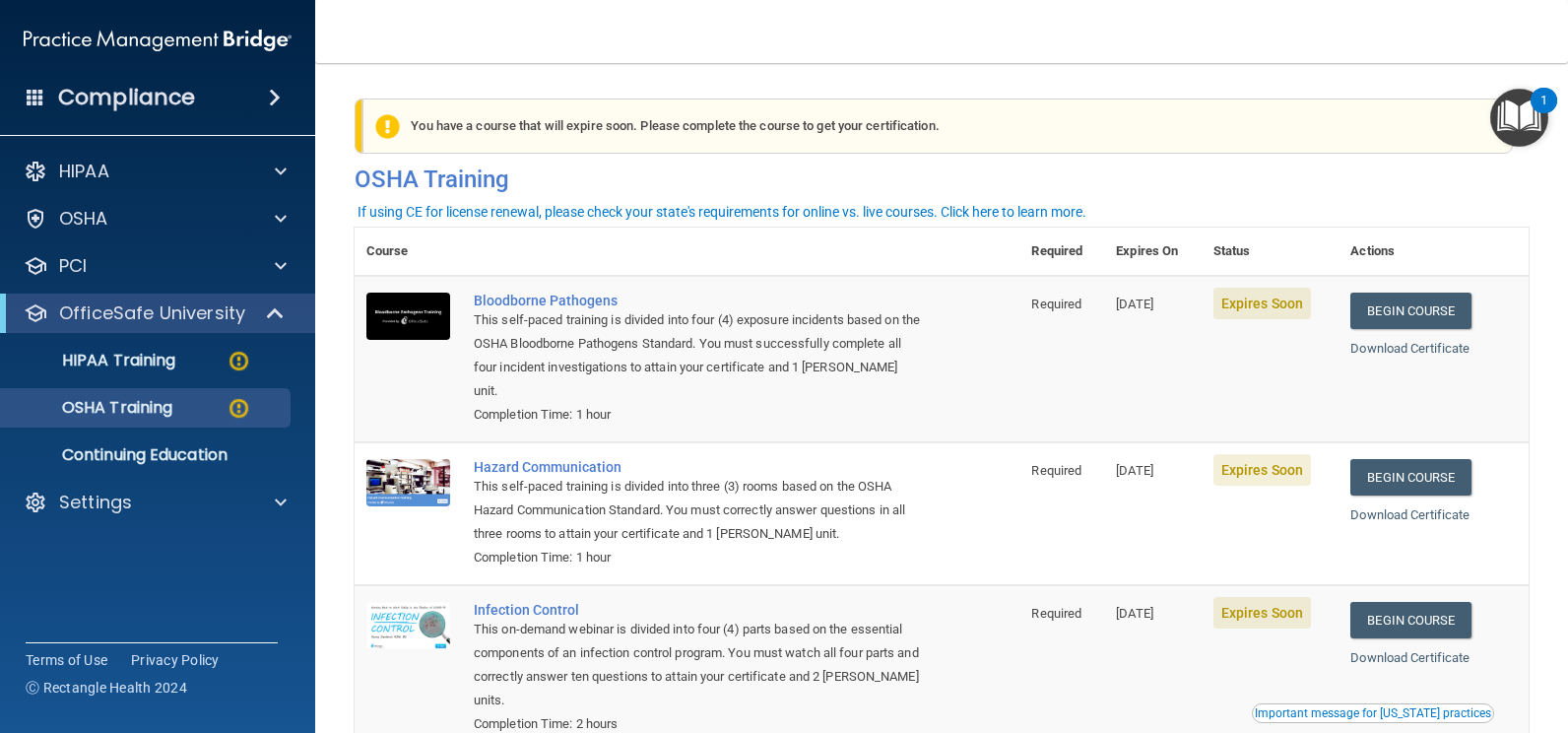
click at [790, 215] on div "If using CE for license renewal, please check your state's requirements for onl…" at bounding box center [722, 212] width 729 height 14
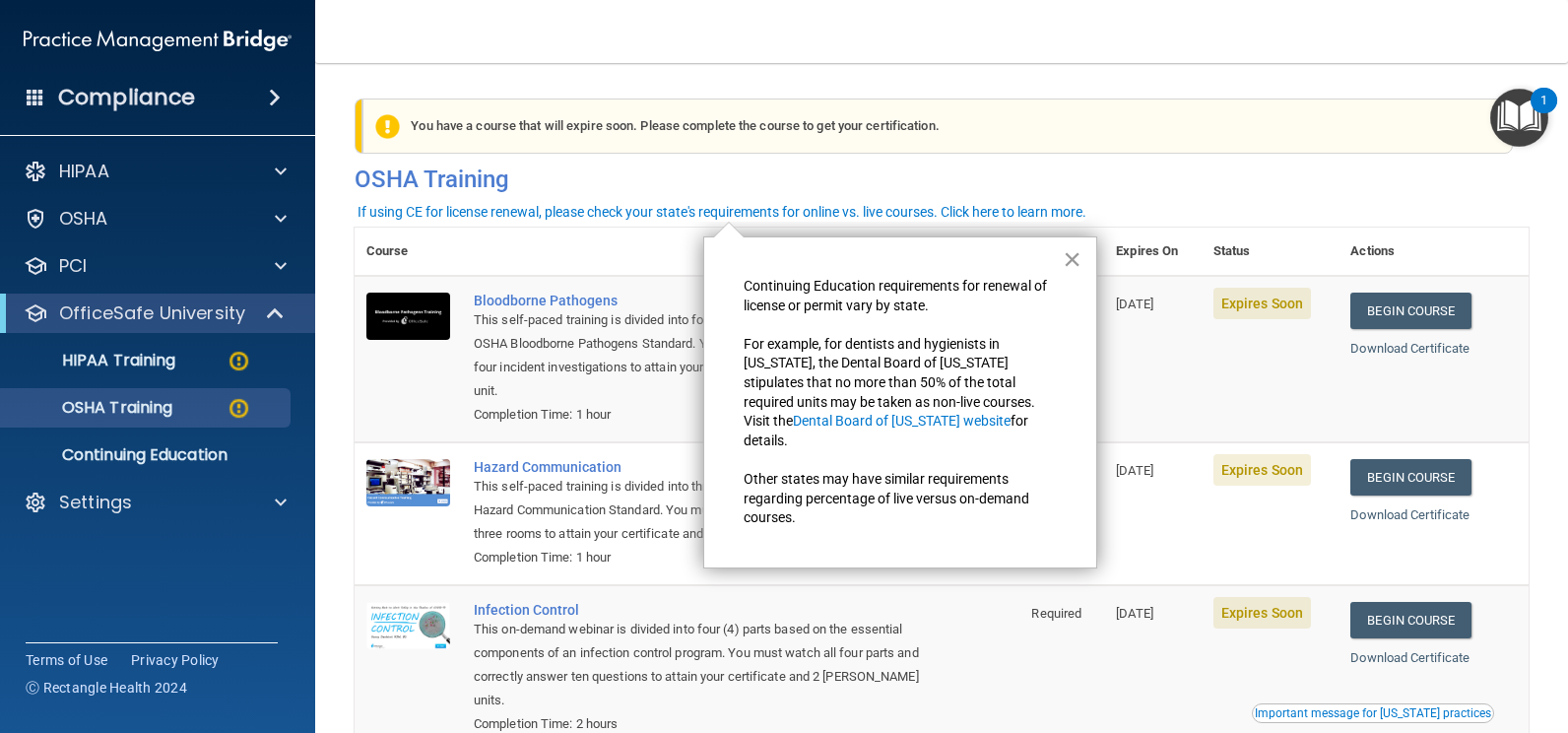
click at [1071, 260] on button "×" at bounding box center [1072, 260] width 19 height 32
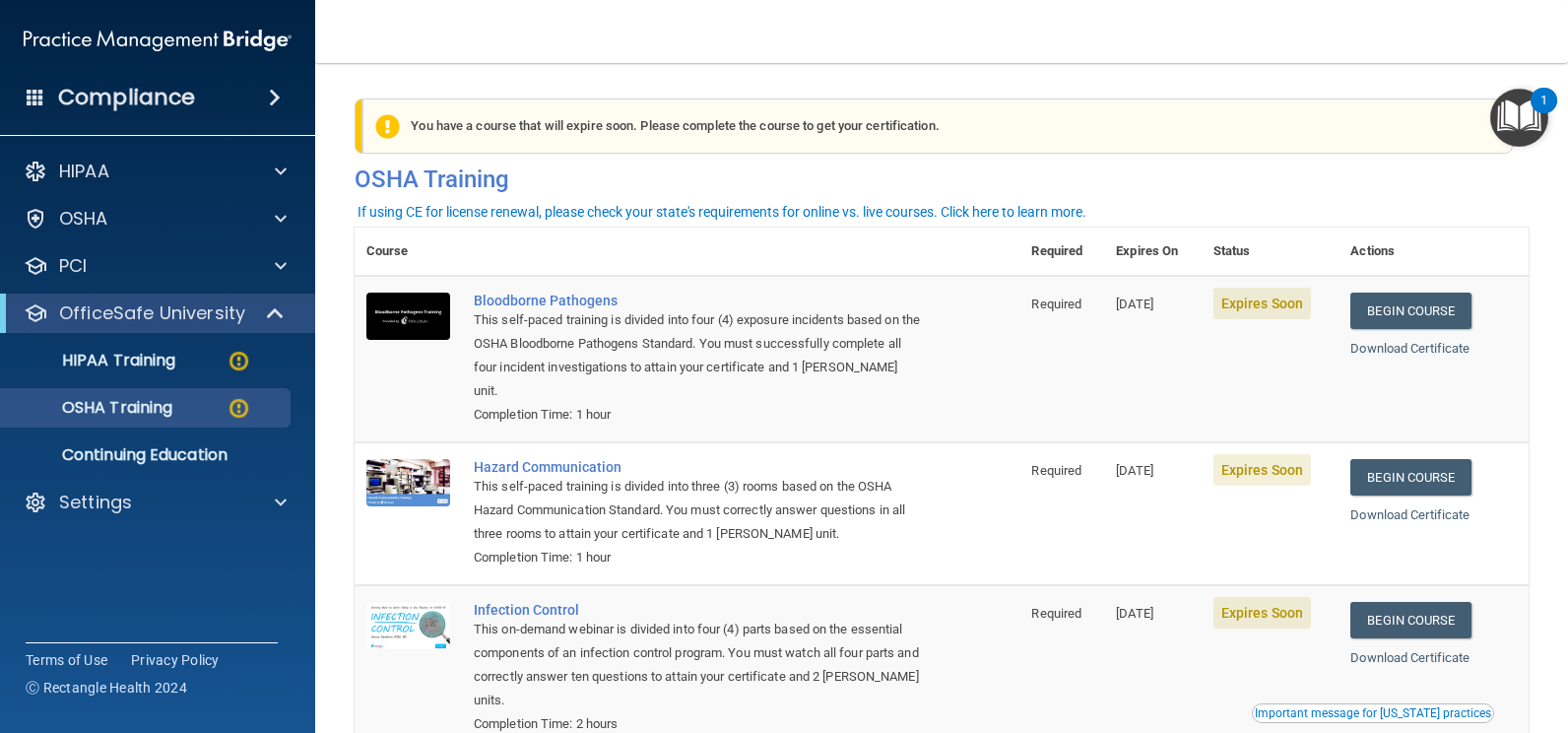
click at [1041, 207] on div "If using CE for license renewal, please check your state's requirements for onl…" at bounding box center [722, 212] width 729 height 14
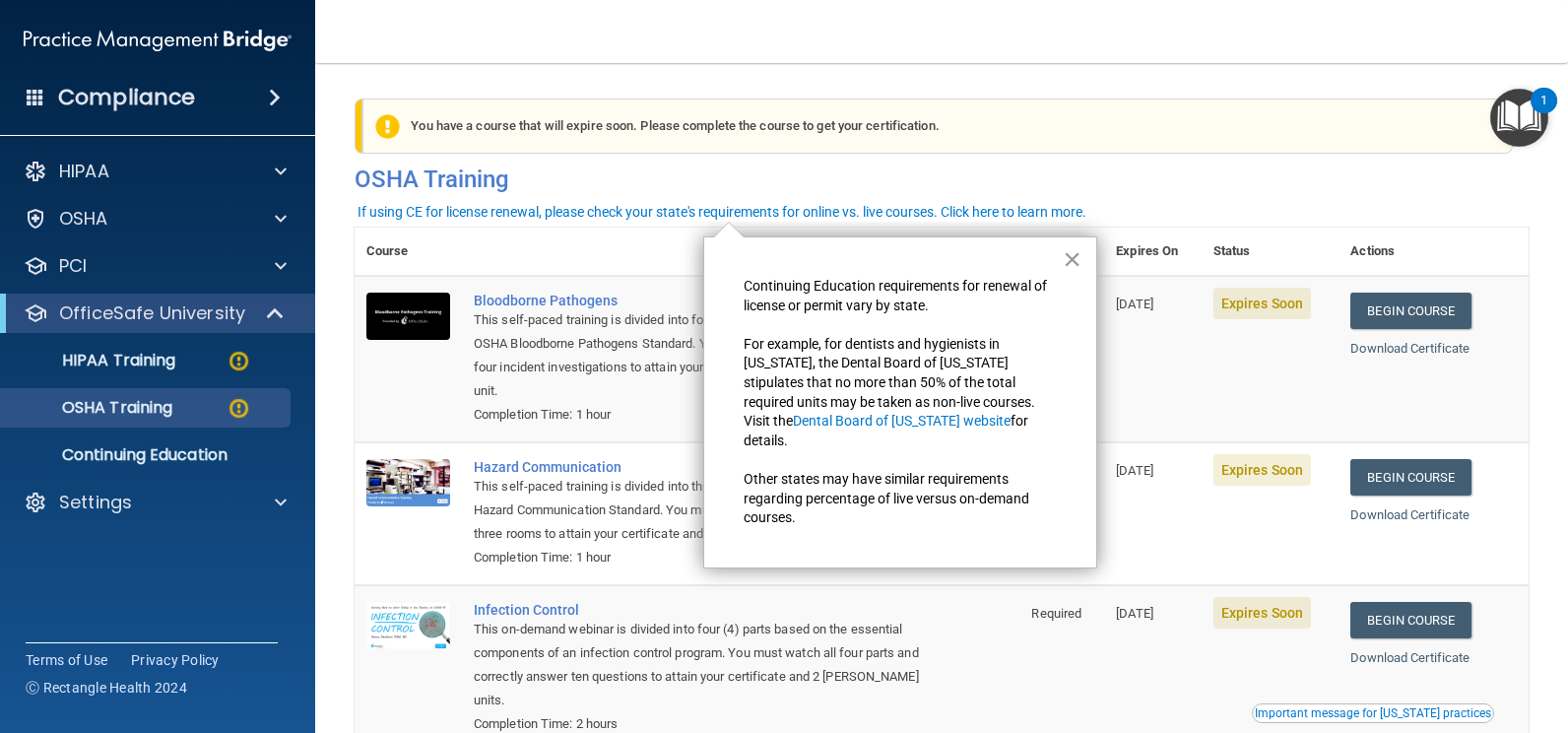
click at [1081, 255] on button "×" at bounding box center [1072, 260] width 19 height 32
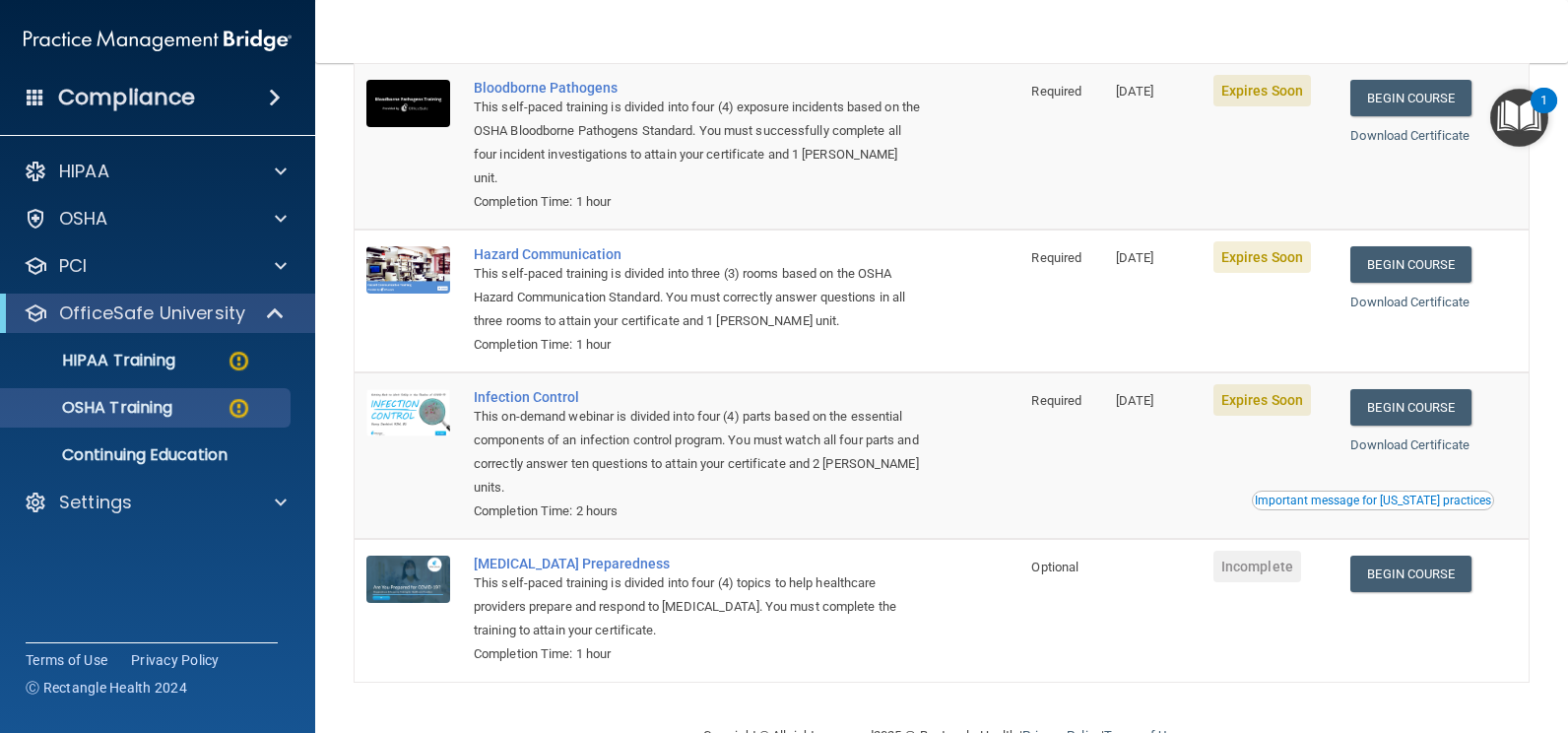
scroll to position [245, 0]
